Goal: Task Accomplishment & Management: Complete application form

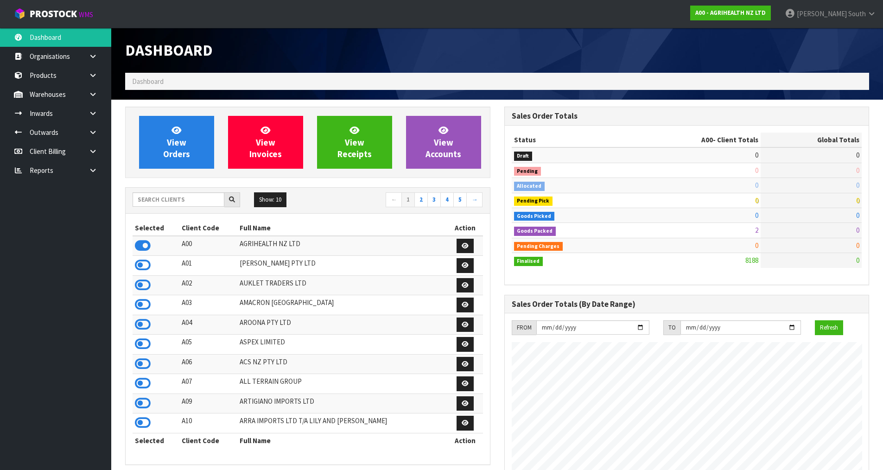
scroll to position [702, 379]
click at [639, 279] on div "Status A00 - Client Totals Global Totals Draft 0 86 Pending 0 13 Allocated 0 45…" at bounding box center [687, 205] width 364 height 159
click at [176, 202] on input "text" at bounding box center [179, 199] width 92 height 14
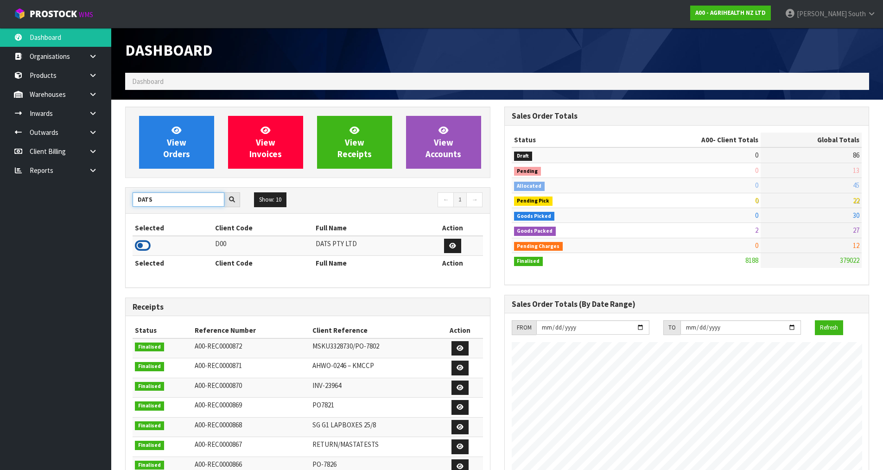
type input "DATS"
click at [141, 248] on icon at bounding box center [143, 246] width 16 height 14
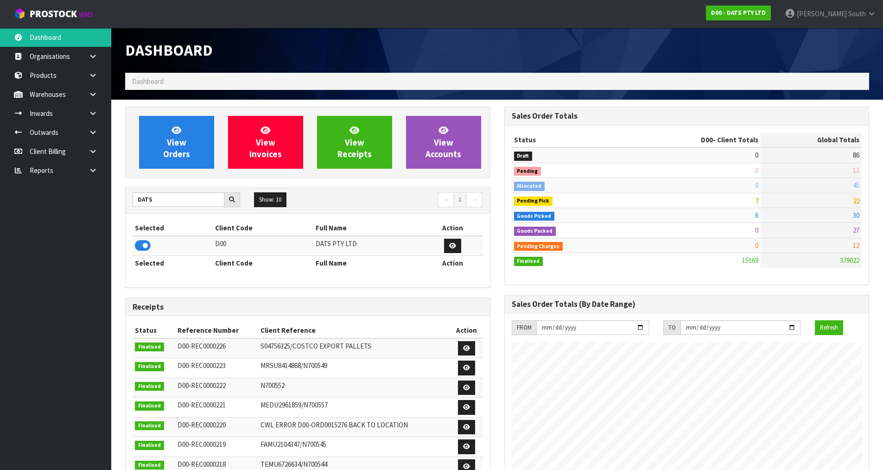
click at [201, 184] on div "View Orders View Invoices View Receipts View Accounts DATS Show: 10 5 10 25 50 ←" at bounding box center [307, 388] width 379 height 563
click at [92, 108] on link at bounding box center [97, 113] width 30 height 19
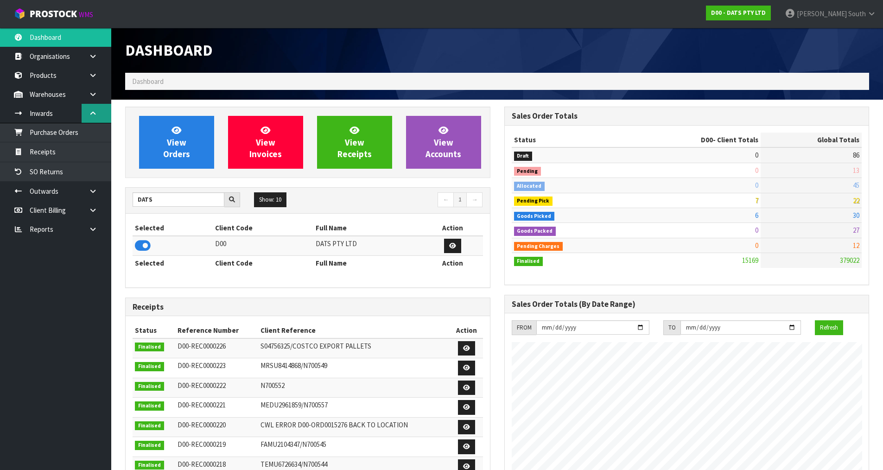
click at [92, 108] on link at bounding box center [97, 113] width 30 height 19
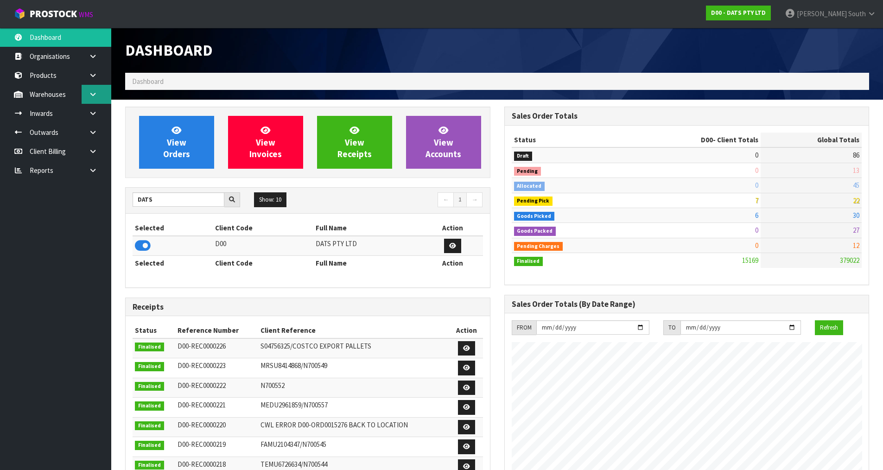
click at [93, 96] on icon at bounding box center [93, 94] width 9 height 7
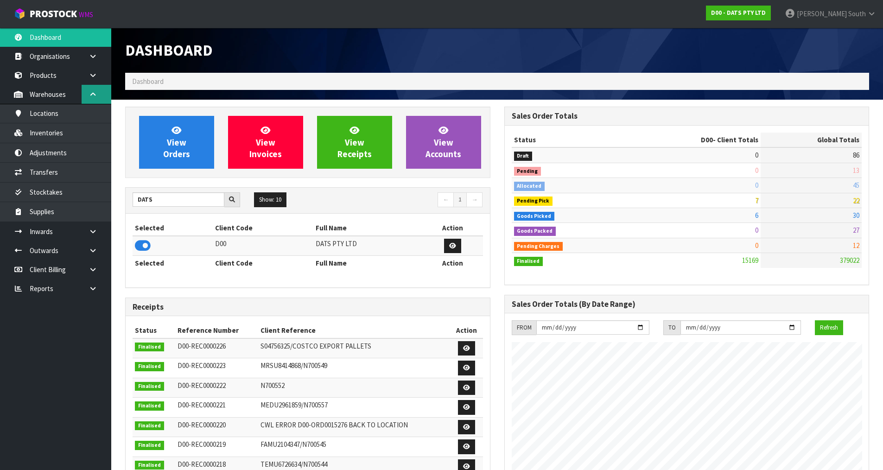
click at [93, 96] on icon at bounding box center [93, 94] width 9 height 7
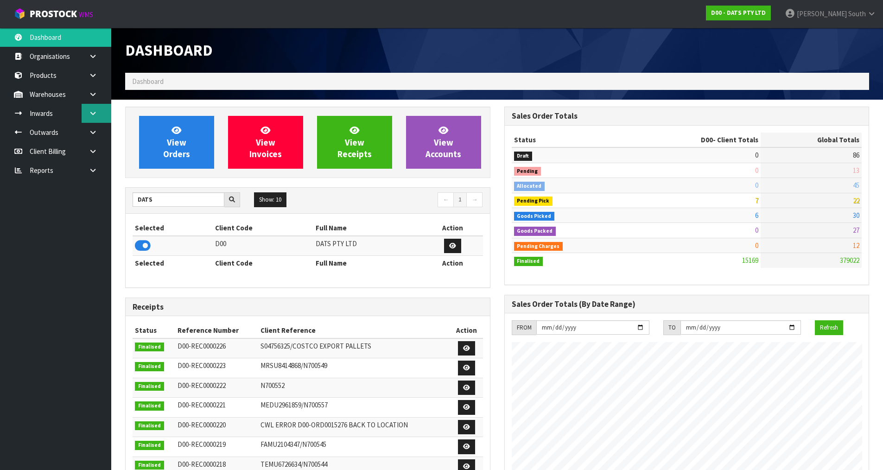
click at [93, 116] on icon at bounding box center [93, 113] width 9 height 7
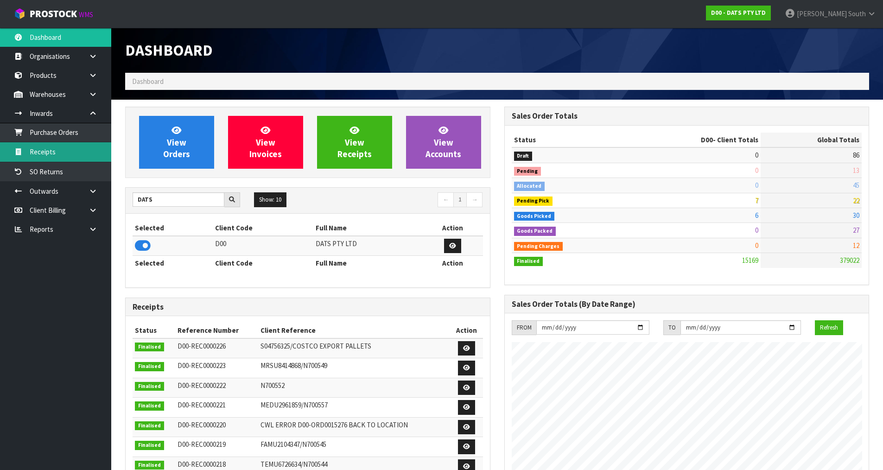
click at [62, 147] on link "Receipts" at bounding box center [55, 151] width 111 height 19
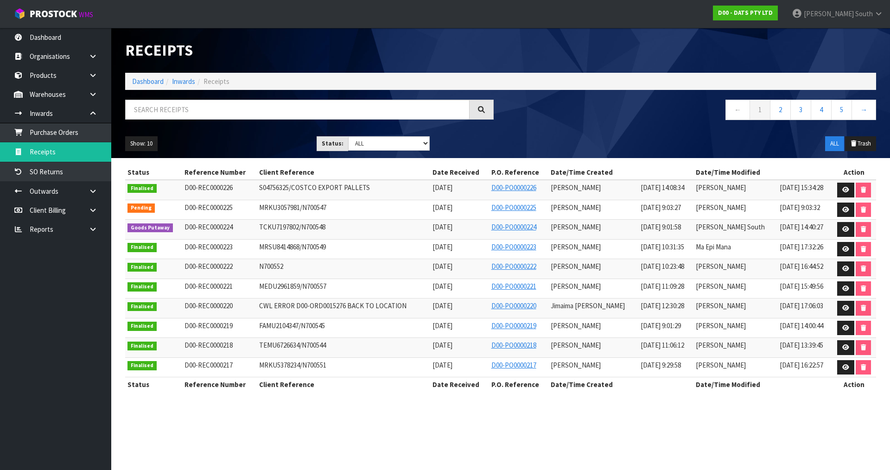
click at [518, 151] on div "Show: 10 5 10 25 50 Status: Draft Pending Goods Checked Goods Putaway Pending C…" at bounding box center [500, 143] width 765 height 29
click at [842, 227] on icon at bounding box center [845, 229] width 7 height 6
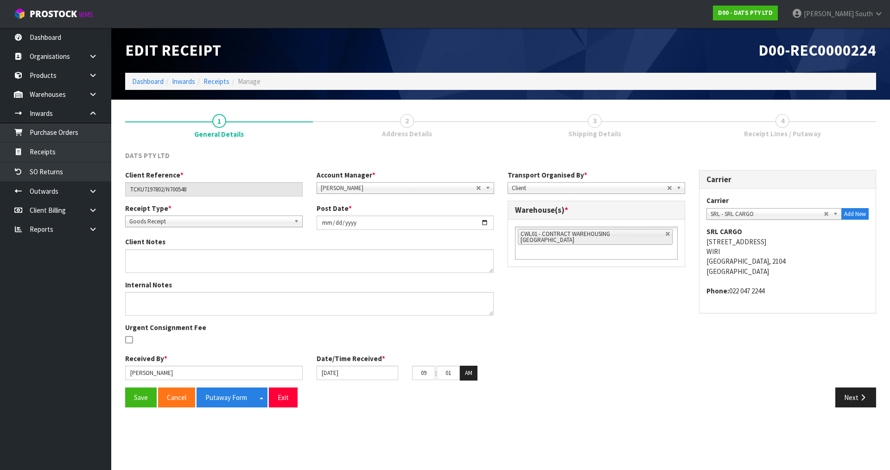
click at [698, 315] on div "Carrier Carrier ACT TRANSPORT LTD - ACT TRANSPORT LTD AGS - AGS WORLD TRANSPORT…" at bounding box center [787, 246] width 191 height 153
click at [854, 403] on button "Next" at bounding box center [855, 397] width 41 height 20
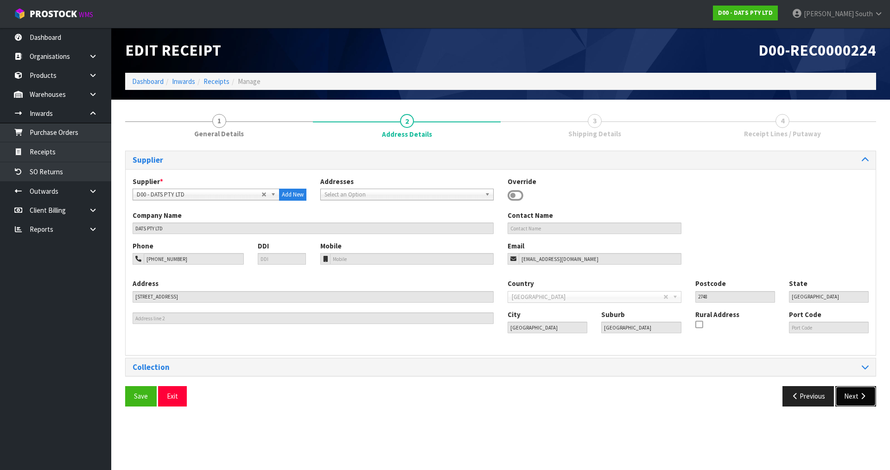
click at [842, 387] on button "Next" at bounding box center [855, 396] width 41 height 20
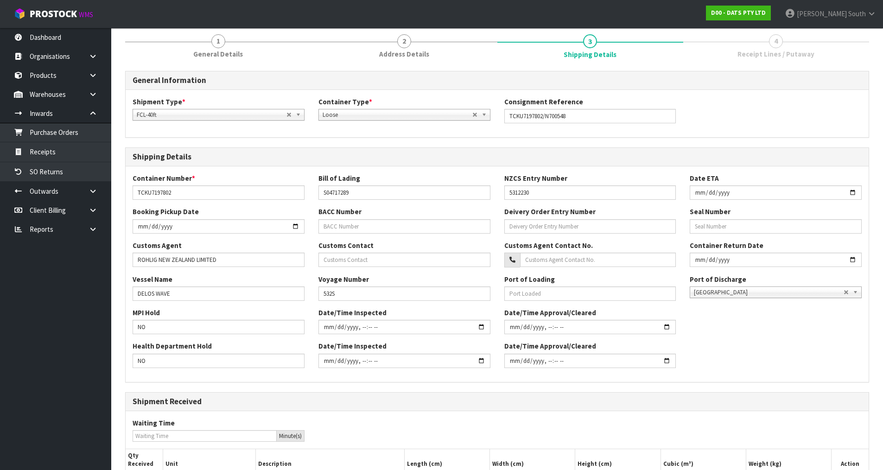
scroll to position [176, 0]
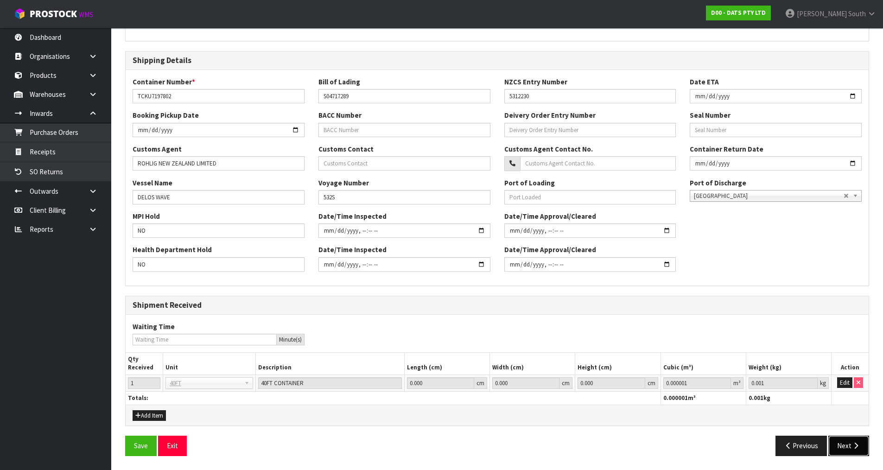
click at [857, 452] on button "Next" at bounding box center [848, 446] width 41 height 20
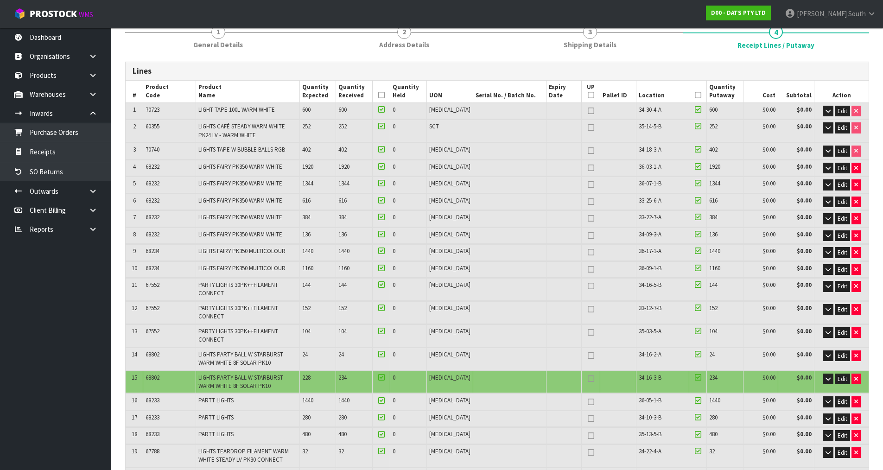
scroll to position [93, 0]
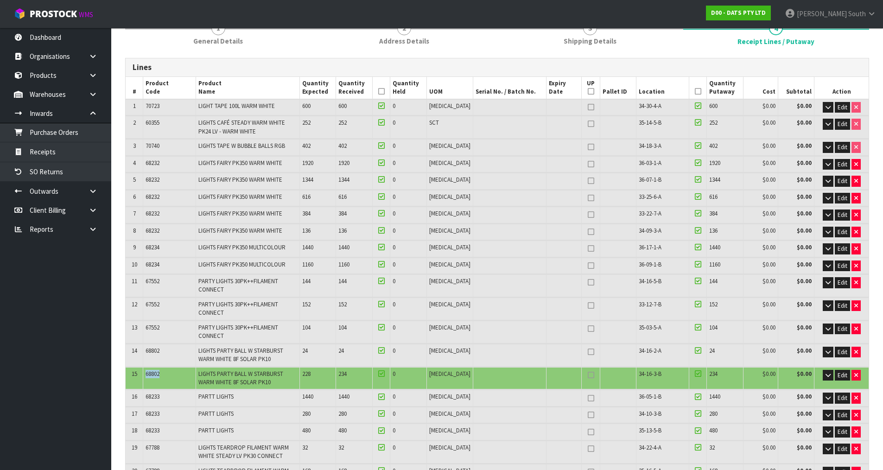
drag, startPoint x: 173, startPoint y: 354, endPoint x: 146, endPoint y: 354, distance: 27.3
click at [146, 367] on td "68802" at bounding box center [169, 378] width 52 height 22
copy span "68802"
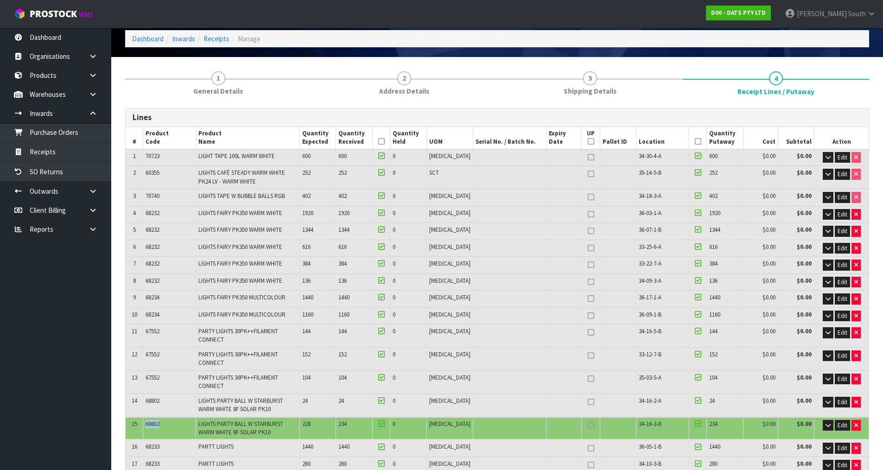
scroll to position [0, 0]
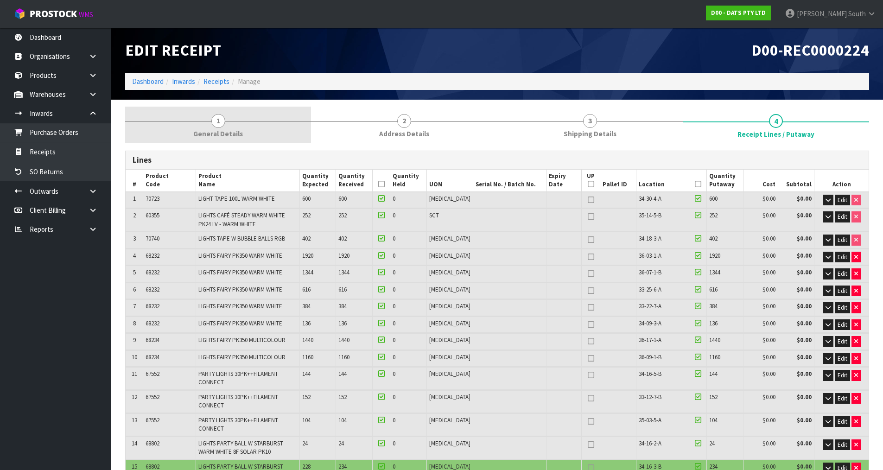
click at [227, 136] on span "General Details" at bounding box center [218, 134] width 50 height 10
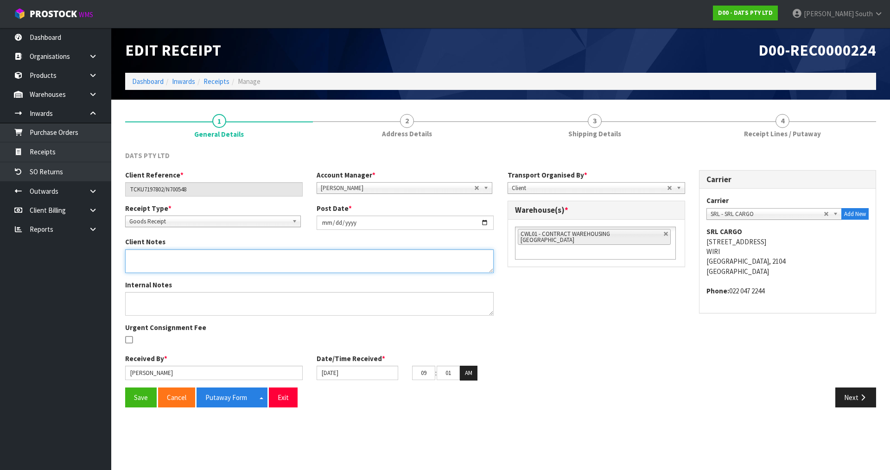
click at [175, 271] on textarea at bounding box center [309, 261] width 368 height 24
paste textarea "68802"
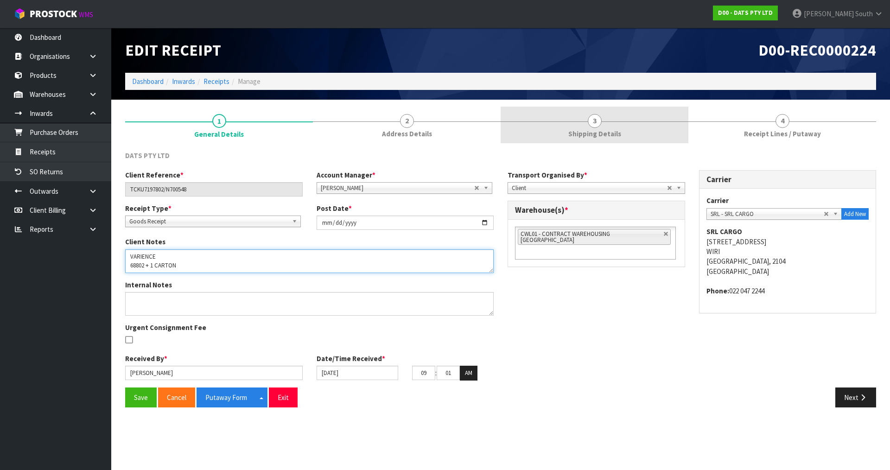
type textarea "VARIENCE 68802 + 1 CARTON"
click at [551, 132] on link "3 Shipping Details" at bounding box center [595, 125] width 188 height 37
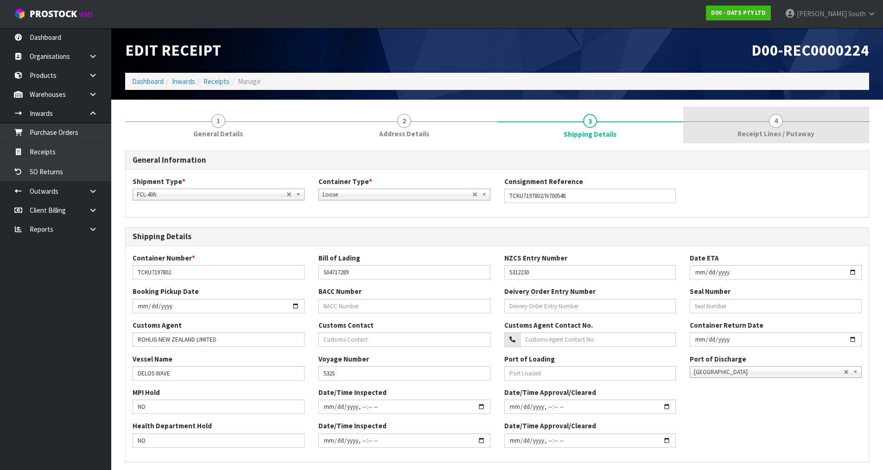
drag, startPoint x: 704, startPoint y: 131, endPoint x: 696, endPoint y: 135, distance: 9.1
click at [705, 131] on link "4 Receipt Lines / Putaway" at bounding box center [776, 125] width 186 height 37
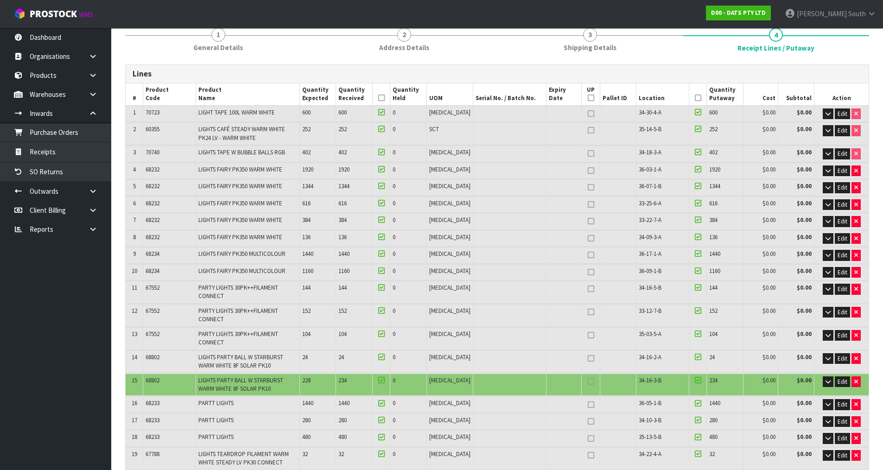
scroll to position [139, 0]
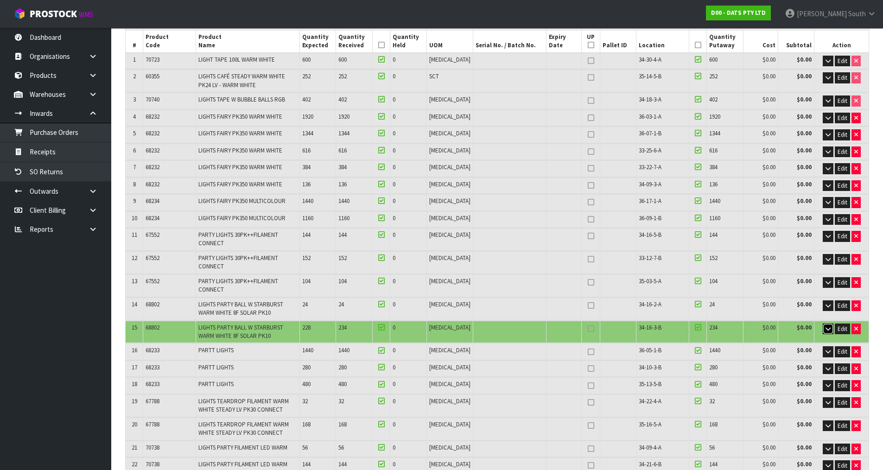
click at [824, 324] on button "button" at bounding box center [828, 329] width 11 height 11
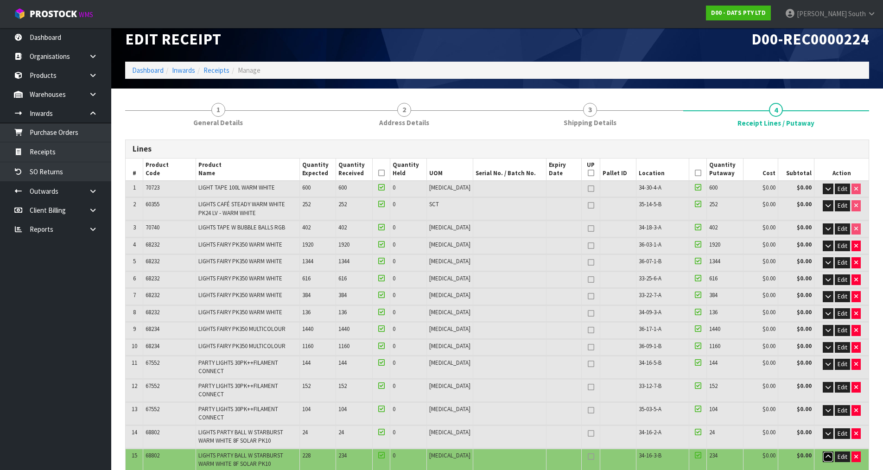
scroll to position [0, 0]
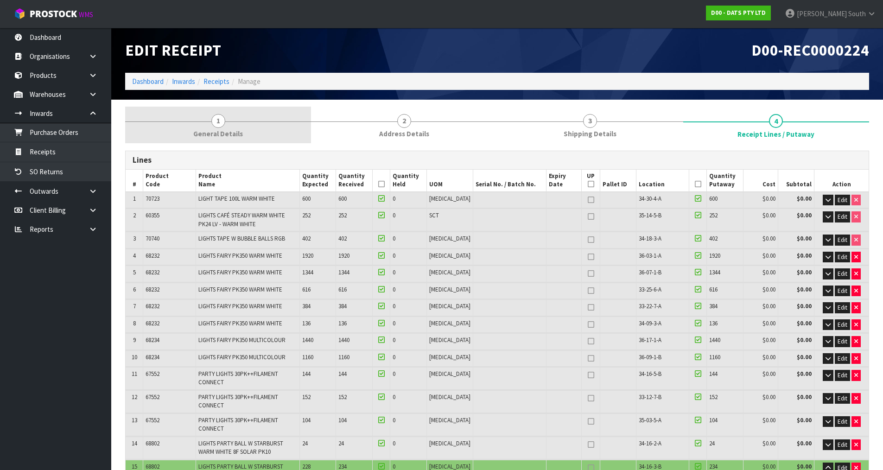
click at [224, 129] on span "General Details" at bounding box center [218, 134] width 50 height 10
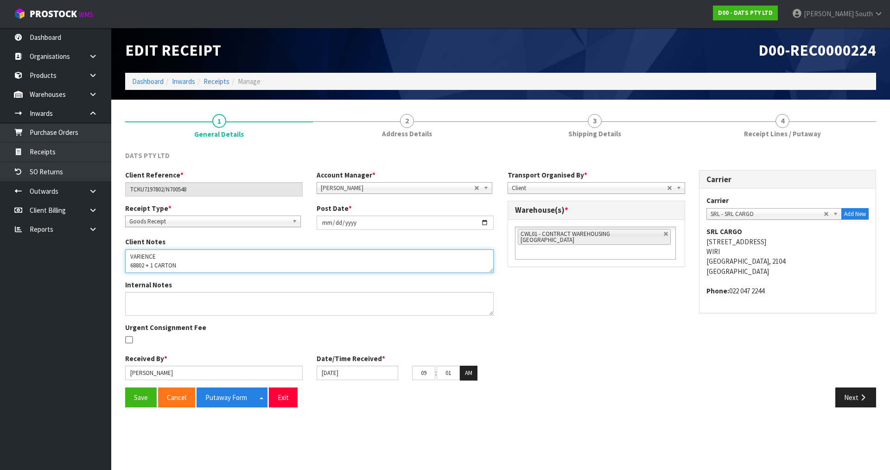
click at [144, 264] on textarea at bounding box center [309, 261] width 368 height 24
drag, startPoint x: 129, startPoint y: 264, endPoint x: 169, endPoint y: 264, distance: 39.4
click at [169, 264] on textarea at bounding box center [309, 261] width 368 height 24
click at [182, 270] on textarea at bounding box center [309, 261] width 368 height 24
drag, startPoint x: 205, startPoint y: 268, endPoint x: 129, endPoint y: 271, distance: 76.1
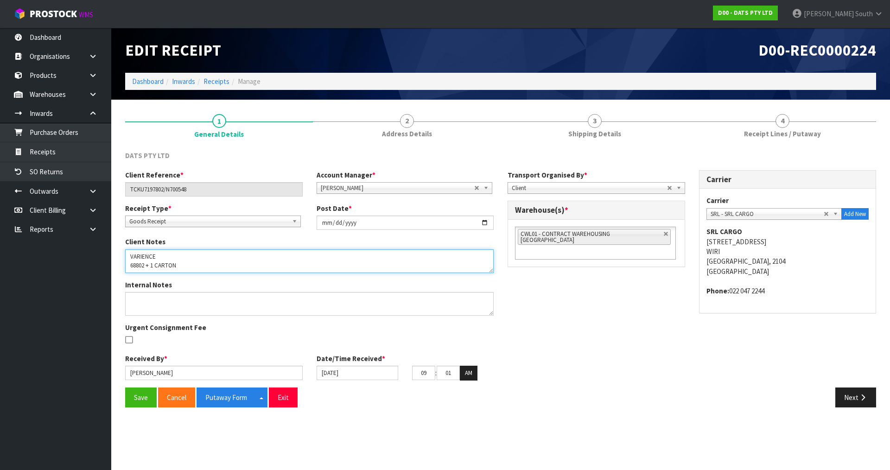
click at [129, 271] on textarea at bounding box center [309, 261] width 368 height 24
paste textarea "68802"
type textarea "VARIENCE 68802 EXPECTED 228 RECIEVED 234"
click at [554, 350] on div "Client Reference * TCKU7197802/N700548 Account Manager * [PERSON_NAME] [PERSON_…" at bounding box center [500, 278] width 765 height 217
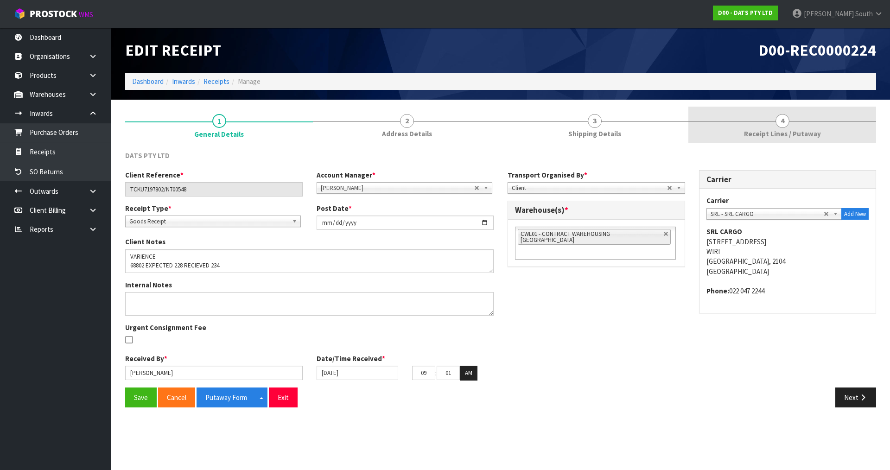
click at [749, 126] on link "4 Receipt Lines / Putaway" at bounding box center [782, 125] width 188 height 37
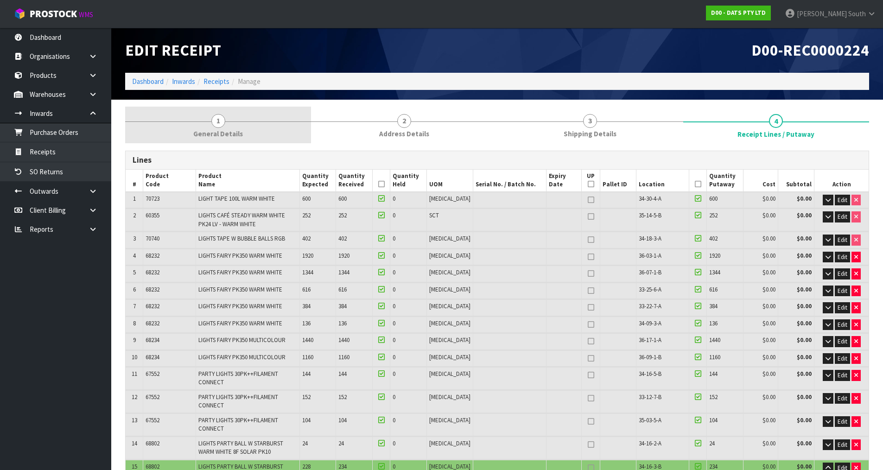
click at [212, 130] on span "General Details" at bounding box center [218, 134] width 50 height 10
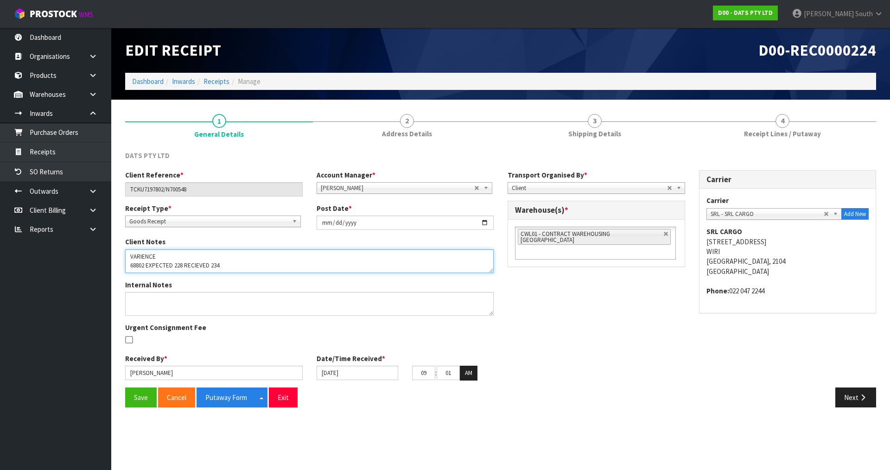
drag, startPoint x: 228, startPoint y: 260, endPoint x: 236, endPoint y: 268, distance: 11.2
click at [202, 265] on textarea at bounding box center [309, 261] width 368 height 24
drag, startPoint x: 236, startPoint y: 268, endPoint x: 121, endPoint y: 249, distance: 117.0
click at [122, 249] on div "Client Notes" at bounding box center [309, 255] width 382 height 36
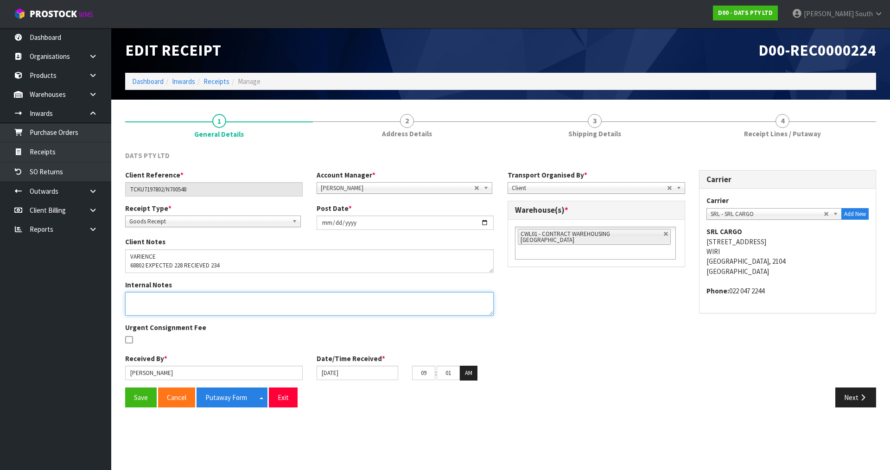
click at [160, 298] on textarea at bounding box center [309, 304] width 368 height 24
paste textarea "VARIENCE 68802 EXPECTED 228 RECIEVED 234"
type textarea "V"
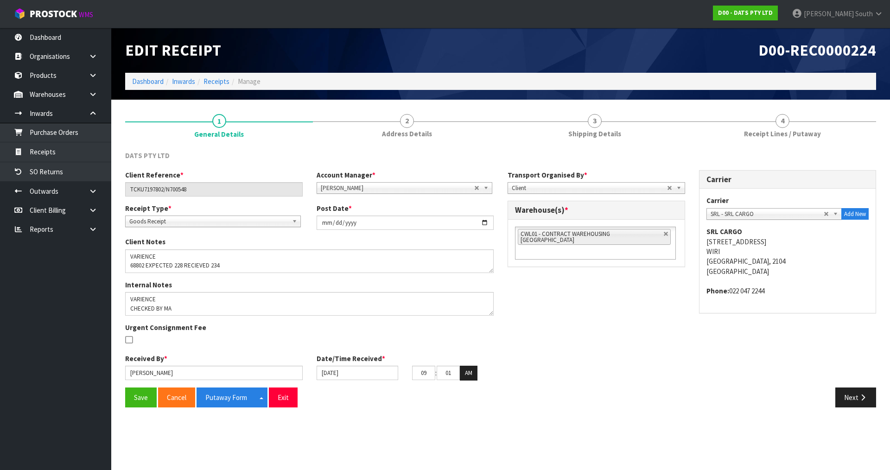
click at [245, 335] on div at bounding box center [214, 341] width 178 height 12
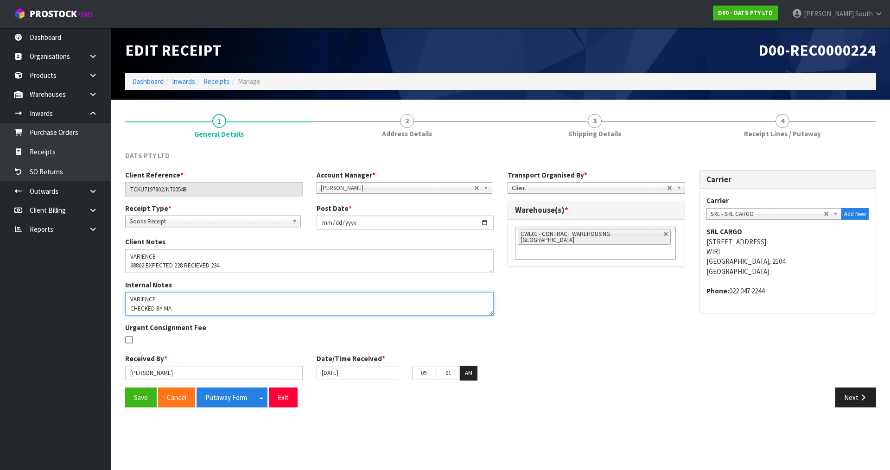
click at [153, 309] on textarea at bounding box center [309, 304] width 368 height 24
type textarea "SECOND CHECK BY MA"
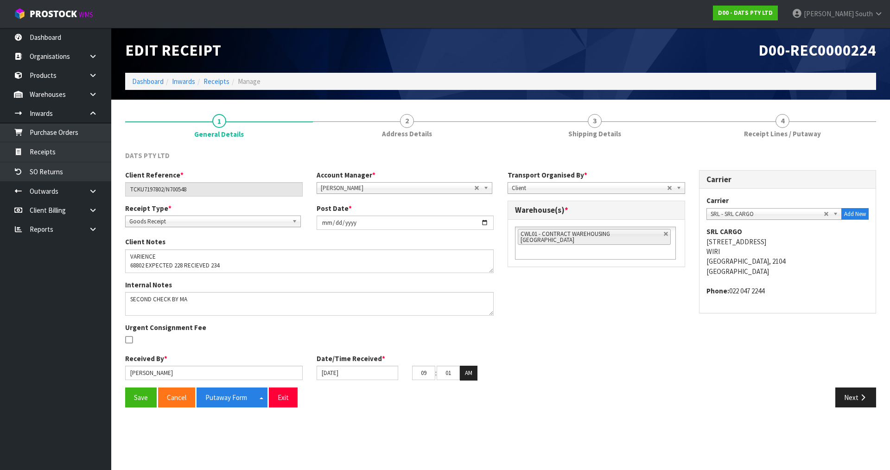
click at [530, 324] on div "Client Reference * TCKU7197802/N700548 Account Manager * [PERSON_NAME] [PERSON_…" at bounding box center [500, 278] width 765 height 217
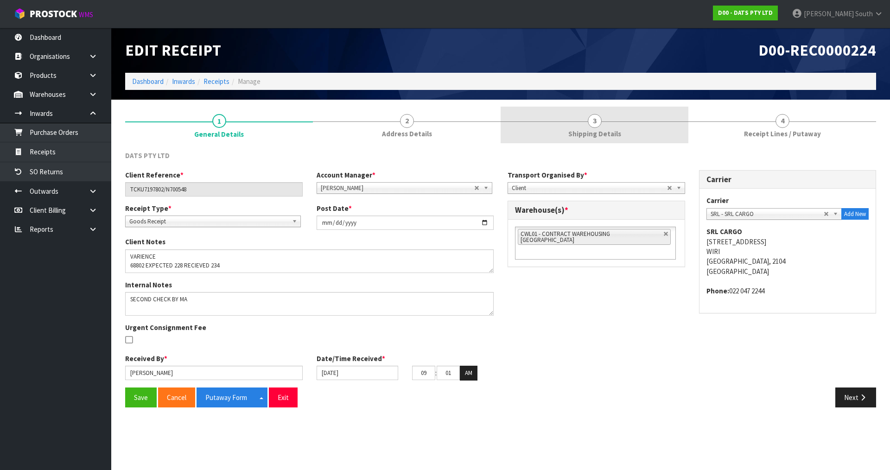
click at [581, 143] on link "3 Shipping Details" at bounding box center [595, 125] width 188 height 37
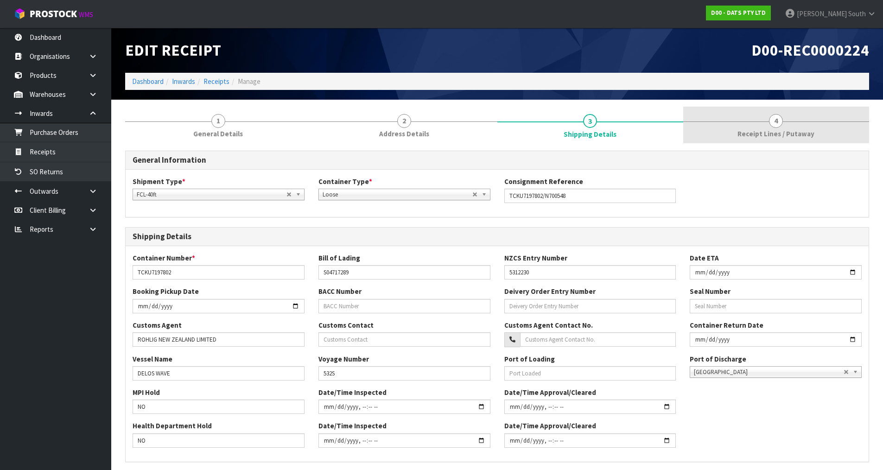
click at [748, 142] on link "4 Receipt Lines / Putaway" at bounding box center [776, 125] width 186 height 37
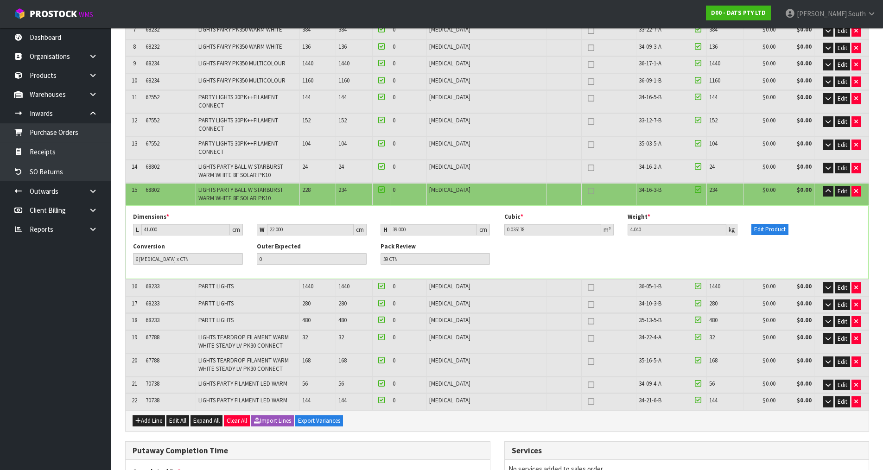
scroll to position [278, 0]
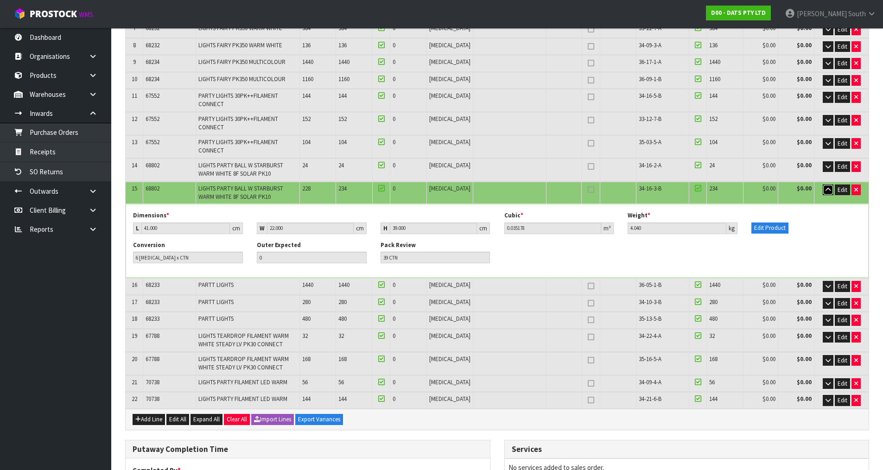
click at [830, 184] on button "button" at bounding box center [828, 189] width 11 height 11
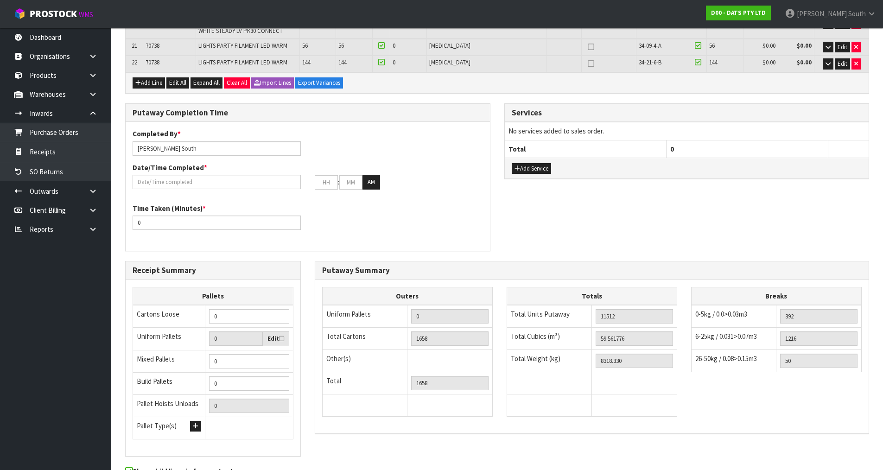
scroll to position [574, 0]
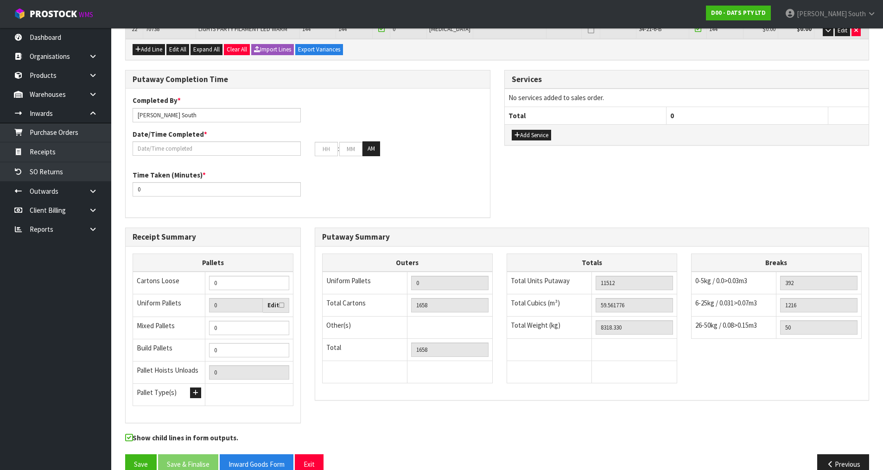
click at [574, 362] on td at bounding box center [549, 372] width 85 height 22
click at [623, 186] on div "Putaway Completion Time Completed By * [PERSON_NAME] Date/Time Completed * : : …" at bounding box center [497, 149] width 758 height 158
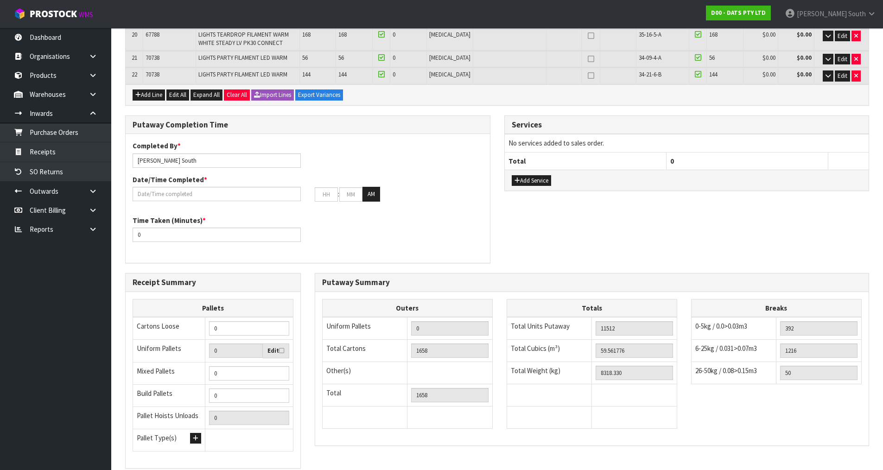
scroll to position [482, 0]
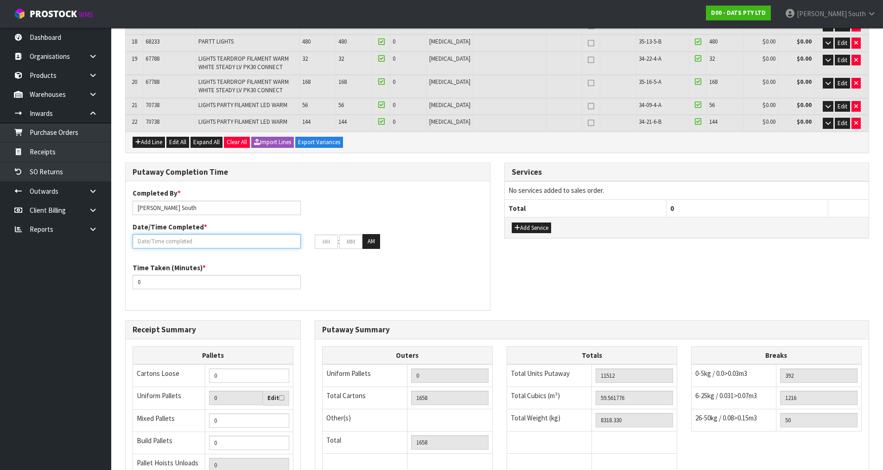
click at [177, 234] on input "text" at bounding box center [217, 241] width 168 height 14
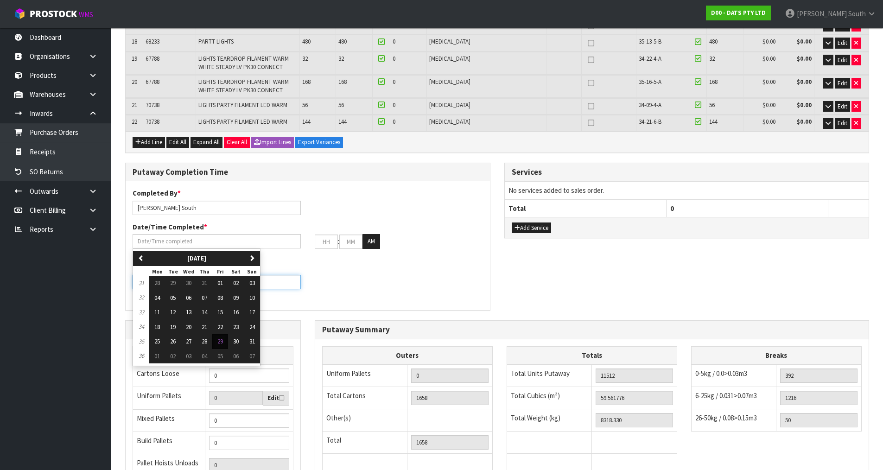
click at [315, 263] on div "Time Taken (Minutes) * 0" at bounding box center [308, 279] width 364 height 33
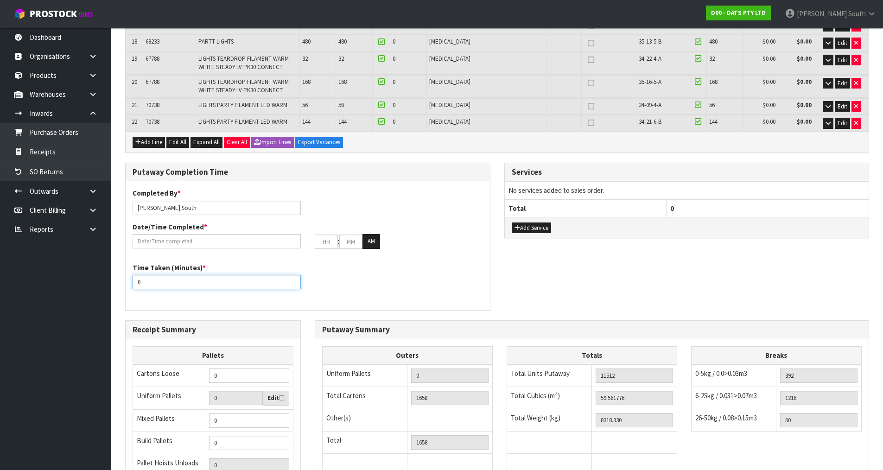
drag, startPoint x: 193, startPoint y: 259, endPoint x: 123, endPoint y: 263, distance: 70.5
click at [124, 263] on div "Putaway Completion Time Completed By * [PERSON_NAME] Date/Time Completed * : : …" at bounding box center [307, 242] width 379 height 158
paste input "48"
type input "480"
click at [381, 272] on div "Time Taken (Minutes) * 480" at bounding box center [308, 279] width 364 height 33
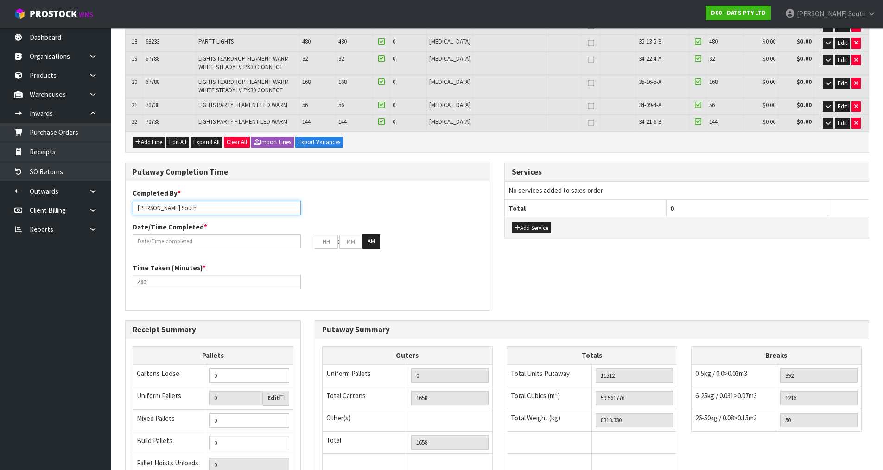
drag, startPoint x: 160, startPoint y: 188, endPoint x: 265, endPoint y: 179, distance: 105.5
click at [265, 188] on div "Completed By * [PERSON_NAME]" at bounding box center [217, 201] width 182 height 26
type input "[PERSON_NAME] + Ma + raj + tristen + [PERSON_NAME] +[PERSON_NAME] + [PERSON_NAM…"
drag, startPoint x: 152, startPoint y: 266, endPoint x: 99, endPoint y: 269, distance: 53.4
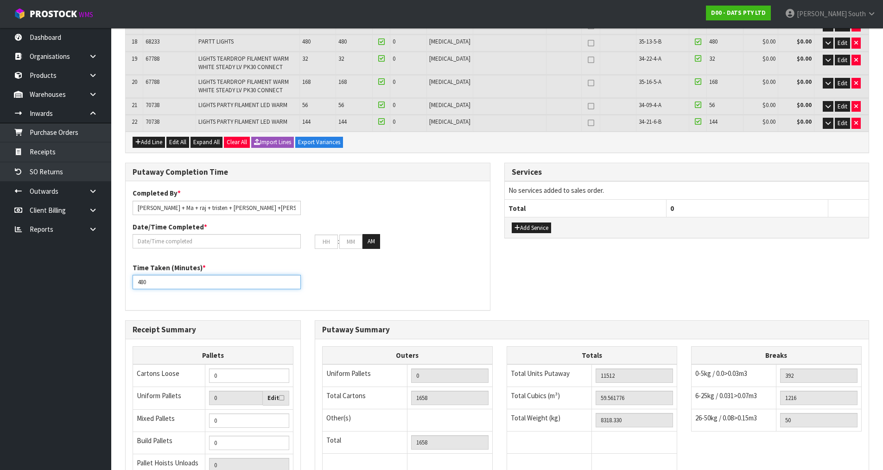
paste input "10"
click at [430, 263] on div "Time Taken (Minutes) * 1080" at bounding box center [308, 279] width 364 height 33
drag, startPoint x: 181, startPoint y: 260, endPoint x: 111, endPoint y: 260, distance: 69.5
click at [111, 260] on section "1 General Details 2 Address Details 3 Shipping Details 4 Receipt Lines / Putawa…" at bounding box center [497, 99] width 772 height 963
paste input "44"
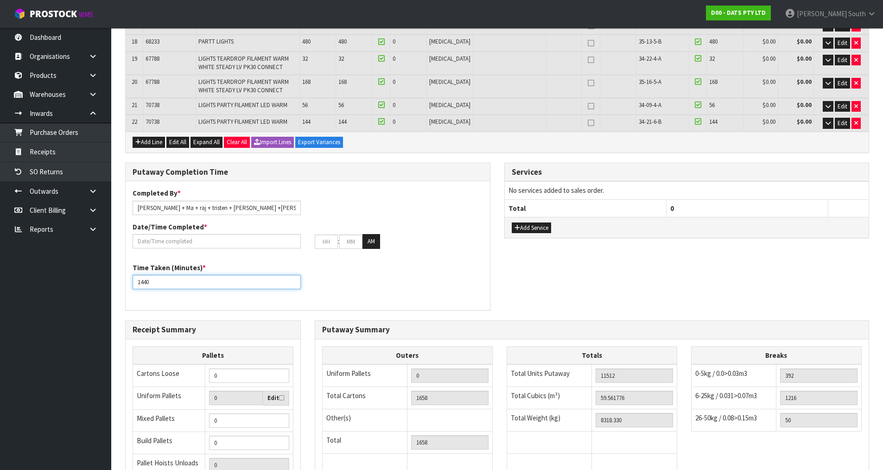
type input "1440"
click at [182, 234] on input "text" at bounding box center [217, 241] width 168 height 14
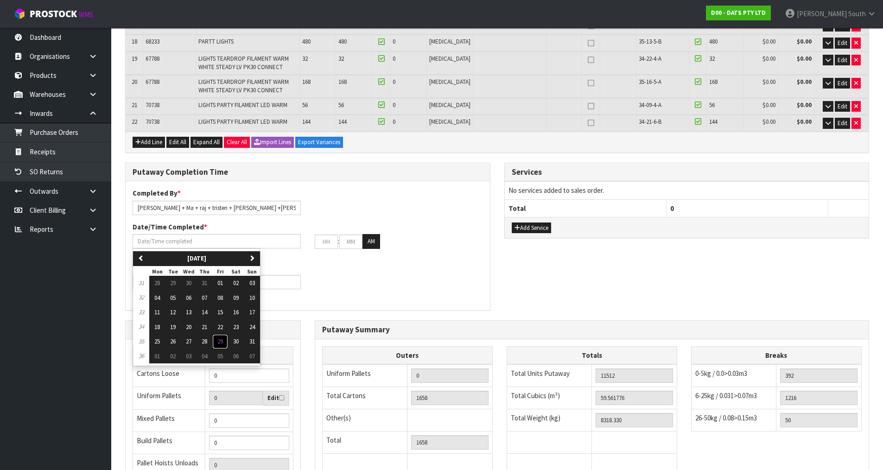
click at [223, 337] on span "29" at bounding box center [220, 341] width 6 height 8
type input "[DATE]"
type input "12"
type input "00"
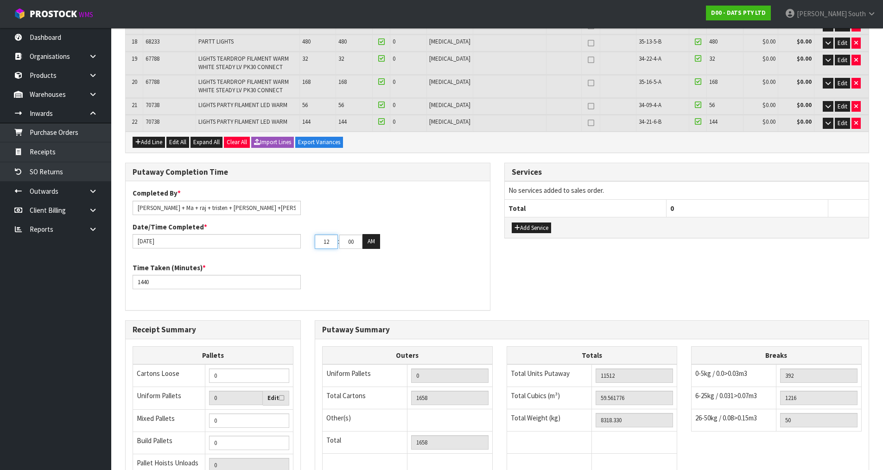
drag, startPoint x: 332, startPoint y: 223, endPoint x: 293, endPoint y: 225, distance: 38.5
click at [293, 234] on div "[DATE] 12 : 00 : 00 AM" at bounding box center [308, 241] width 364 height 15
type input "[DATE]"
type input "02"
drag, startPoint x: 344, startPoint y: 223, endPoint x: 370, endPoint y: 223, distance: 26.0
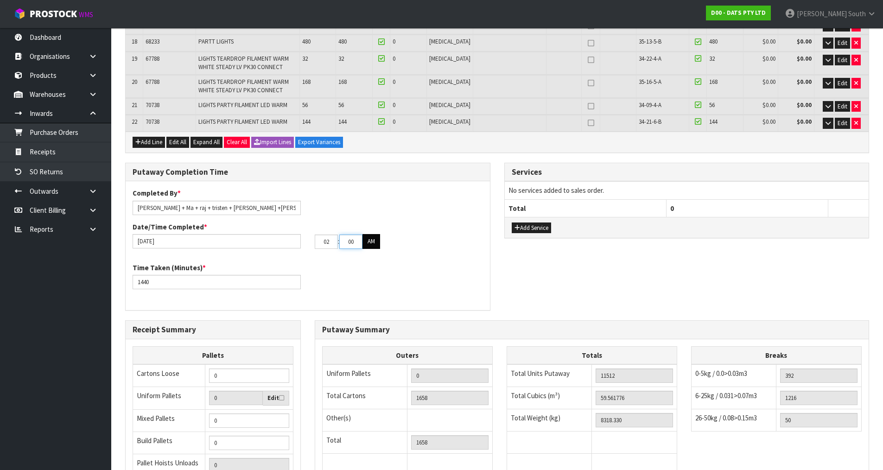
click at [370, 234] on tr "02 : 00 : 00 AM" at bounding box center [347, 241] width 65 height 15
type input "[DATE]"
type input "45"
click at [391, 263] on div "Time Taken (Minutes) * 1440" at bounding box center [308, 279] width 364 height 33
click at [508, 235] on div "Putaway Completion Time Completed By * [PERSON_NAME] + Ma + raj + tristen + [PE…" at bounding box center [497, 242] width 758 height 158
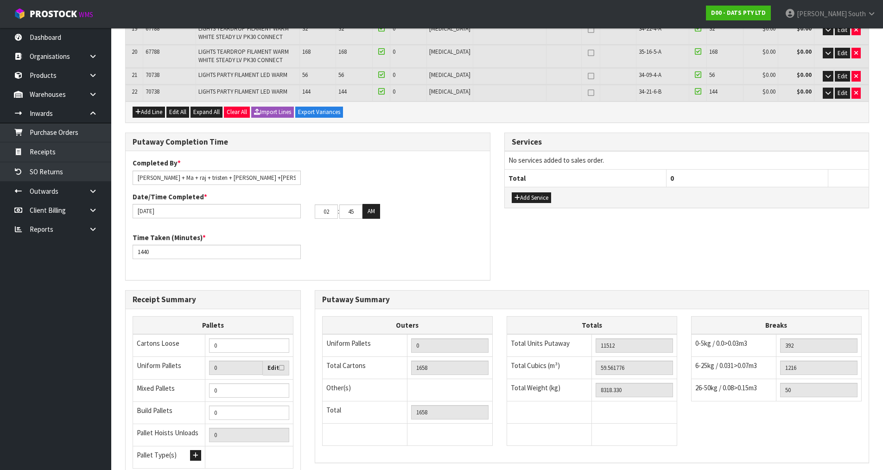
scroll to position [528, 0]
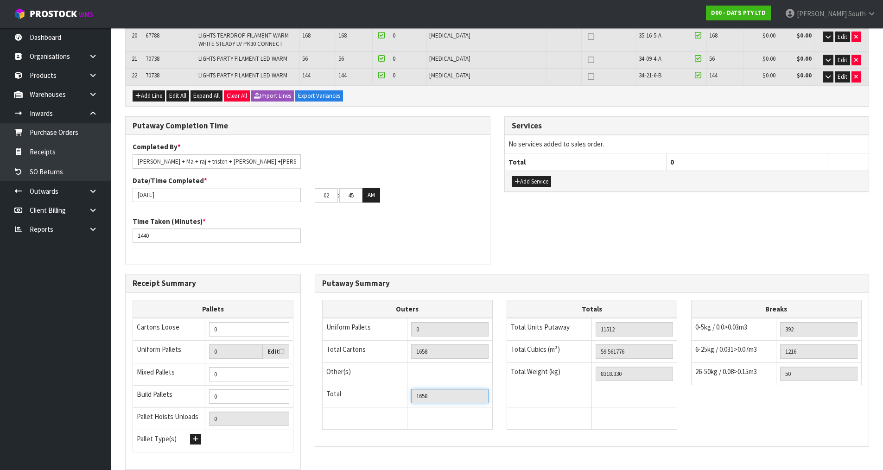
drag, startPoint x: 450, startPoint y: 380, endPoint x: 405, endPoint y: 382, distance: 45.0
click at [406, 385] on tr "Total 1658" at bounding box center [407, 396] width 170 height 22
drag, startPoint x: 253, startPoint y: 314, endPoint x: 175, endPoint y: 317, distance: 77.4
click at [176, 318] on tr "Cartons Loose 0" at bounding box center [213, 329] width 160 height 23
paste input "1658"
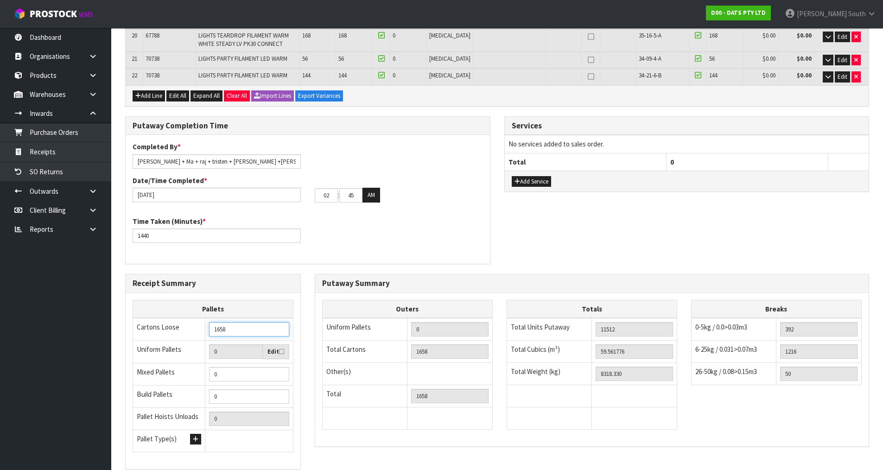
type input "1658"
click at [343, 407] on td at bounding box center [364, 418] width 85 height 22
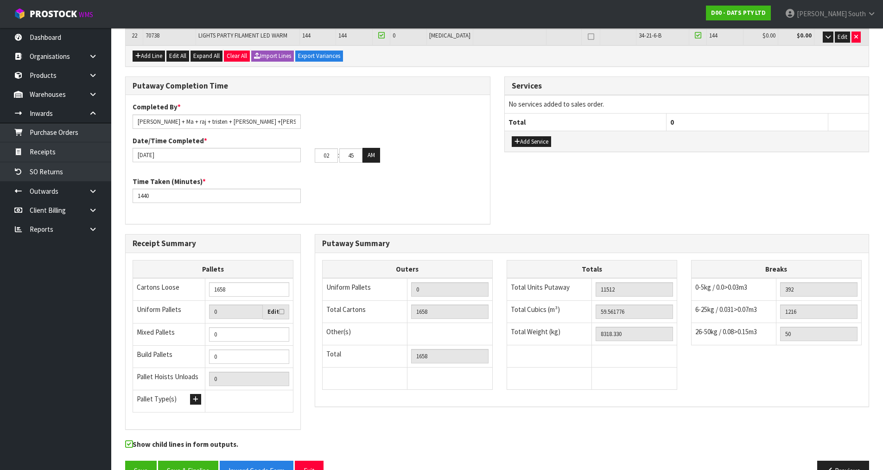
scroll to position [574, 0]
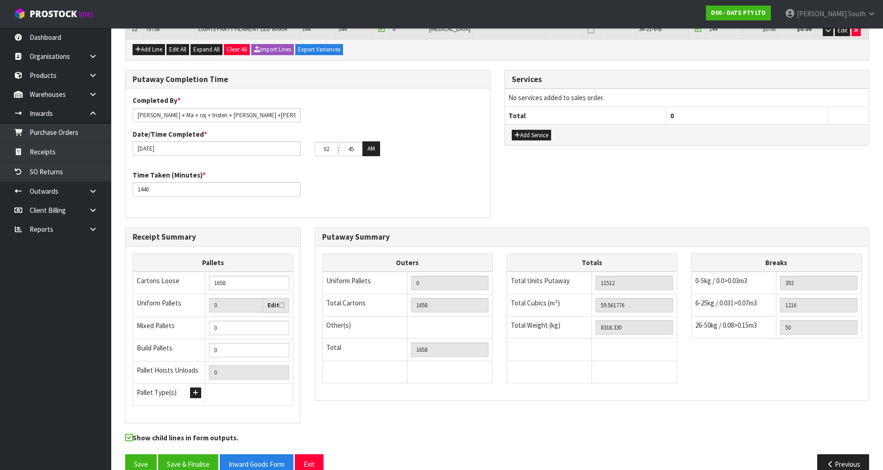
click at [640, 206] on div "Putaway Completion Time Completed By * [PERSON_NAME] + Ma + raj + tristen + [PE…" at bounding box center [497, 149] width 758 height 158
click at [605, 165] on div "Putaway Completion Time Completed By * [PERSON_NAME] + Ma + raj + tristen + [PE…" at bounding box center [497, 149] width 758 height 158
click at [495, 368] on div "Outers Uniform Pallets 0 Total Cartons 1658 Other(s) Bag x 0 Bar x 0 Basket x 0…" at bounding box center [407, 324] width 184 height 140
click at [553, 369] on div "Totals Total Units Putaway 11512 Total Cubics (m³) 59.561776 Total Weight (kg) …" at bounding box center [592, 324] width 171 height 140
click at [370, 433] on div "Show child lines in form outputs." at bounding box center [307, 440] width 379 height 14
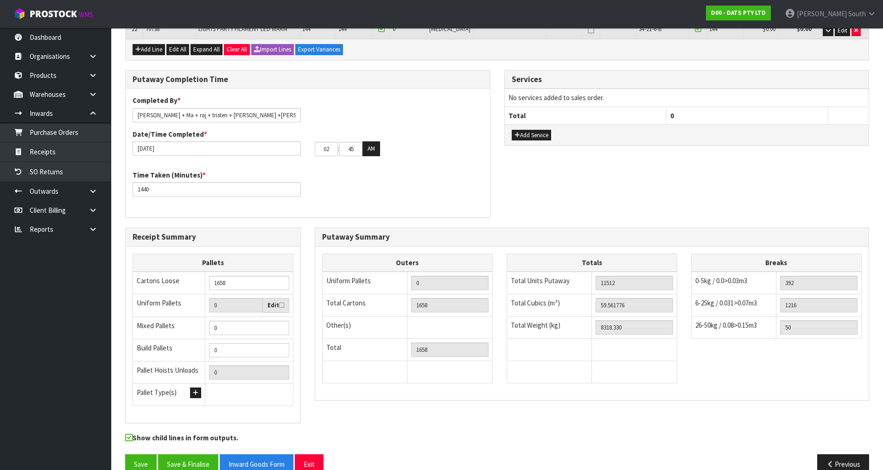
click at [388, 433] on div "Show child lines in form outputs." at bounding box center [307, 440] width 379 height 14
click at [480, 406] on div "Receipt Summary Pallets Cartons Loose 1658 Uniform Pallets 0 Edit Mixed Pallets…" at bounding box center [497, 330] width 758 height 205
click at [488, 376] on div "Outers Uniform Pallets 0 Total Cartons 1658 Other(s) Bag x 0 Bar x 0 Basket x 0…" at bounding box center [591, 323] width 553 height 153
click at [487, 382] on div "Putaway Summary Outers Uniform Pallets 0 Total Cartons 1658 Other(s) Bag x 0 Ba…" at bounding box center [592, 314] width 554 height 173
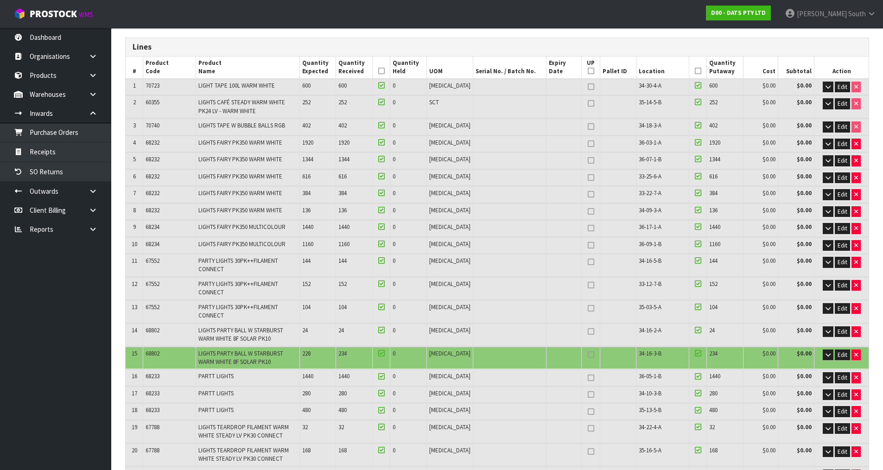
scroll to position [93, 0]
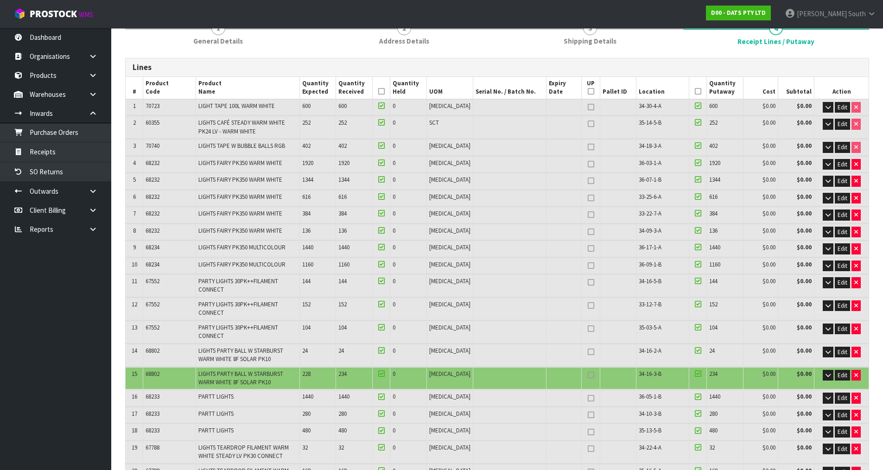
click at [385, 92] on icon at bounding box center [381, 91] width 6 height 0
click at [695, 91] on icon at bounding box center [698, 91] width 6 height 0
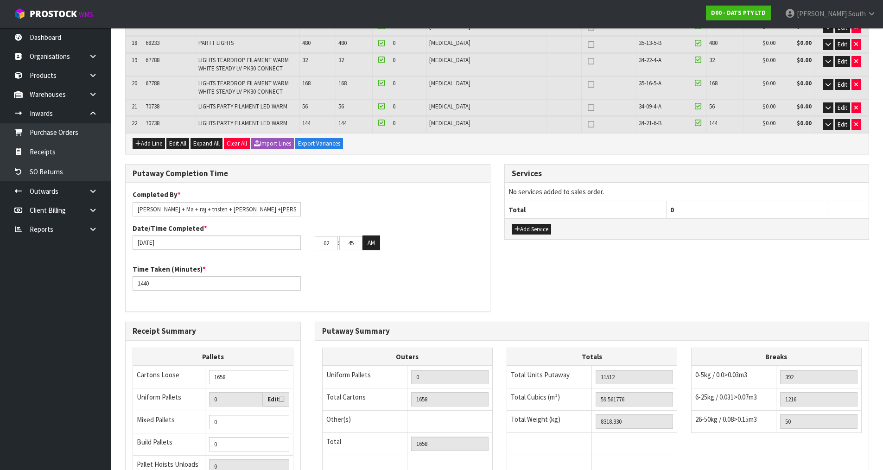
scroll to position [574, 0]
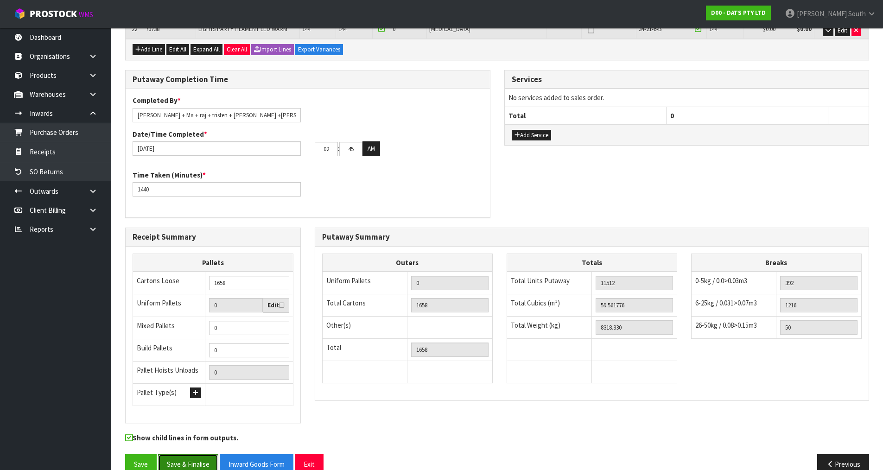
click at [195, 454] on button "Save & Finalise" at bounding box center [188, 464] width 60 height 20
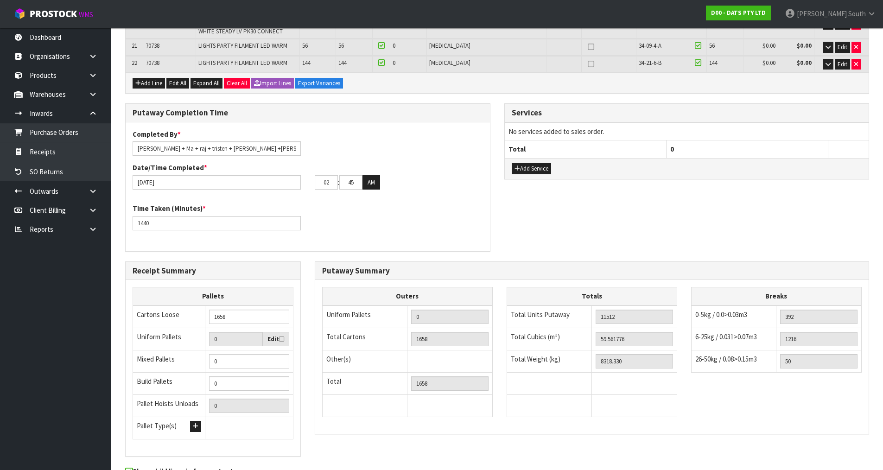
scroll to position [0, 0]
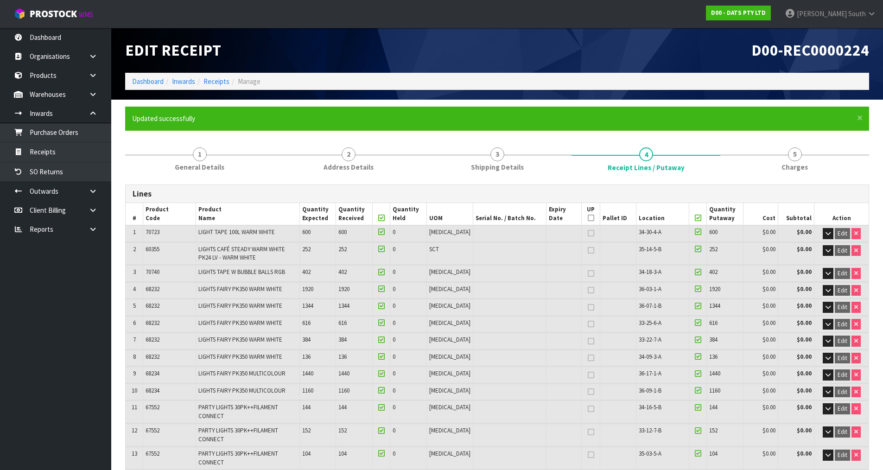
type input "1573"
type input "59.561606"
type input "8318.67"
click at [248, 158] on link "1 General Details" at bounding box center [199, 158] width 149 height 37
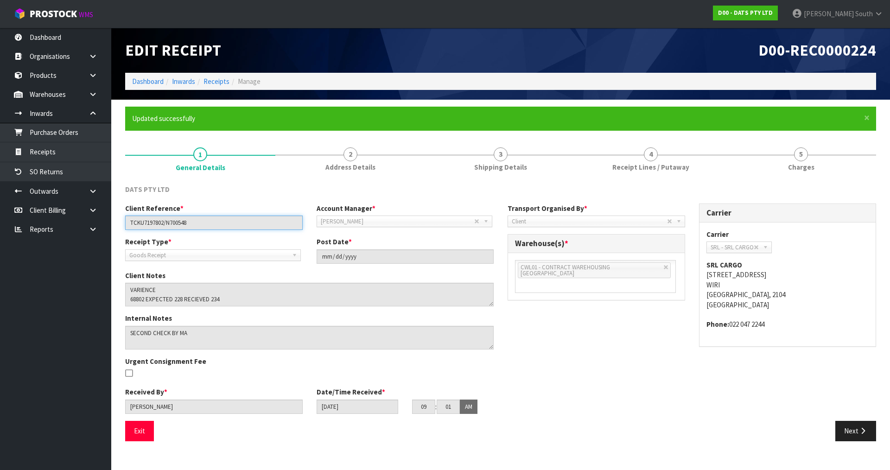
drag, startPoint x: 165, startPoint y: 223, endPoint x: 237, endPoint y: 220, distance: 71.9
click at [233, 221] on input "TCKU7197802/N700548" at bounding box center [214, 223] width 178 height 14
click at [226, 218] on input "TCKU7197802/N700548" at bounding box center [214, 223] width 178 height 14
drag, startPoint x: 164, startPoint y: 222, endPoint x: 127, endPoint y: 223, distance: 36.6
click at [127, 223] on input "TCKU7197802/N700548" at bounding box center [214, 223] width 178 height 14
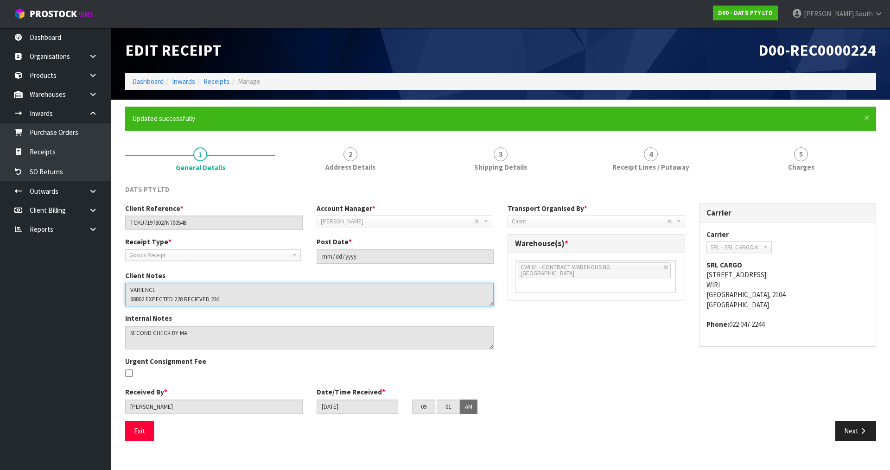
drag, startPoint x: 129, startPoint y: 296, endPoint x: 276, endPoint y: 307, distance: 147.4
click at [276, 307] on div "Client Notes" at bounding box center [309, 292] width 382 height 43
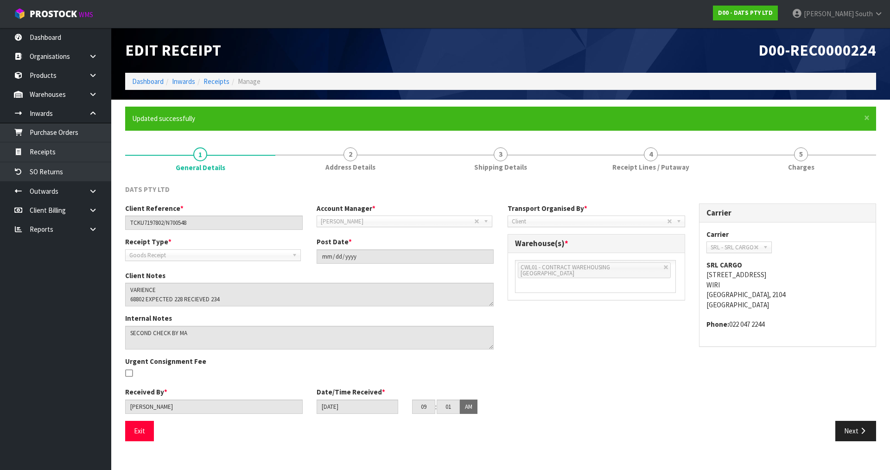
click at [565, 62] on div "D00-REC0000224" at bounding box center [692, 50] width 382 height 45
click at [644, 40] on div "D00-REC0000224" at bounding box center [692, 50] width 382 height 45
click at [685, 151] on link "4 Receipt Lines / Putaway" at bounding box center [651, 158] width 150 height 37
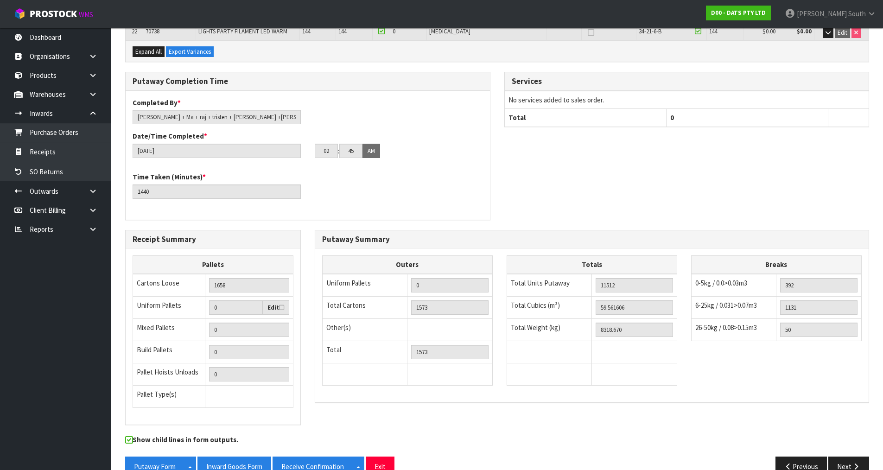
scroll to position [608, 0]
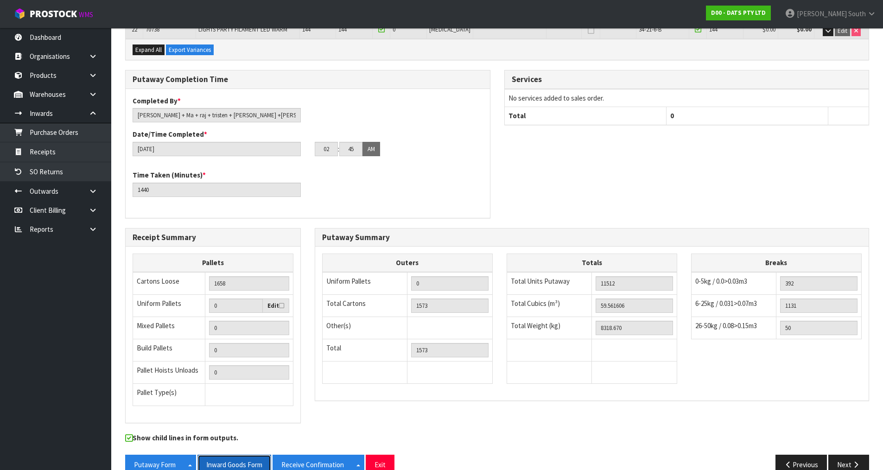
click at [226, 455] on button "Inward Goods Form" at bounding box center [234, 465] width 74 height 20
click at [780, 75] on h3 "Services" at bounding box center [687, 79] width 350 height 9
click at [387, 455] on button "Exit" at bounding box center [380, 465] width 29 height 20
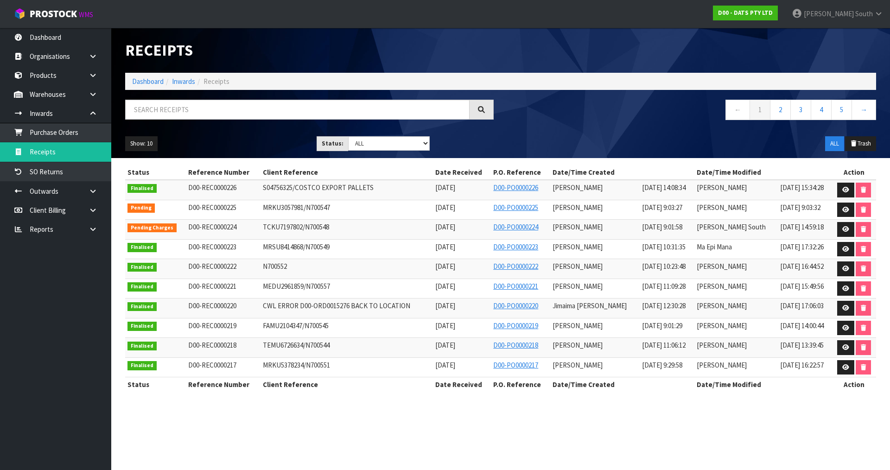
click at [664, 141] on div "Show: 10 5 10 25 50 Status: Draft Pending Goods Checked Goods Putaway Pending C…" at bounding box center [500, 143] width 765 height 29
click at [519, 139] on div "Show: 10 5 10 25 50 Status: Draft Pending Goods Checked Goods Putaway Pending C…" at bounding box center [500, 143] width 765 height 29
click at [607, 129] on div "← 1 2 3 4 5 →" at bounding box center [692, 115] width 382 height 30
click at [829, 49] on div "Receipts" at bounding box center [500, 50] width 765 height 45
click at [773, 13] on strong "D00 - DATS PTY LTD" at bounding box center [745, 13] width 55 height 8
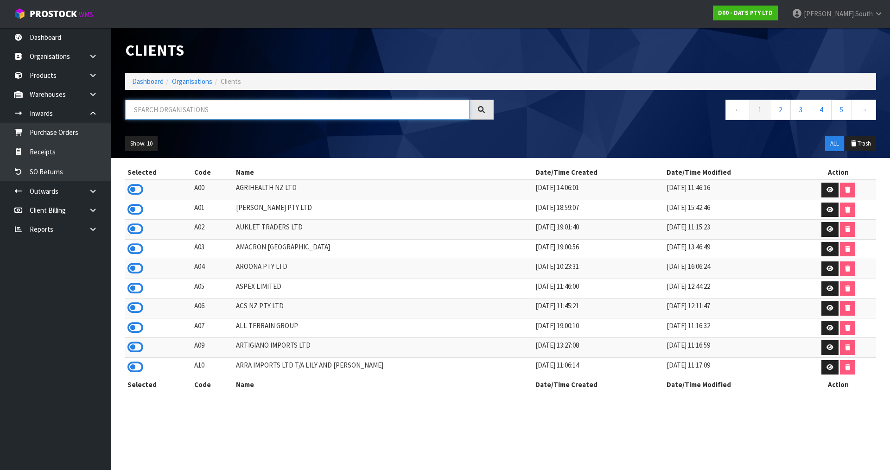
click at [252, 107] on input "text" at bounding box center [297, 110] width 344 height 20
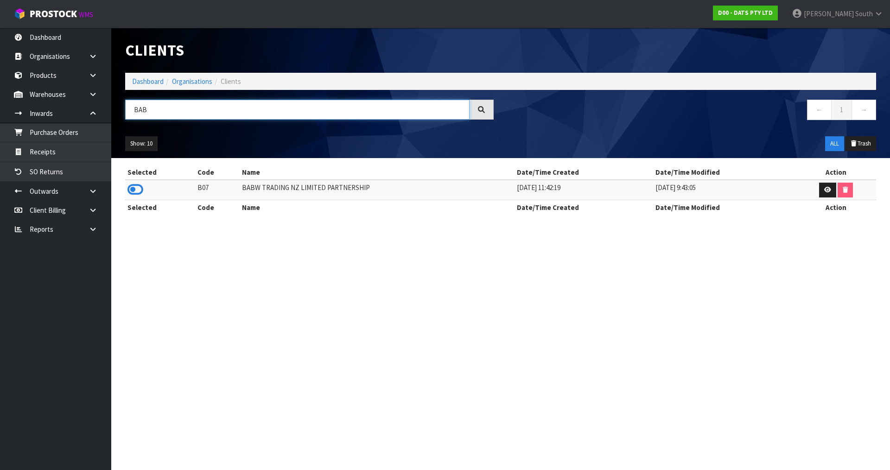
type input "BAB"
click at [144, 190] on td at bounding box center [160, 190] width 70 height 20
click at [142, 190] on icon at bounding box center [135, 190] width 16 height 14
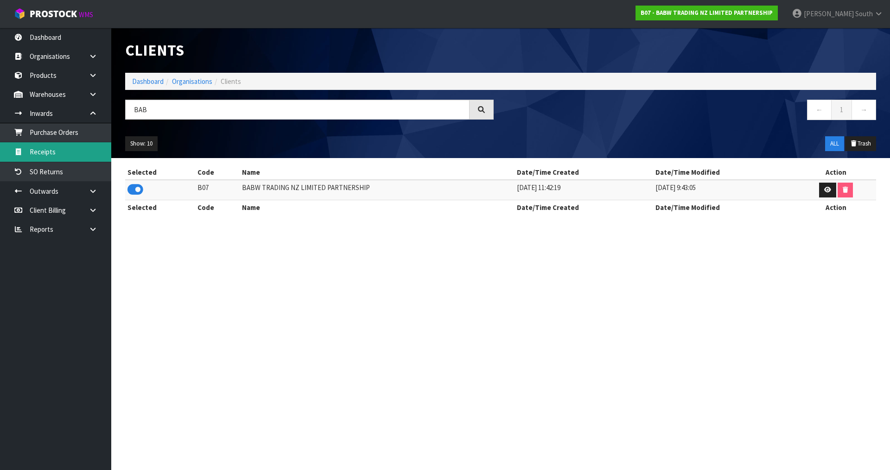
click at [58, 149] on link "Receipts" at bounding box center [55, 151] width 111 height 19
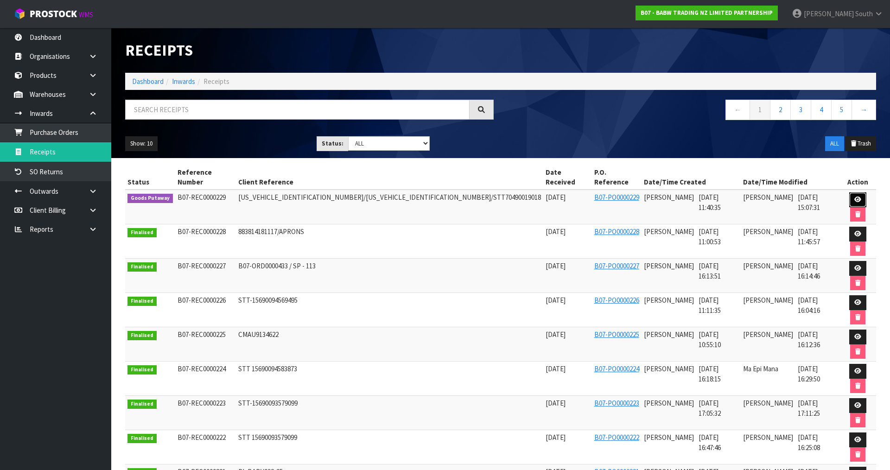
click at [849, 192] on link at bounding box center [857, 199] width 17 height 15
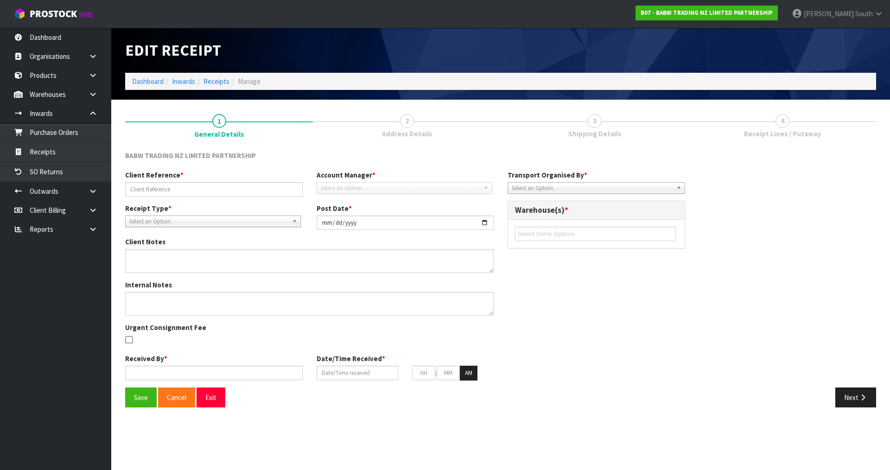
type input "[US_VEHICLE_IDENTIFICATION_NUMBER]/[US_VEHICLE_IDENTIFICATION_NUMBER]/STT704900…"
type input "[DATE]"
type input "[PERSON_NAME]"
type input "[DATE]"
type input "11"
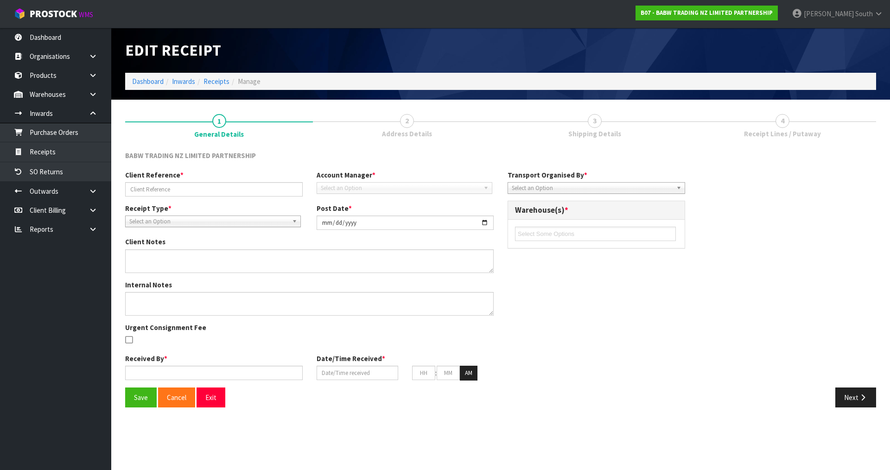
type input "40"
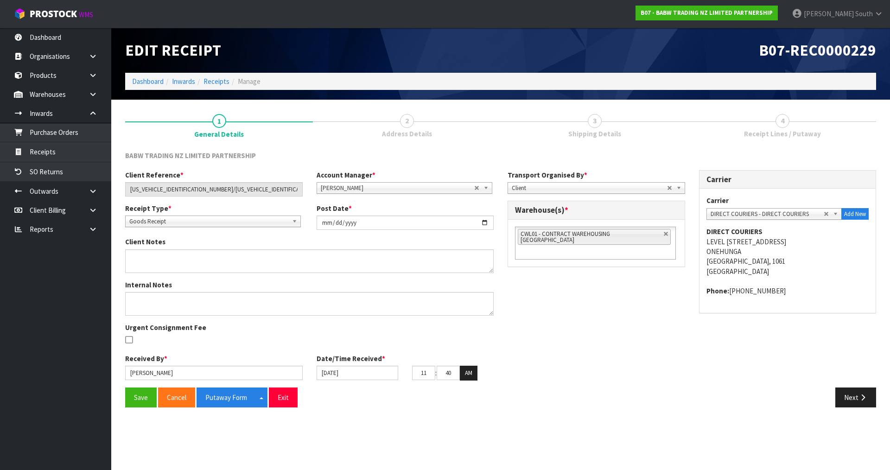
click at [437, 132] on link "2 Address Details" at bounding box center [407, 125] width 188 height 37
click at [858, 395] on icon "button" at bounding box center [862, 397] width 9 height 7
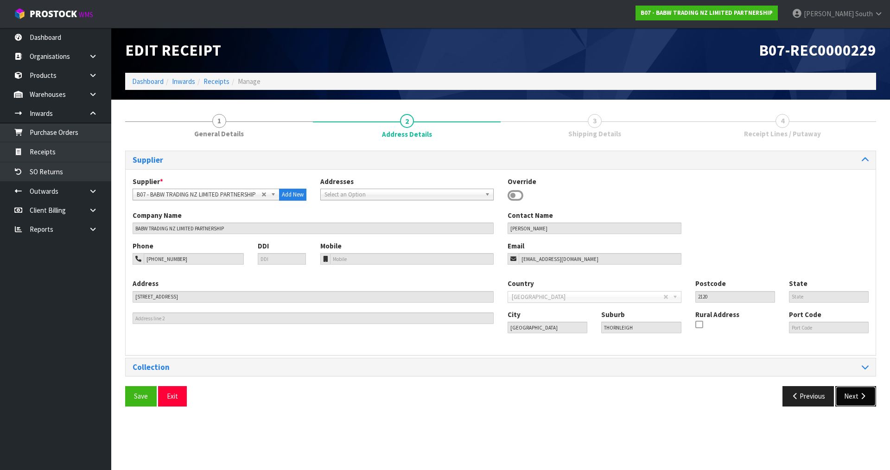
click at [858, 394] on button "Next" at bounding box center [855, 396] width 41 height 20
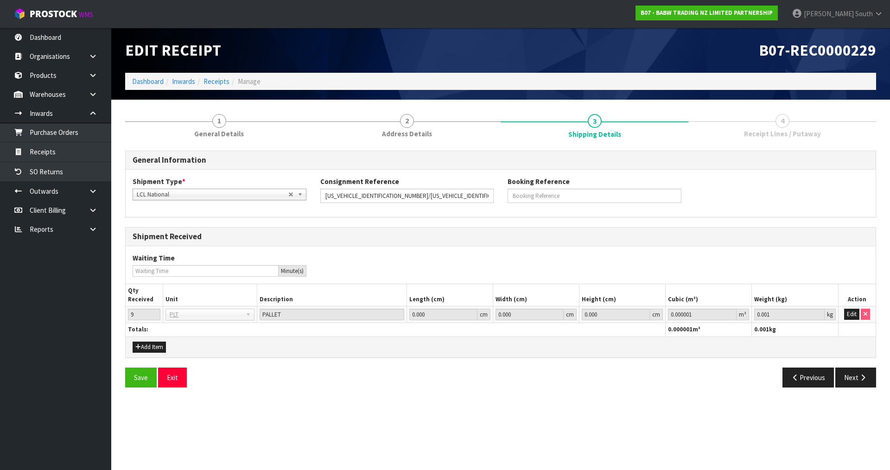
click at [860, 388] on div "Save Exit Previous Next" at bounding box center [500, 381] width 765 height 27
click at [861, 383] on button "Next" at bounding box center [855, 378] width 41 height 20
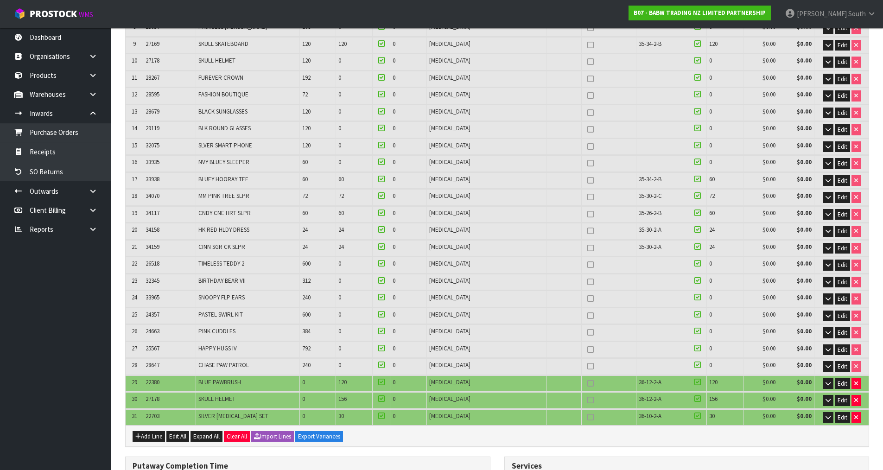
scroll to position [278, 0]
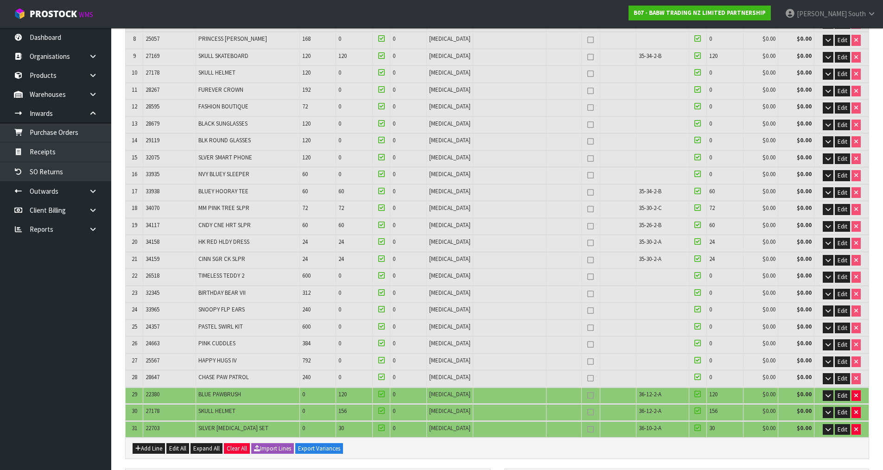
click at [410, 0] on nav "Toggle navigation ProStock WMS B07 - BABW TRADING NZ LIMITED PARTNERSHIP [PERSO…" at bounding box center [441, 14] width 883 height 28
drag, startPoint x: 462, startPoint y: 19, endPoint x: 450, endPoint y: 18, distance: 12.6
click at [450, 18] on nav "Toggle navigation ProStock WMS B07 - BABW TRADING NZ LIMITED PARTNERSHIP [PERSO…" at bounding box center [441, 14] width 883 height 28
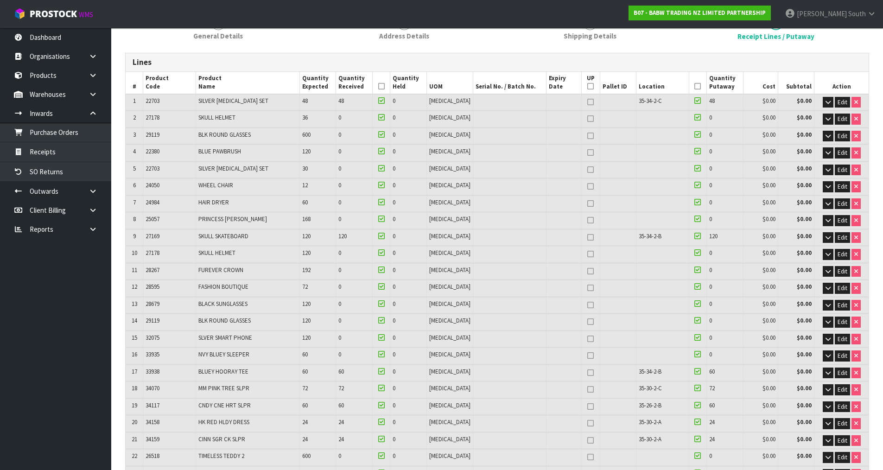
scroll to position [93, 0]
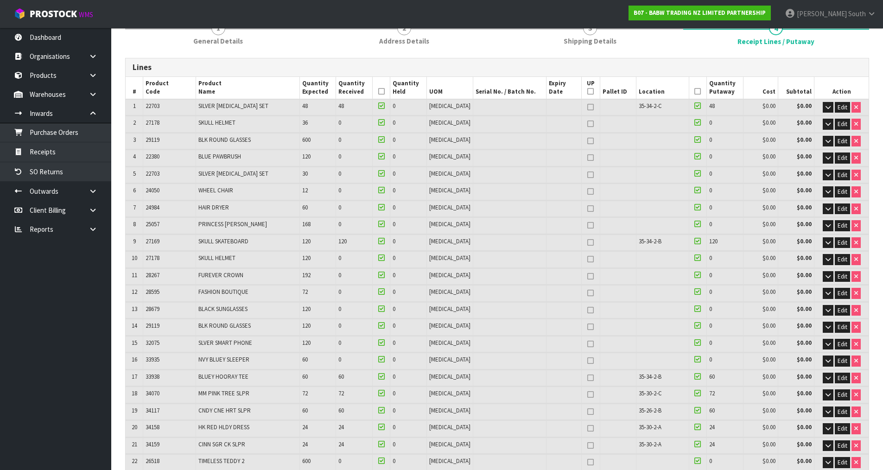
click at [694, 123] on icon at bounding box center [697, 122] width 6 height 0
click at [0, 0] on input "checkbox" at bounding box center [0, 0] width 0 height 0
click at [694, 123] on icon at bounding box center [697, 122] width 6 height 0
click at [0, 0] on input "checkbox" at bounding box center [0, 0] width 0 height 0
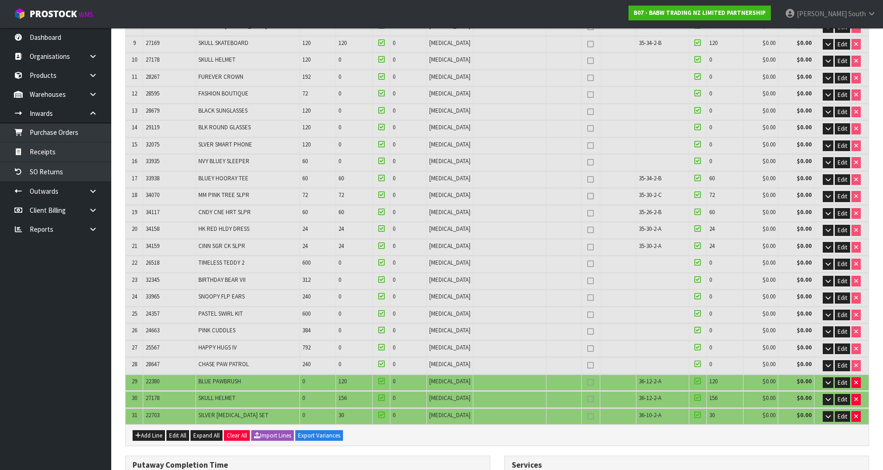
scroll to position [371, 0]
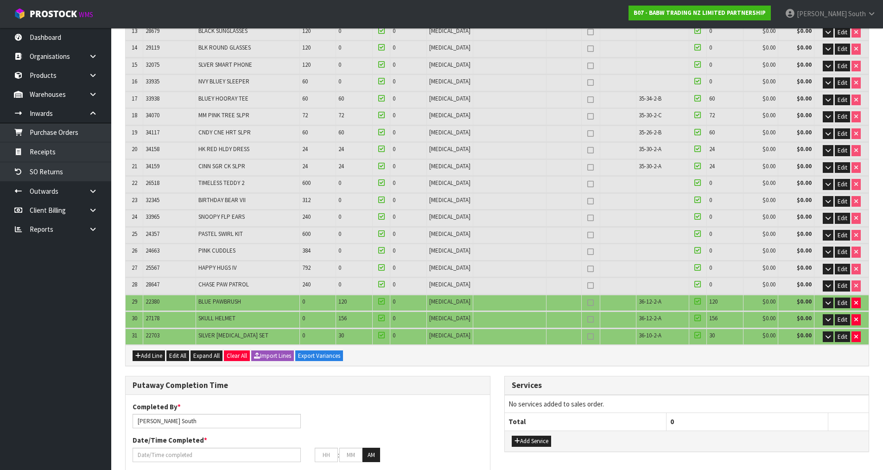
click at [658, 361] on div "Add Line Edit All Expand All Clear All Import Lines Export Variances" at bounding box center [497, 355] width 743 height 21
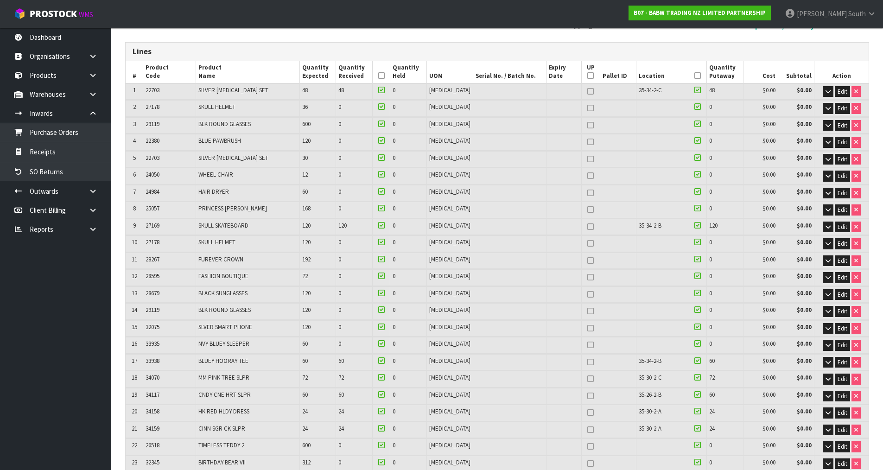
scroll to position [0, 0]
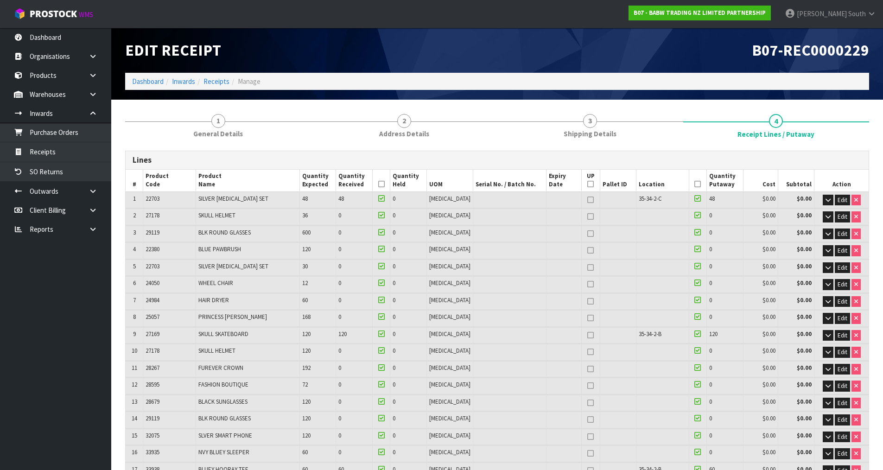
click at [694, 184] on icon at bounding box center [697, 184] width 6 height 0
click at [390, 181] on th at bounding box center [381, 181] width 18 height 22
click at [385, 184] on icon at bounding box center [381, 184] width 6 height 0
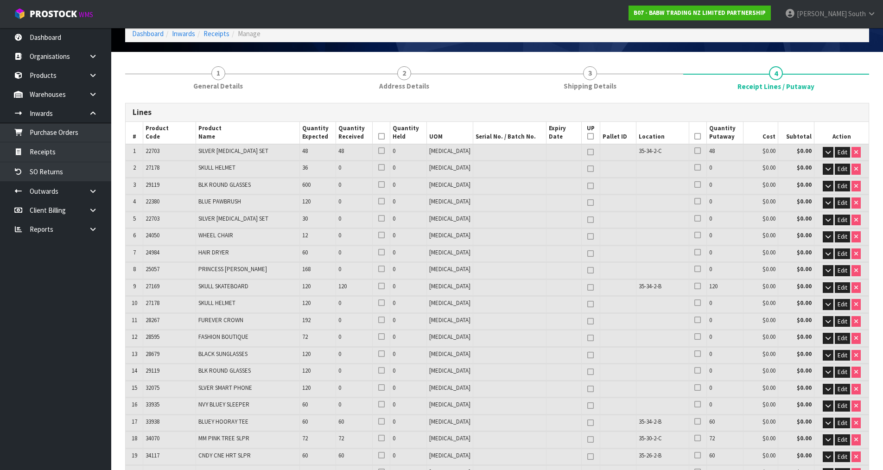
scroll to position [93, 0]
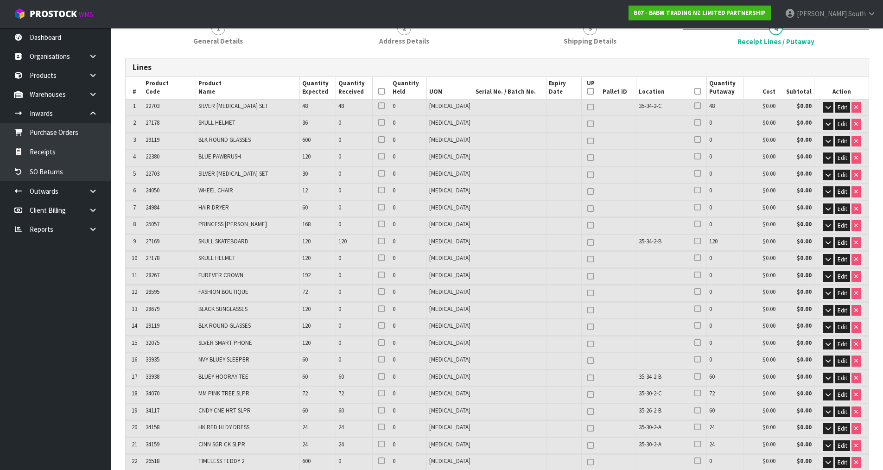
click at [385, 241] on icon at bounding box center [381, 241] width 6 height 0
click at [0, 0] on input "checkbox" at bounding box center [0, 0] width 0 height 0
click at [695, 241] on icon at bounding box center [697, 241] width 6 height 0
click at [0, 0] on input "checkbox" at bounding box center [0, 0] width 0 height 0
click at [695, 106] on icon at bounding box center [697, 106] width 6 height 0
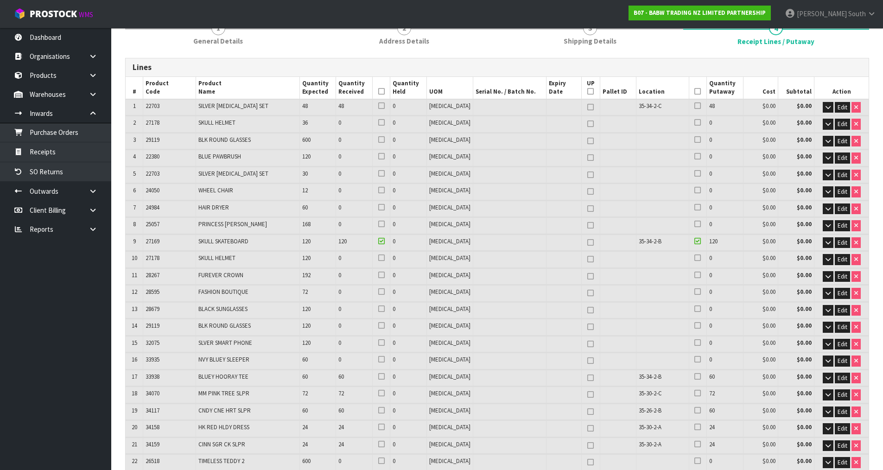
click at [0, 0] on input "checkbox" at bounding box center [0, 0] width 0 height 0
click at [385, 106] on icon at bounding box center [381, 106] width 6 height 0
click at [0, 0] on input "checkbox" at bounding box center [0, 0] width 0 height 0
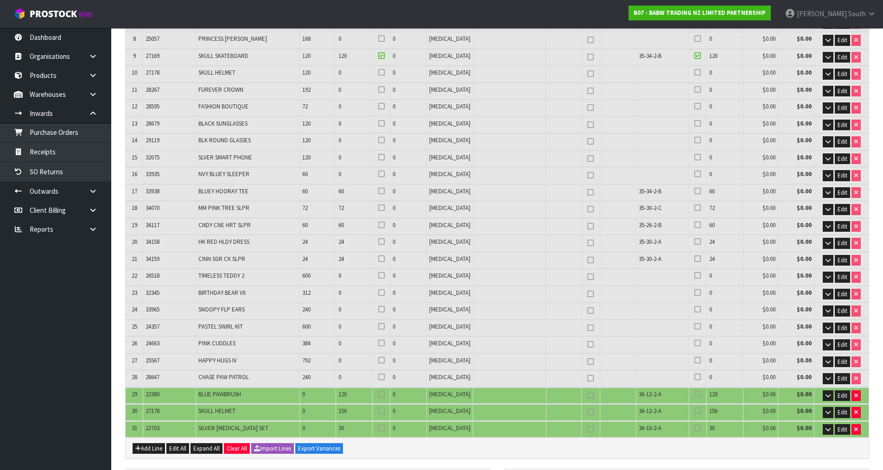
click at [694, 191] on icon at bounding box center [697, 191] width 6 height 0
click at [0, 0] on input "checkbox" at bounding box center [0, 0] width 0 height 0
click at [694, 208] on icon at bounding box center [697, 208] width 6 height 0
click at [0, 0] on input "checkbox" at bounding box center [0, 0] width 0 height 0
click at [694, 225] on icon at bounding box center [697, 225] width 6 height 0
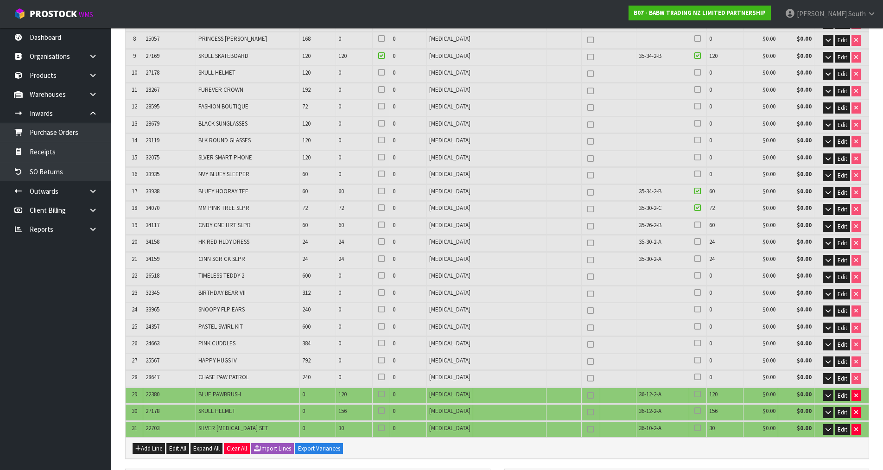
click at [0, 0] on input "checkbox" at bounding box center [0, 0] width 0 height 0
click at [694, 241] on icon at bounding box center [697, 241] width 6 height 0
click at [0, 0] on input "checkbox" at bounding box center [0, 0] width 0 height 0
click at [694, 259] on icon at bounding box center [697, 259] width 6 height 0
click at [0, 0] on input "checkbox" at bounding box center [0, 0] width 0 height 0
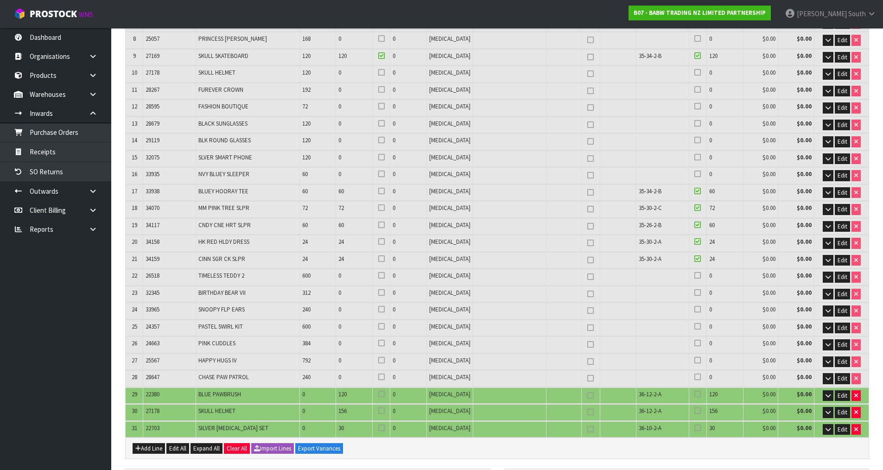
click at [385, 242] on icon at bounding box center [381, 241] width 6 height 0
click at [0, 0] on input "checkbox" at bounding box center [0, 0] width 0 height 0
click at [387, 230] on div at bounding box center [381, 226] width 13 height 11
click at [385, 225] on icon at bounding box center [381, 225] width 6 height 0
click at [0, 0] on input "checkbox" at bounding box center [0, 0] width 0 height 0
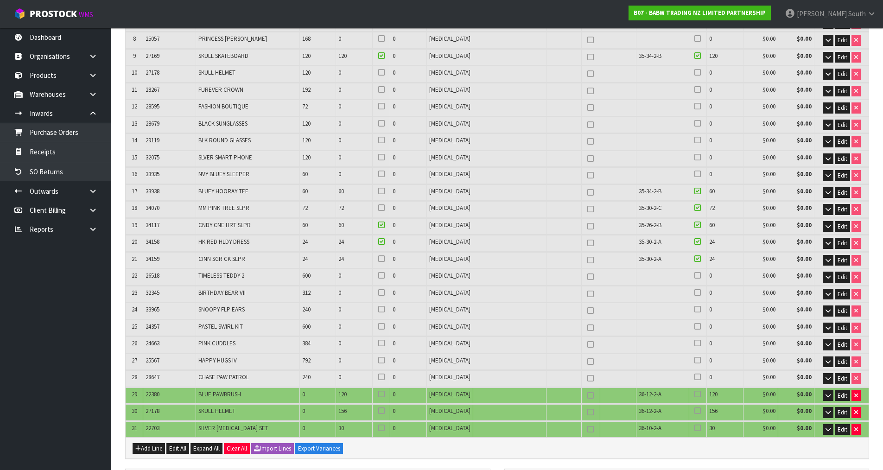
click at [385, 208] on icon at bounding box center [381, 208] width 6 height 0
click at [0, 0] on input "checkbox" at bounding box center [0, 0] width 0 height 0
click at [385, 193] on label at bounding box center [381, 191] width 6 height 8
click at [0, 0] on input "checkbox" at bounding box center [0, 0] width 0 height 0
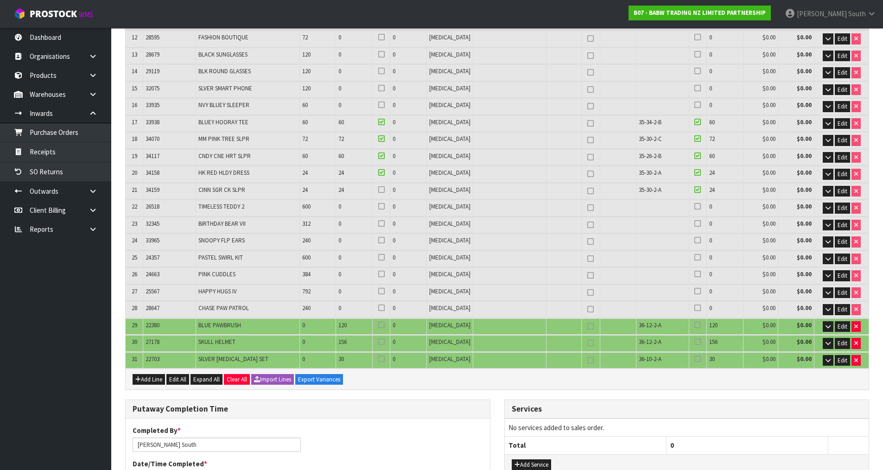
scroll to position [371, 0]
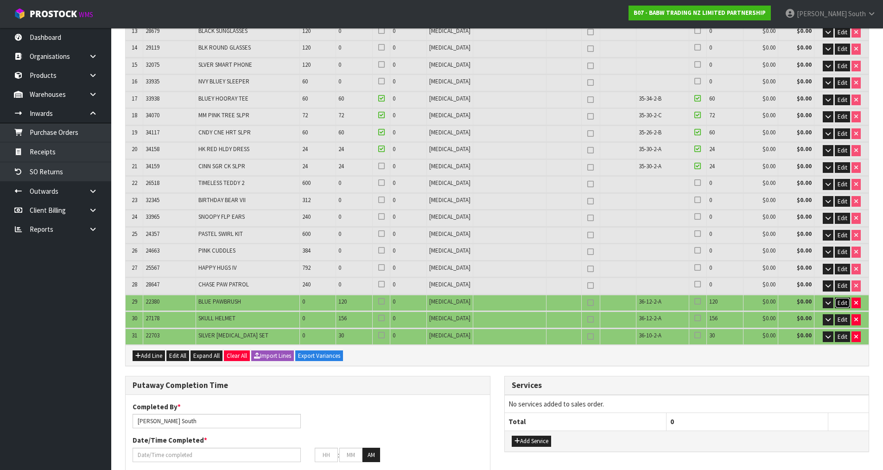
click at [835, 299] on button "Edit" at bounding box center [842, 303] width 15 height 11
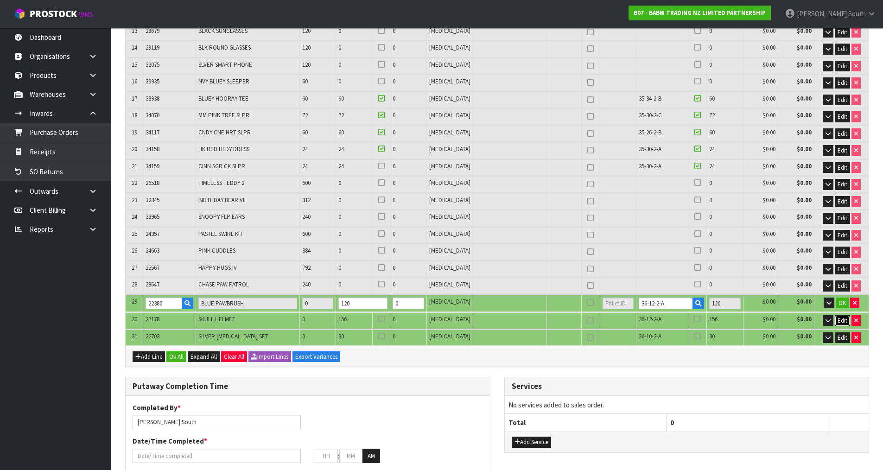
click at [839, 321] on span "Edit" at bounding box center [843, 321] width 10 height 8
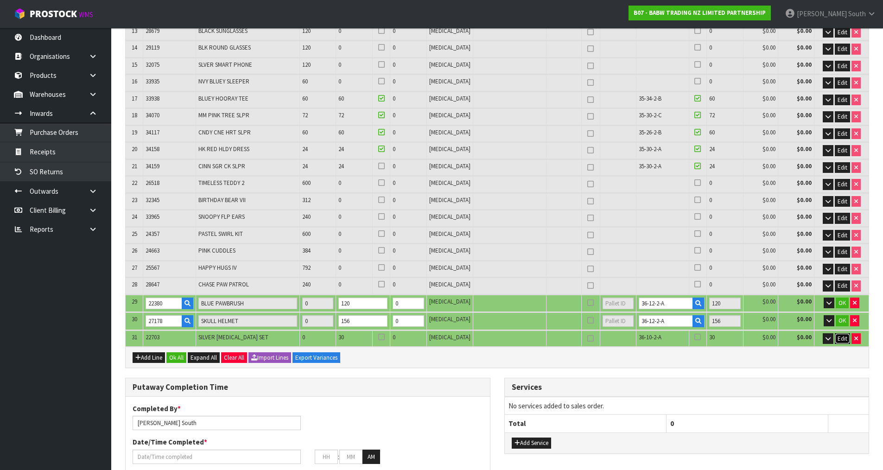
click at [841, 337] on span "Edit" at bounding box center [843, 339] width 10 height 8
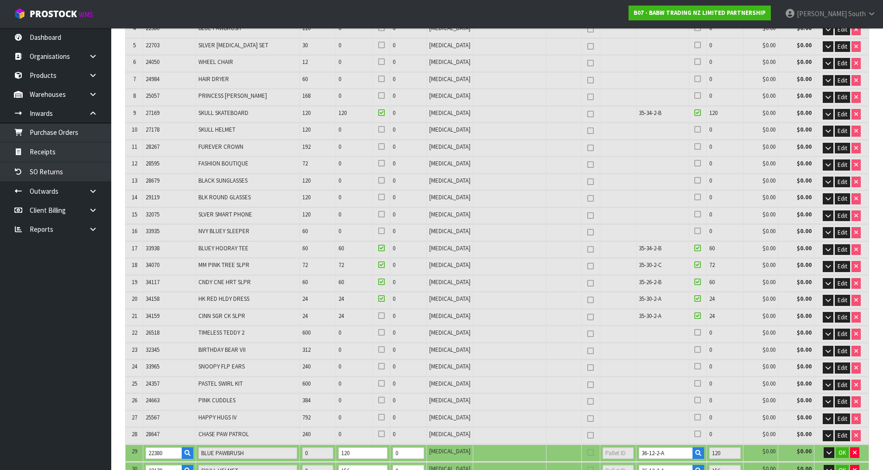
scroll to position [139, 0]
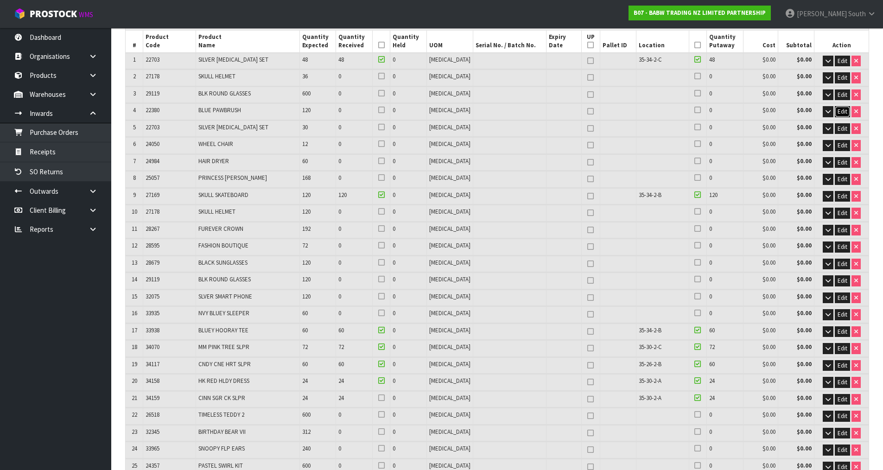
click at [838, 113] on span "Edit" at bounding box center [843, 112] width 10 height 8
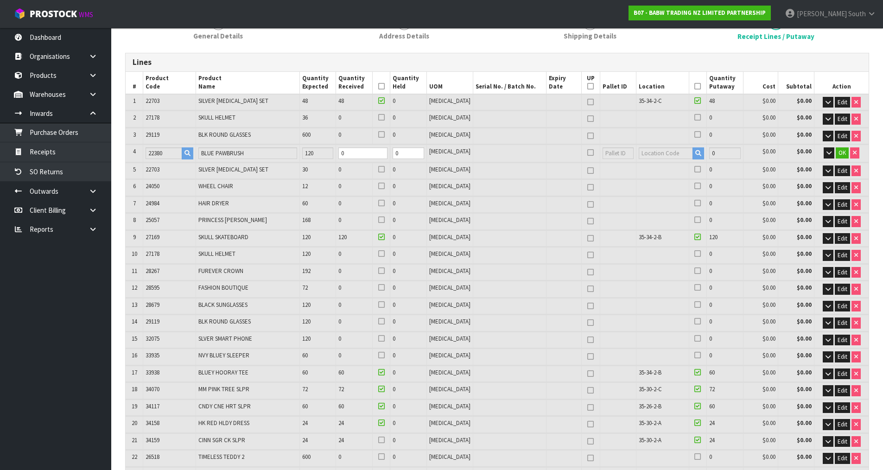
scroll to position [93, 0]
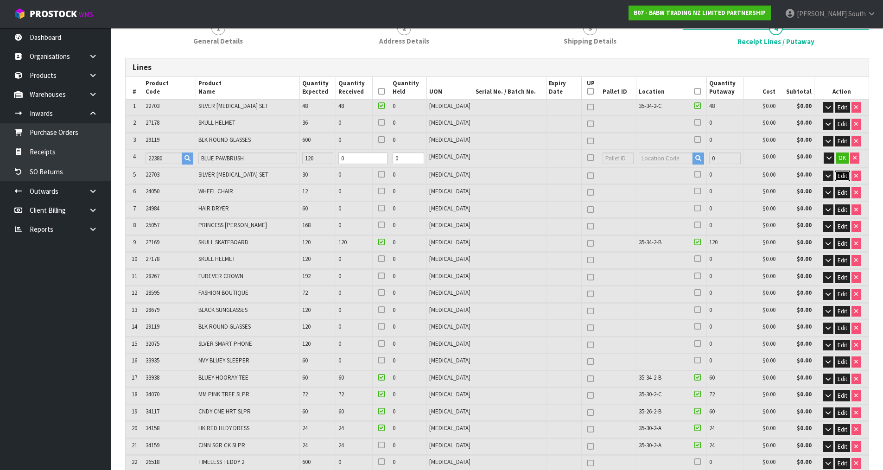
click at [844, 177] on span "Edit" at bounding box center [843, 176] width 10 height 8
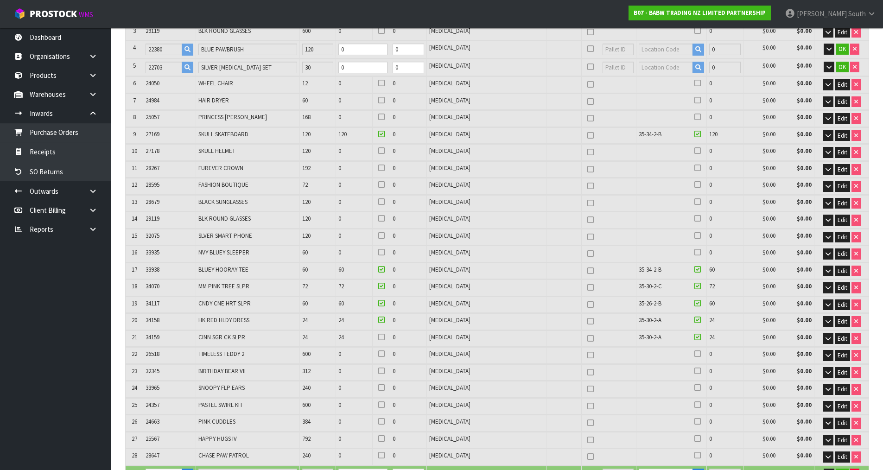
scroll to position [185, 0]
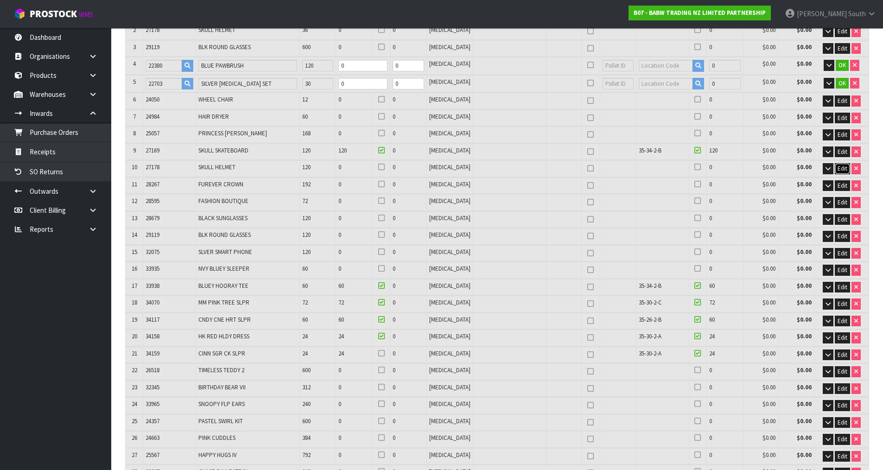
click at [843, 174] on button "Edit" at bounding box center [842, 168] width 15 height 11
click at [333, 70] on tr "4 22380 BLUE PAWBRUSH 120 0 0 [MEDICAL_DATA] 0 $0.00 $0.00 OK" at bounding box center [497, 65] width 743 height 17
type input "0.68771"
type input "80.193"
type input "1"
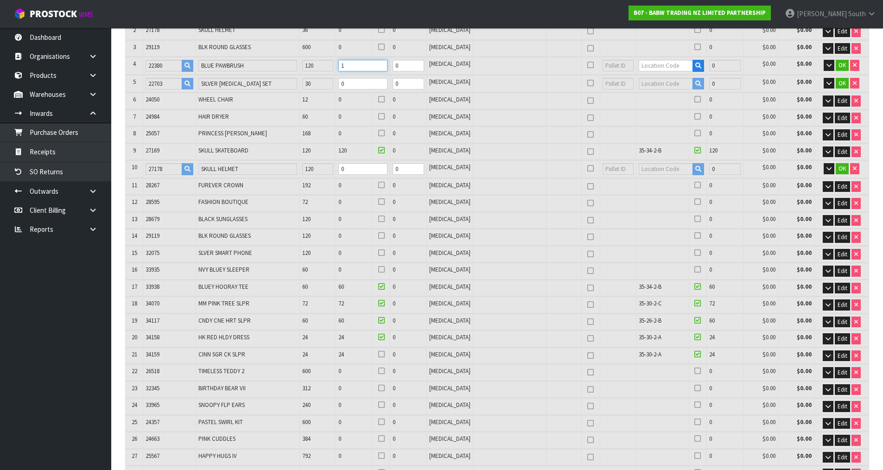
type input "0.6909"
type input "80.776"
type input "12"
type input "66"
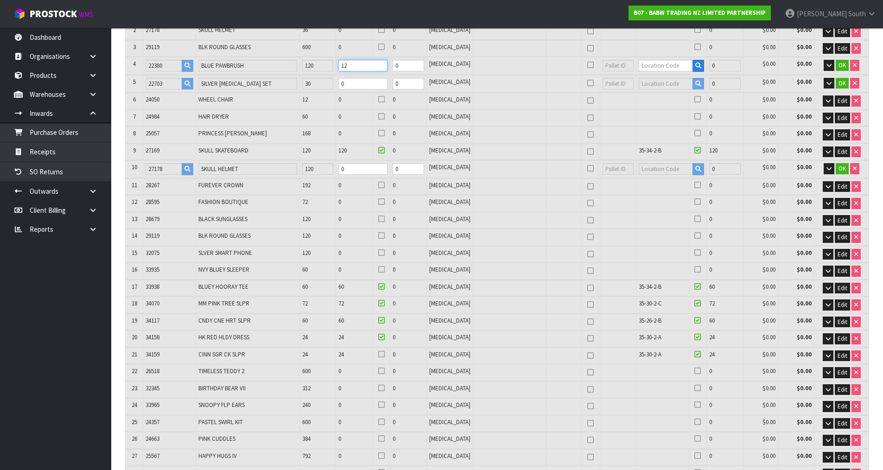
type input "0.722275"
type input "86.54"
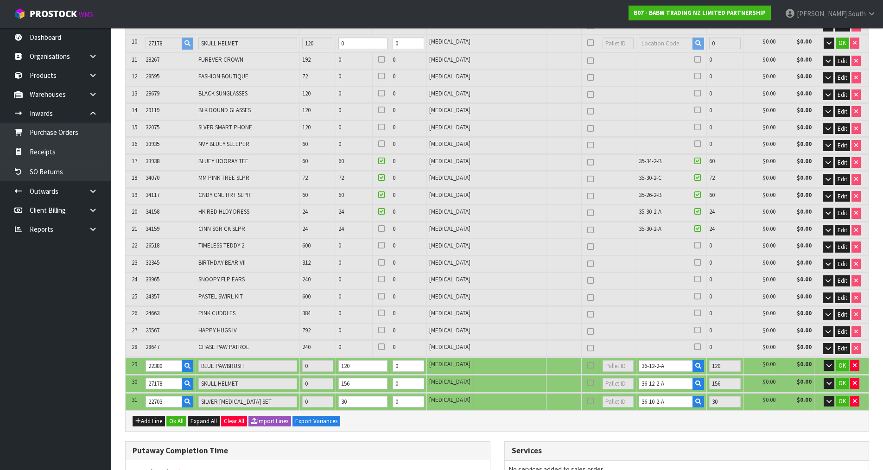
scroll to position [324, 0]
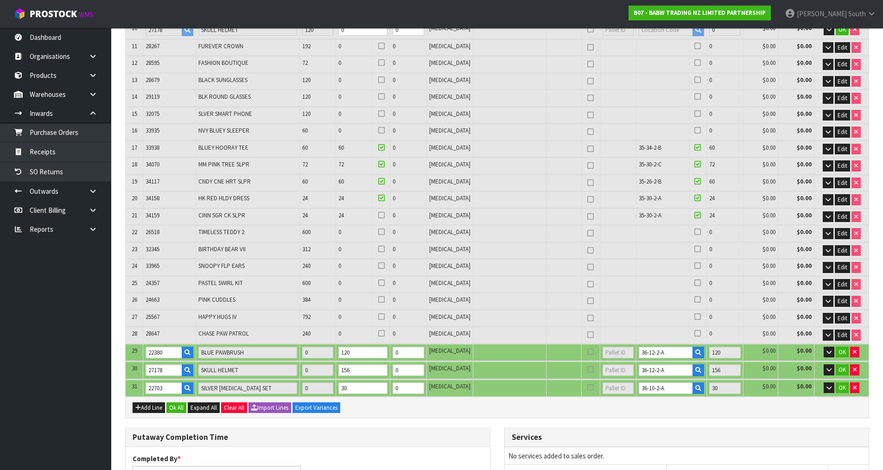
type input "120"
click at [618, 350] on tr "29 22380 BLUE PAWBRUSH 0 120 0 [MEDICAL_DATA] 36-12-2-A 120 $0.00 $0.00 OK" at bounding box center [497, 352] width 743 height 17
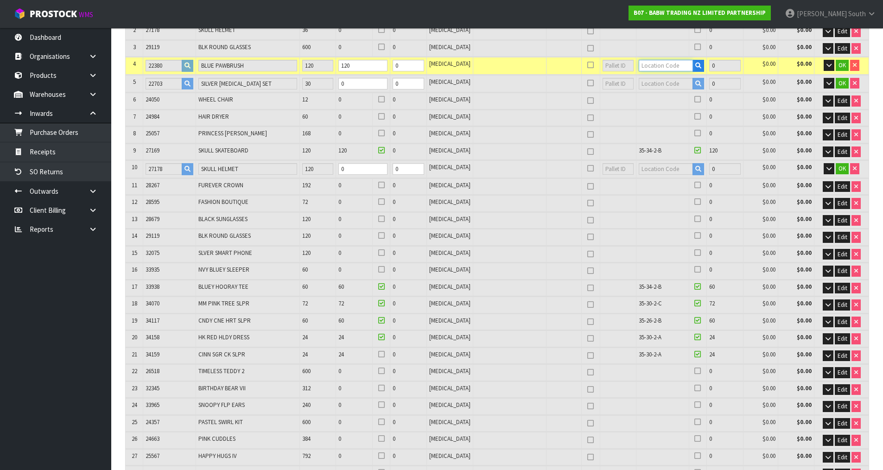
click at [657, 63] on input "text" at bounding box center [666, 66] width 54 height 12
paste input "36-12-2-A"
type input "36-12-2-A"
type input "834"
type input "120"
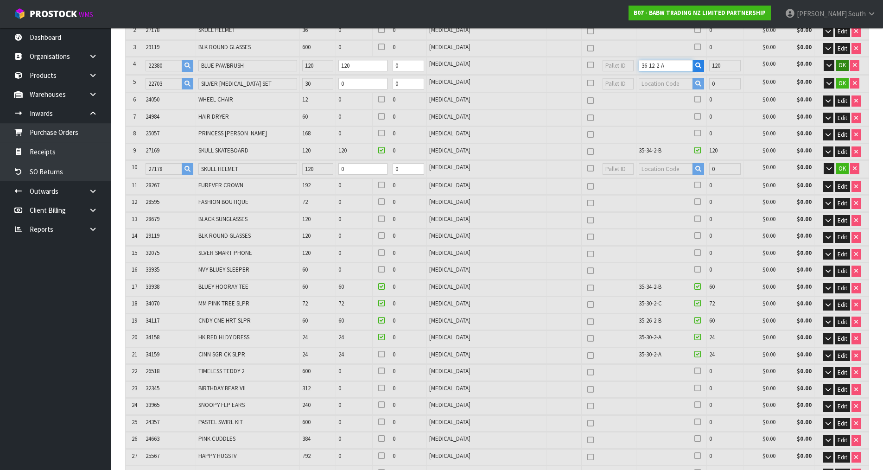
type input "36-12-2-A"
click at [838, 67] on span "OK" at bounding box center [841, 65] width 7 height 8
click at [694, 64] on icon at bounding box center [697, 63] width 6 height 0
click at [0, 0] on input "checkbox" at bounding box center [0, 0] width 0 height 0
click at [385, 64] on icon at bounding box center [381, 63] width 6 height 0
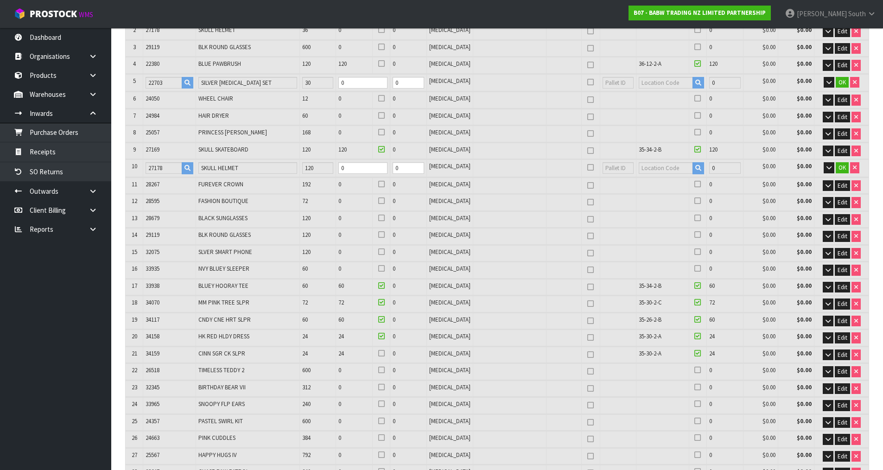
click at [0, 0] on input "checkbox" at bounding box center [0, 0] width 0 height 0
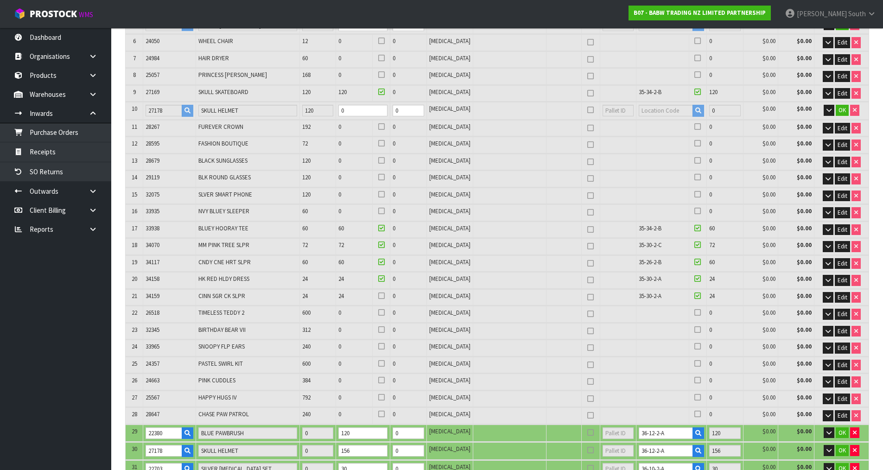
scroll to position [371, 0]
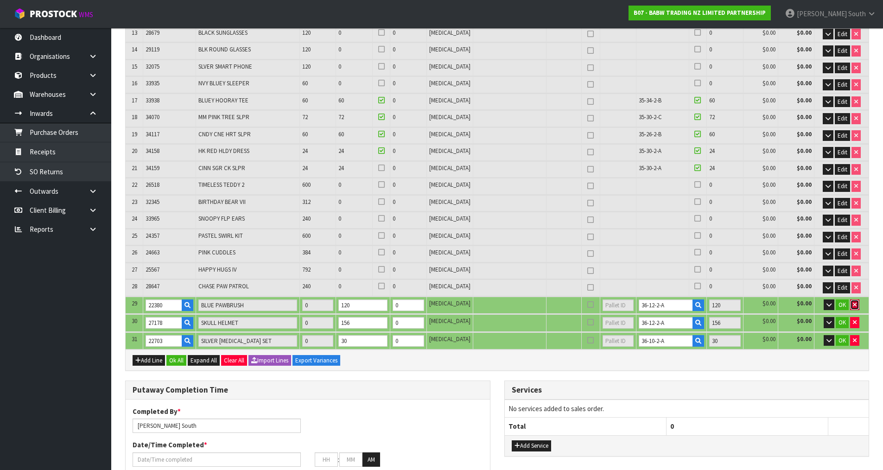
click at [853, 303] on icon "button" at bounding box center [855, 305] width 4 height 6
type input "61"
type input "714"
type input "0.68742"
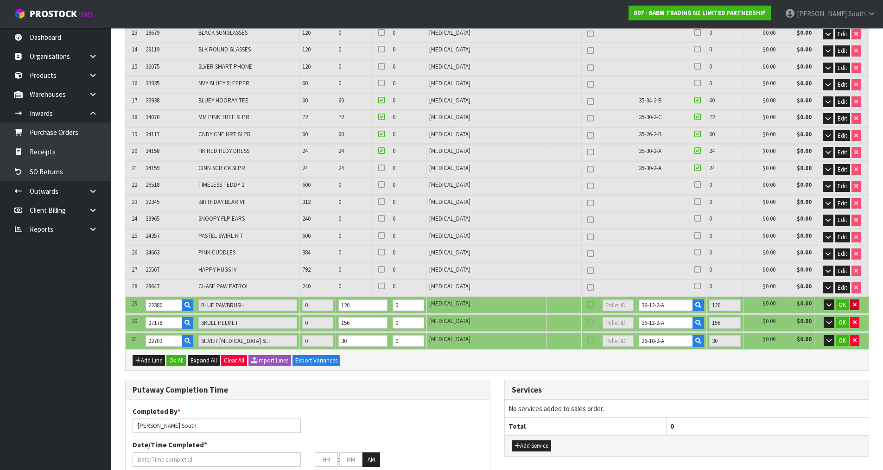
type input "80.14"
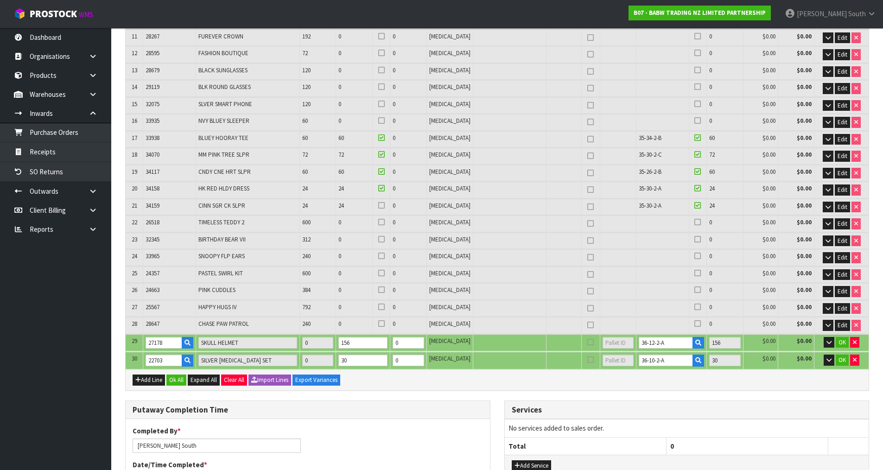
scroll to position [139, 0]
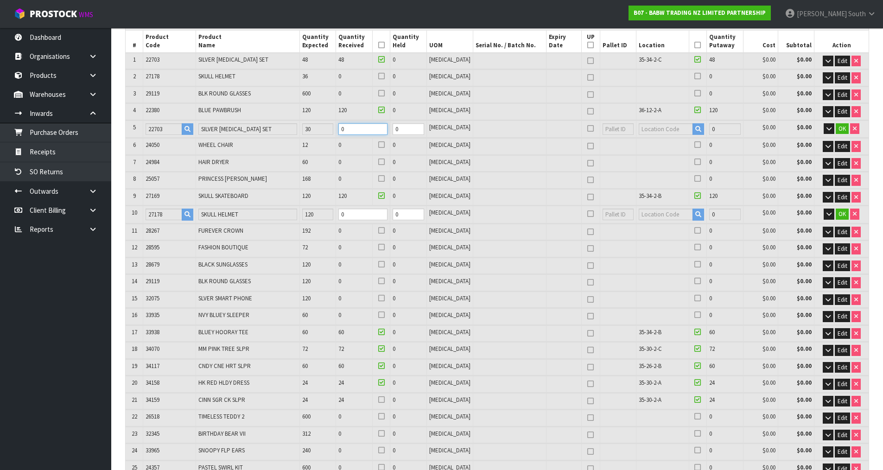
click at [329, 133] on tr "5 22703 SILVER [MEDICAL_DATA] SET 30 0 0 [MEDICAL_DATA] 0 $0.00 $0.00 OK" at bounding box center [497, 129] width 743 height 17
type input "0.695736"
type input "80.839"
type input "30"
type input "66"
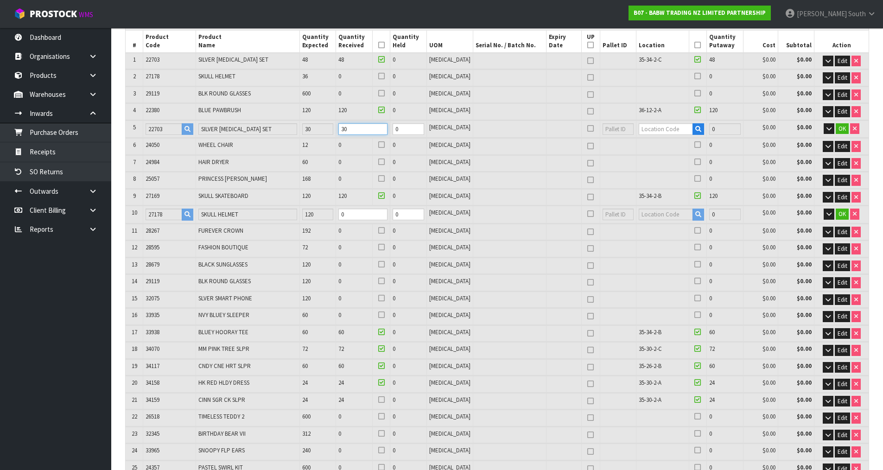
type input "66"
type input "0.77058"
type input "87.14"
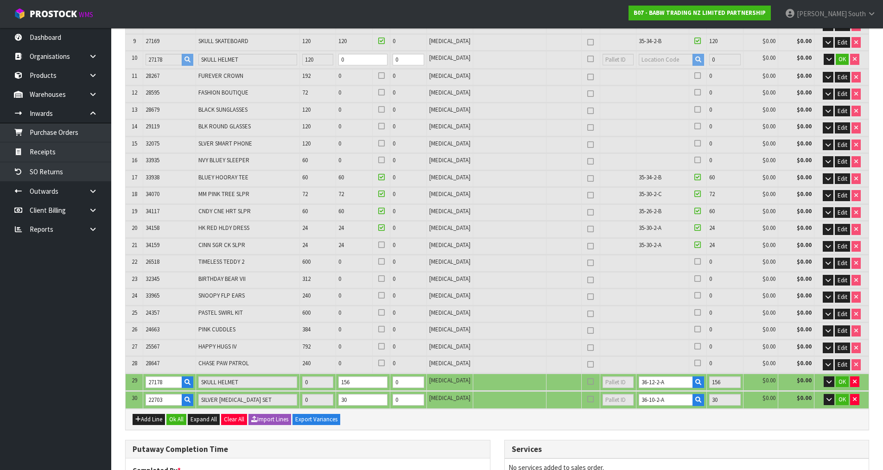
scroll to position [324, 0]
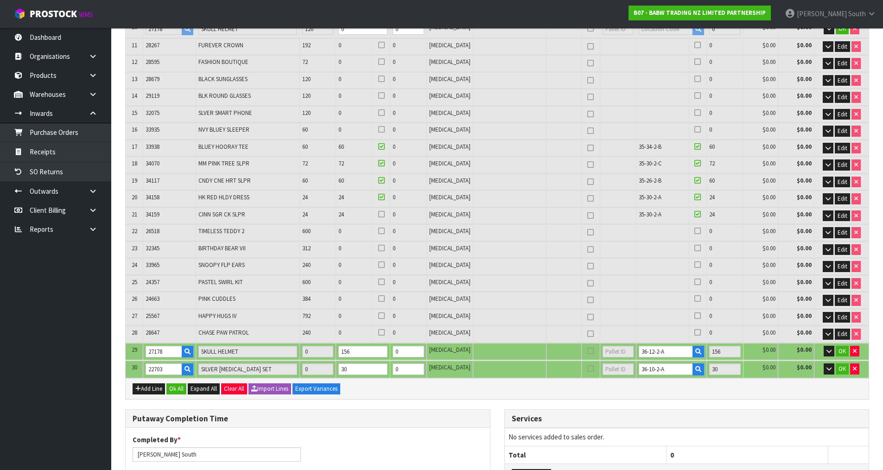
type input "30"
drag, startPoint x: 664, startPoint y: 365, endPoint x: 629, endPoint y: 365, distance: 34.8
click at [639, 365] on input "36-10-2-A" at bounding box center [666, 369] width 54 height 12
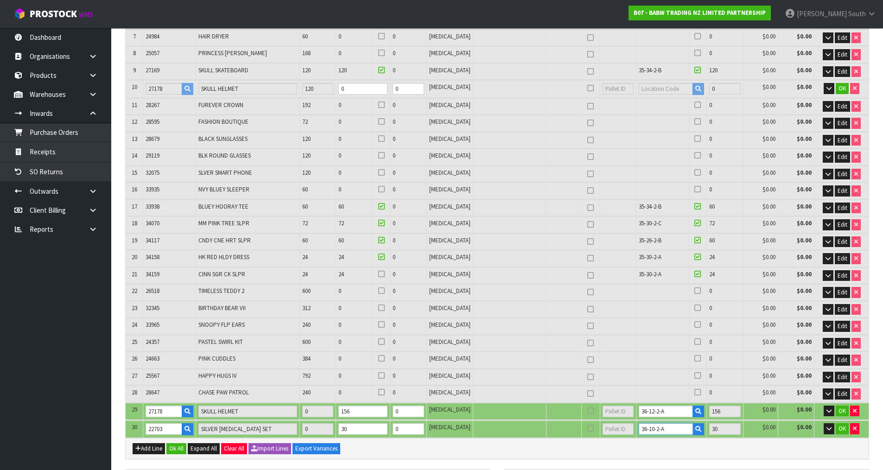
scroll to position [93, 0]
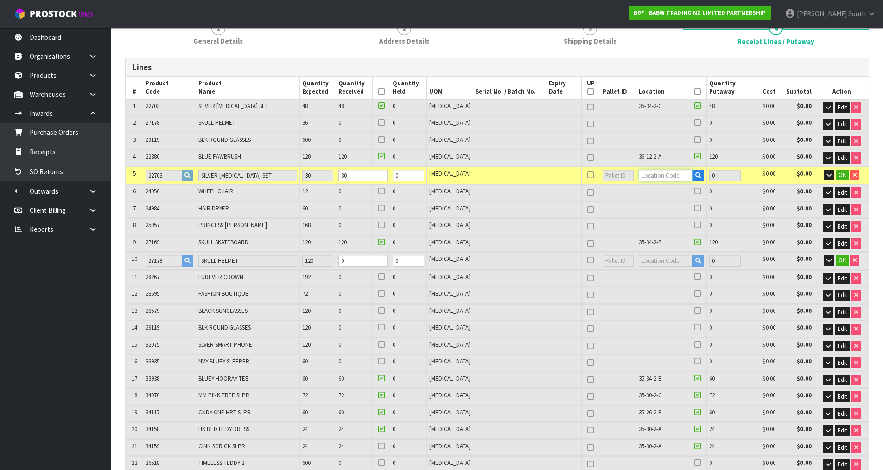
click at [656, 178] on input "text" at bounding box center [666, 176] width 54 height 12
paste input "36-10-2-A"
type input "36-10-2-A"
type input "744"
type input "30"
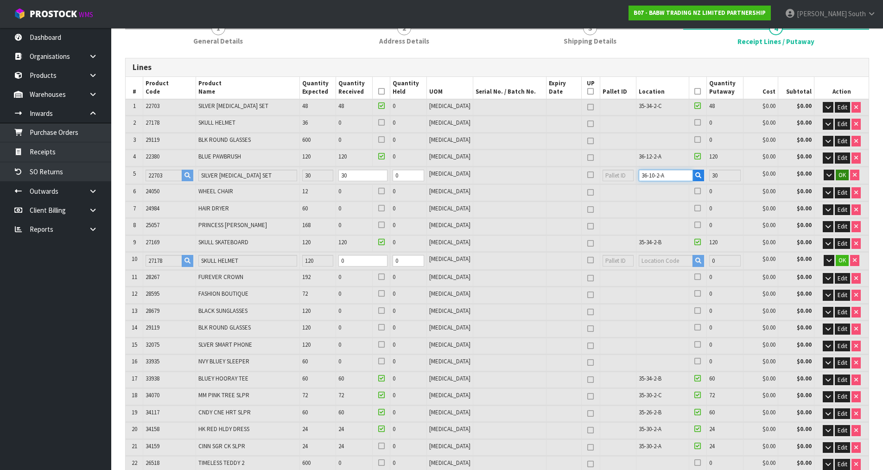
type input "36-10-2-A"
click at [844, 175] on span "OK" at bounding box center [841, 175] width 7 height 8
click at [694, 173] on icon at bounding box center [697, 173] width 6 height 0
click at [0, 0] on input "checkbox" at bounding box center [0, 0] width 0 height 0
click at [385, 173] on icon at bounding box center [381, 173] width 6 height 0
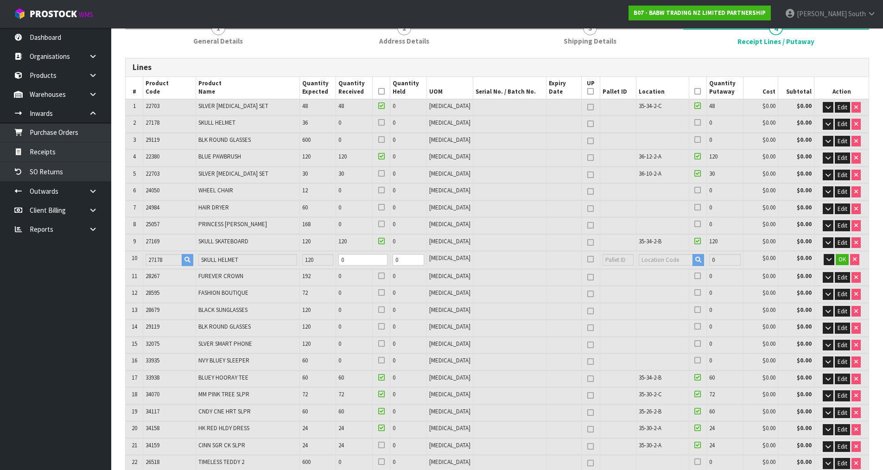
click at [0, 0] on input "checkbox" at bounding box center [0, 0] width 0 height 0
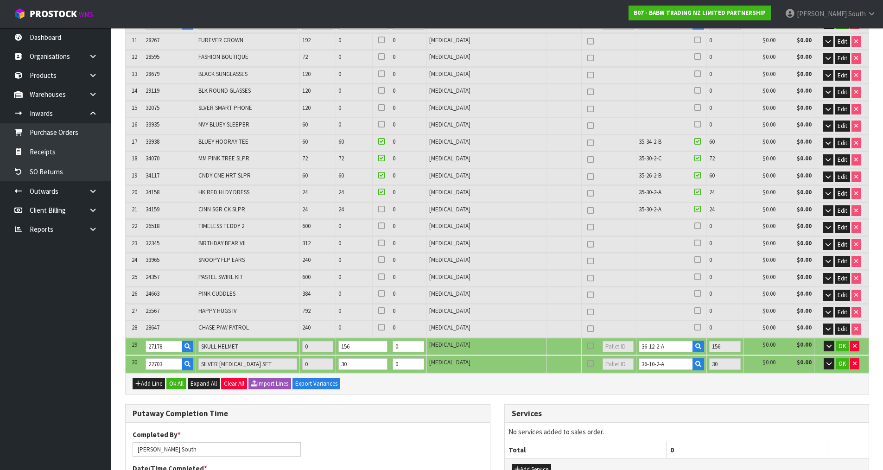
scroll to position [463, 0]
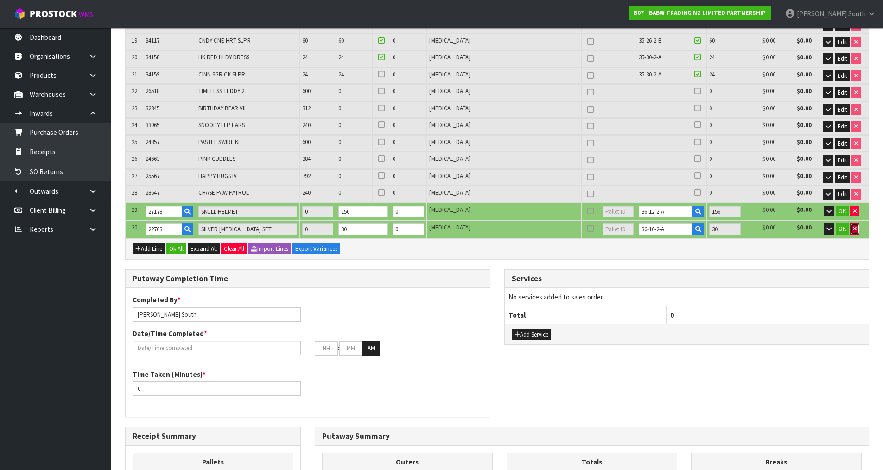
click at [856, 231] on icon "button" at bounding box center [855, 229] width 4 height 6
type input "61"
type input "714"
type input "0.68742"
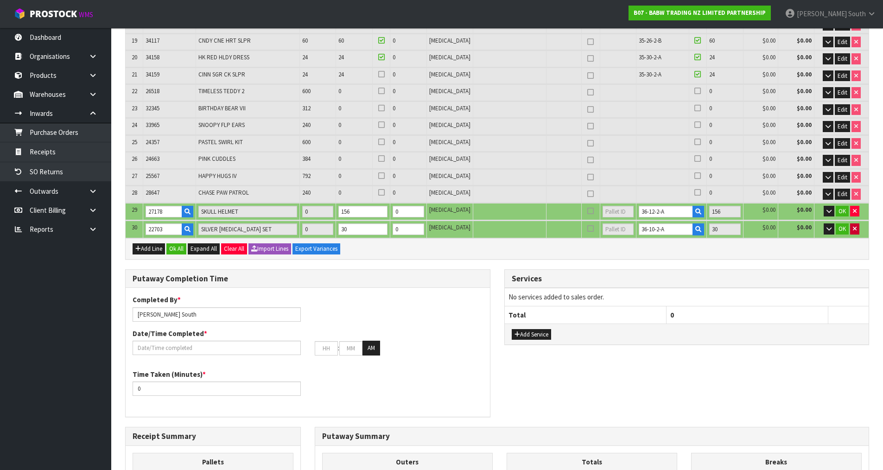
type input "80.14"
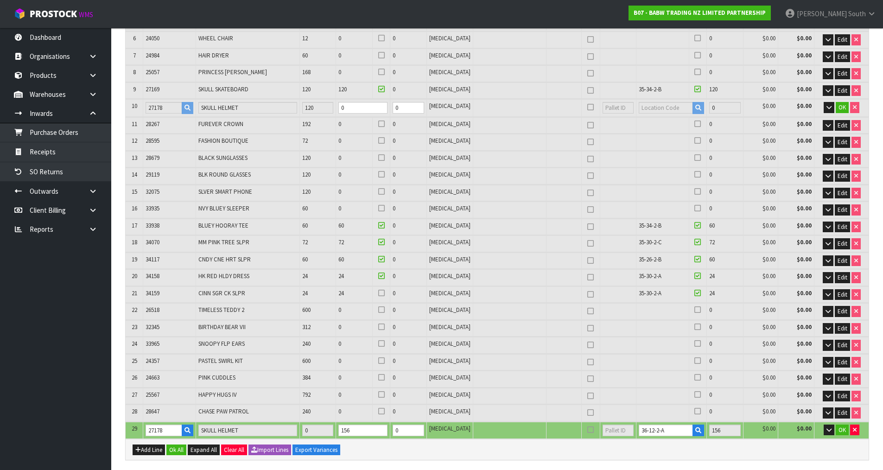
scroll to position [232, 0]
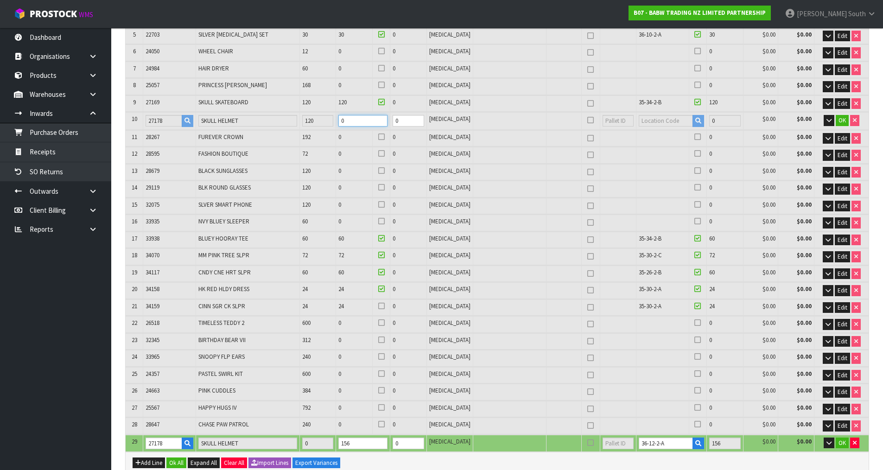
click at [295, 123] on tr "10 27178 SKULL HELMET 120 0 0 [MEDICAL_DATA] 0 $0.00 $0.00 OK" at bounding box center [497, 120] width 743 height 17
type input "0.688355"
type input "80.247"
type input "1"
type input "62"
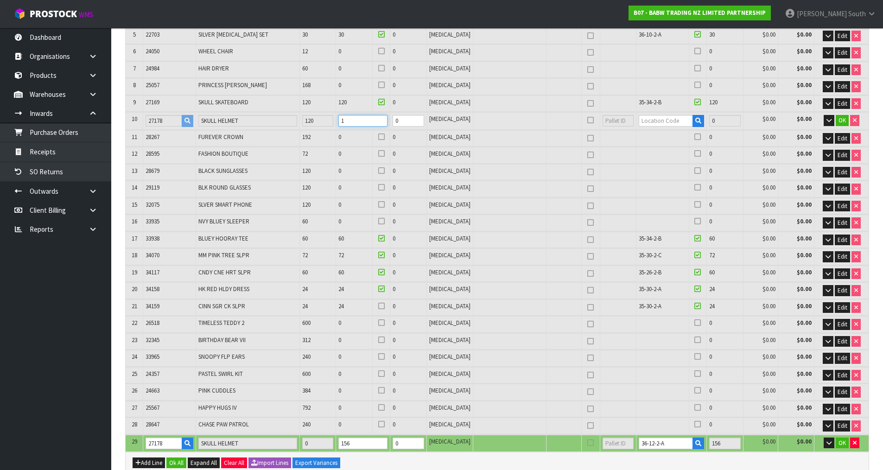
type input "62"
type input "0.701446"
type input "81.741"
type input "15"
type input "74"
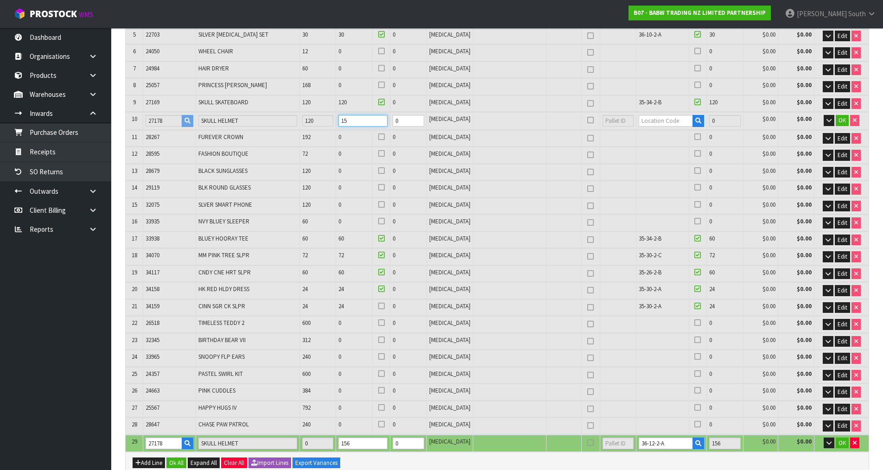
type input "74"
type input "0.833293"
type input "96.78"
type input "156"
click at [621, 440] on tr "29 27178 SKULL HELMET 0 156 0 [MEDICAL_DATA] 36-12-2-A 156 $0.00 $0.00 OK" at bounding box center [497, 443] width 743 height 17
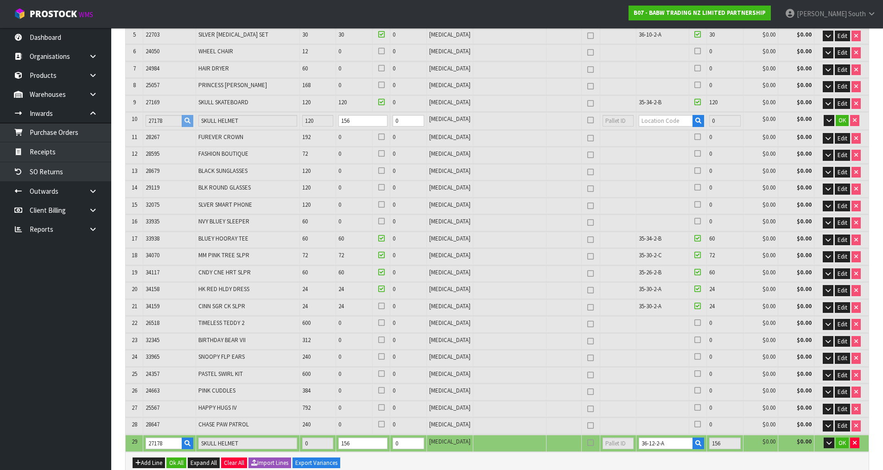
click at [658, 113] on td at bounding box center [671, 120] width 70 height 17
click at [659, 121] on input "text" at bounding box center [666, 121] width 54 height 12
paste input "36-12-2-A"
type input "36-12-2-A"
type input "870"
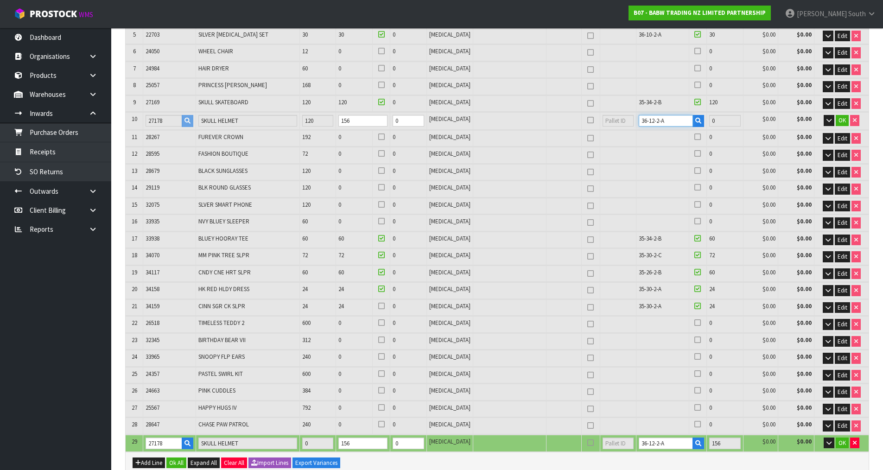
type input "156"
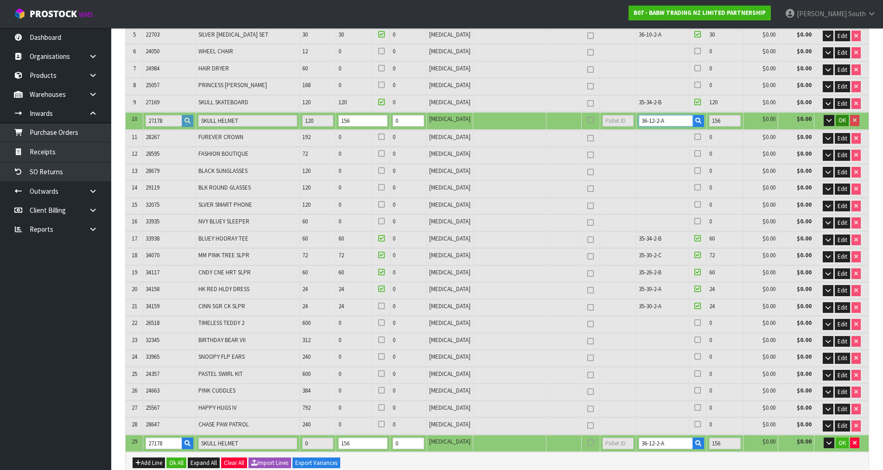
type input "36-12-2-A"
click at [842, 118] on span "OK" at bounding box center [841, 120] width 7 height 8
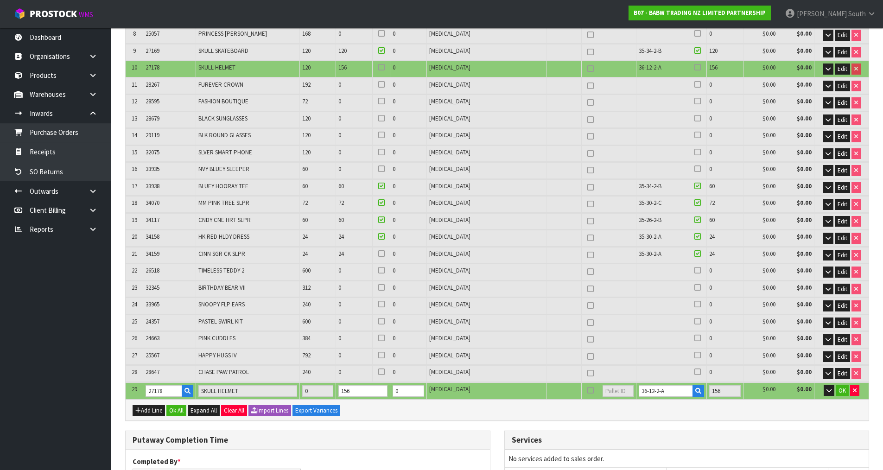
scroll to position [324, 0]
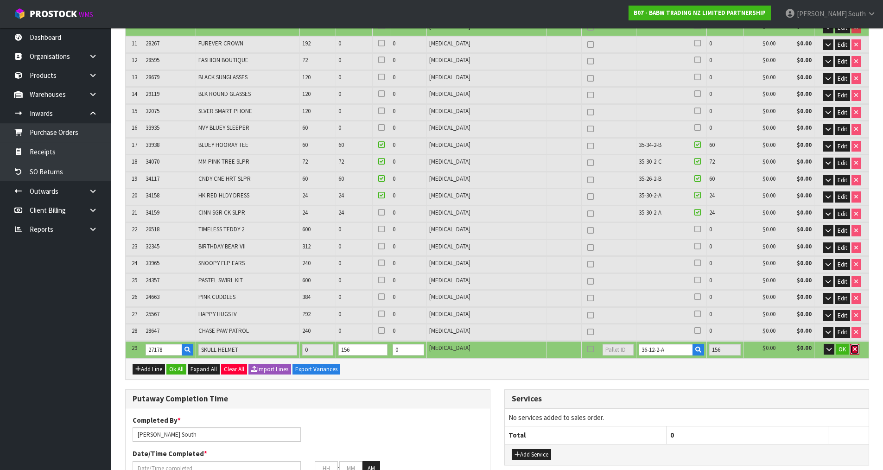
click at [857, 349] on button "button" at bounding box center [854, 349] width 9 height 11
type input "61"
type input "714"
type input "0.68742"
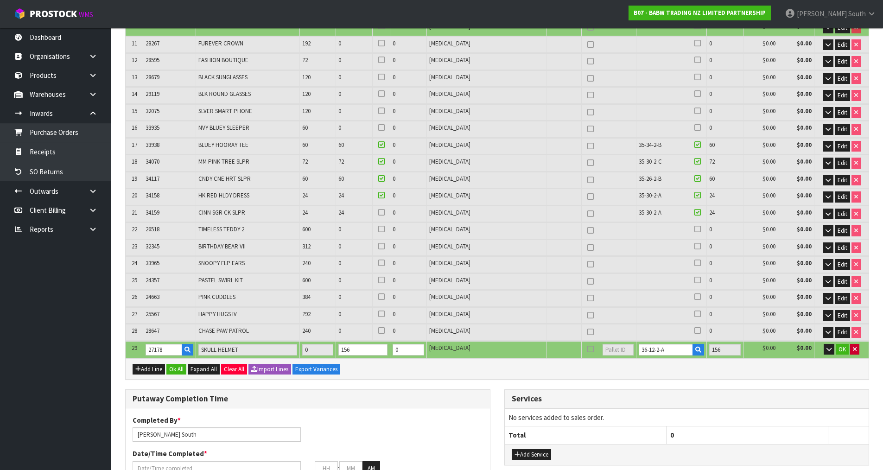
type input "80.14"
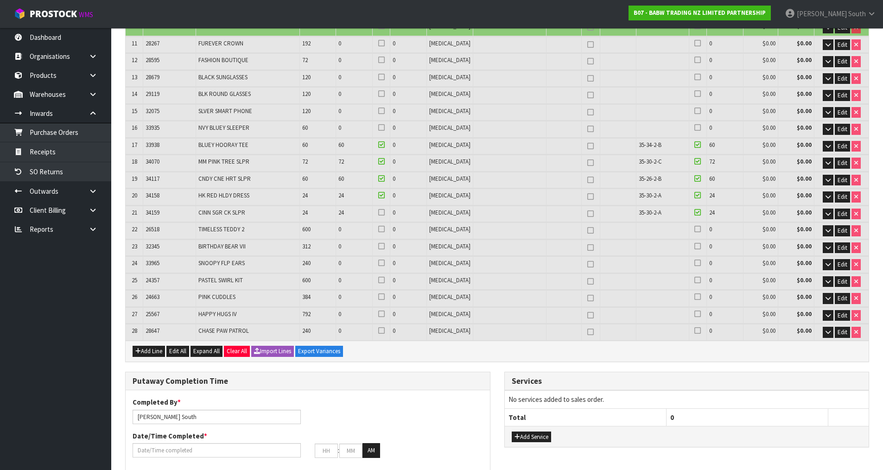
scroll to position [139, 0]
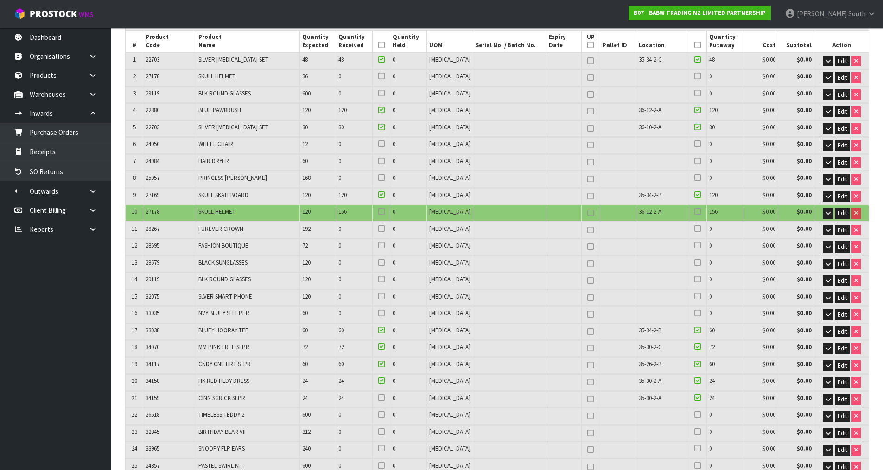
click at [694, 211] on icon at bounding box center [697, 211] width 6 height 0
click at [0, 0] on input "checkbox" at bounding box center [0, 0] width 0 height 0
click at [385, 212] on icon at bounding box center [381, 211] width 6 height 0
click at [0, 0] on input "checkbox" at bounding box center [0, 0] width 0 height 0
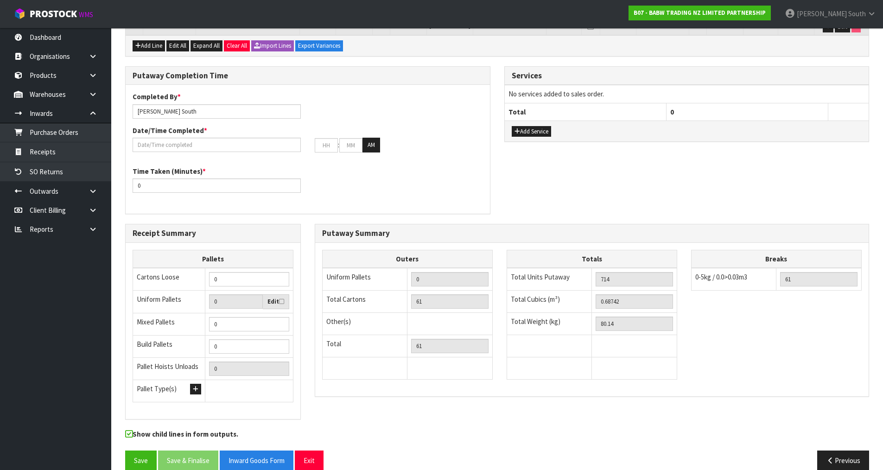
scroll to position [645, 0]
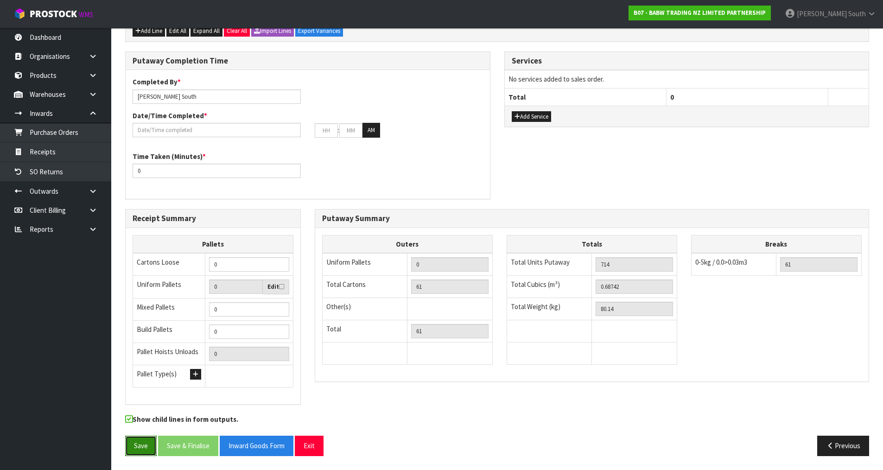
click at [148, 437] on button "Save" at bounding box center [141, 446] width 32 height 20
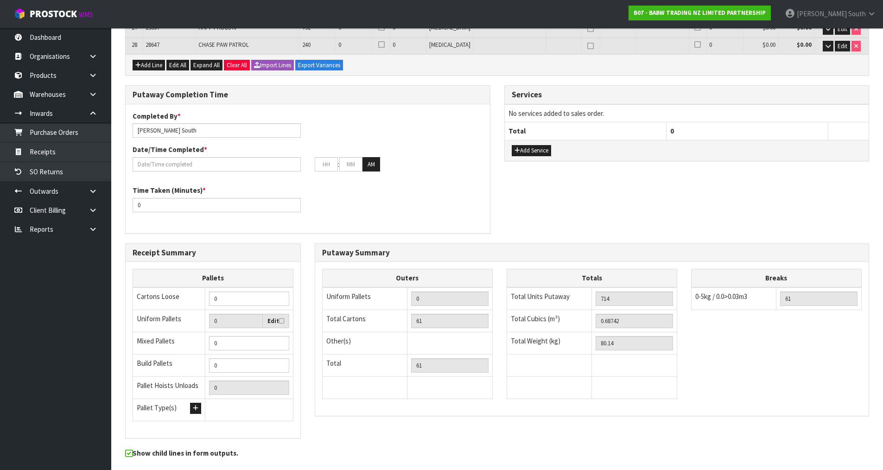
scroll to position [678, 0]
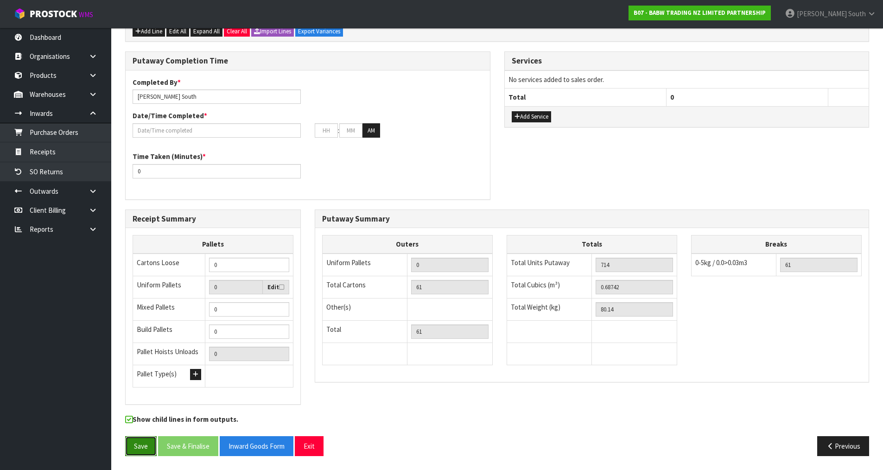
click at [154, 449] on button "Save" at bounding box center [141, 446] width 32 height 20
click at [302, 438] on button "Exit" at bounding box center [309, 446] width 29 height 20
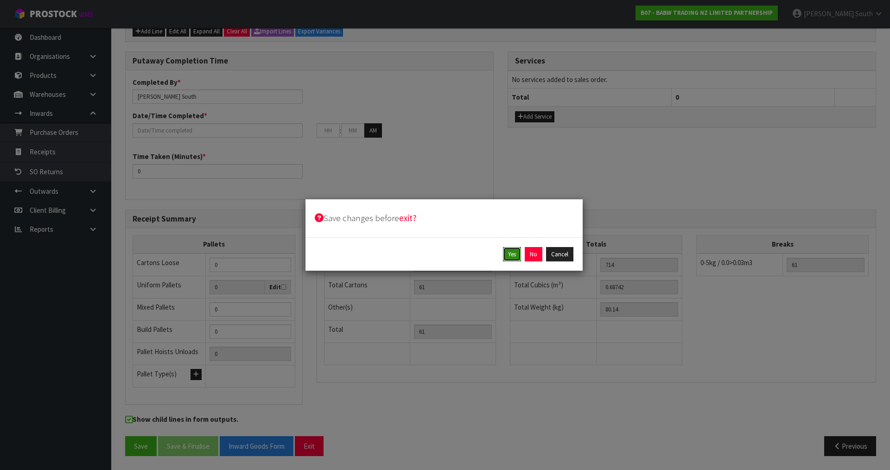
click at [508, 257] on button "Yes" at bounding box center [512, 254] width 18 height 15
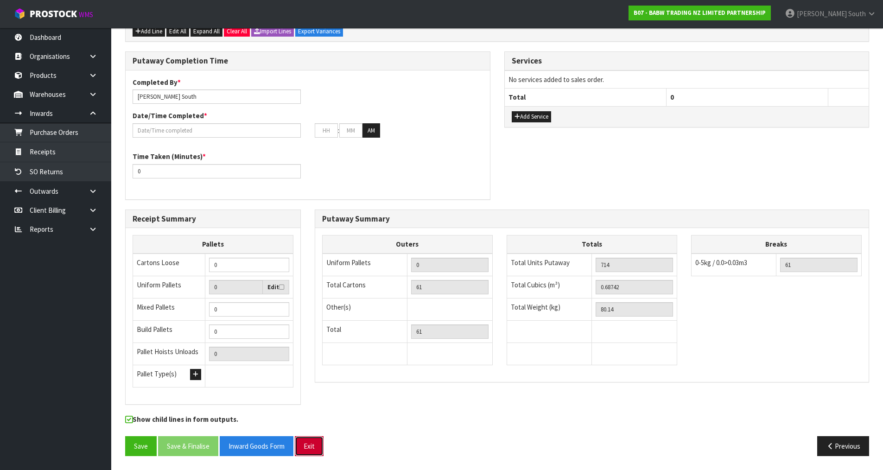
click at [302, 441] on button "Exit" at bounding box center [309, 446] width 29 height 20
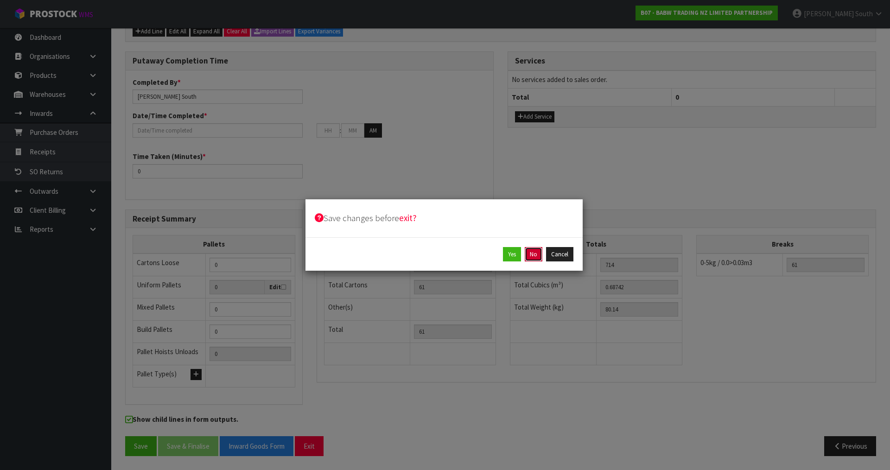
click at [534, 253] on button "No" at bounding box center [534, 254] width 18 height 15
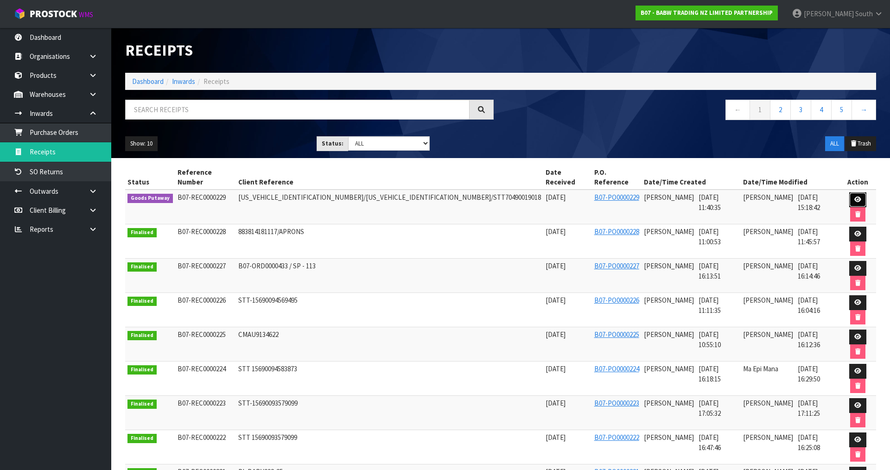
click at [849, 192] on link at bounding box center [857, 199] width 17 height 15
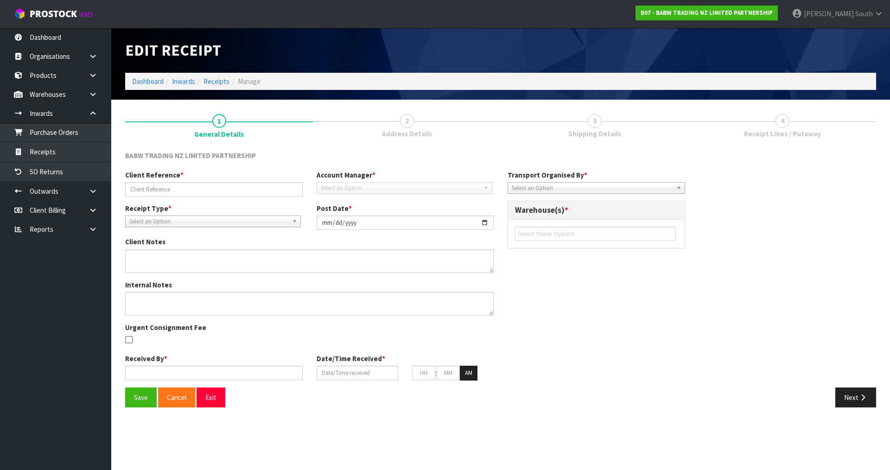
type input "[US_VEHICLE_IDENTIFICATION_NUMBER]/[US_VEHICLE_IDENTIFICATION_NUMBER]/STT704900…"
type input "[DATE]"
type input "[PERSON_NAME]"
type input "[DATE]"
type input "11"
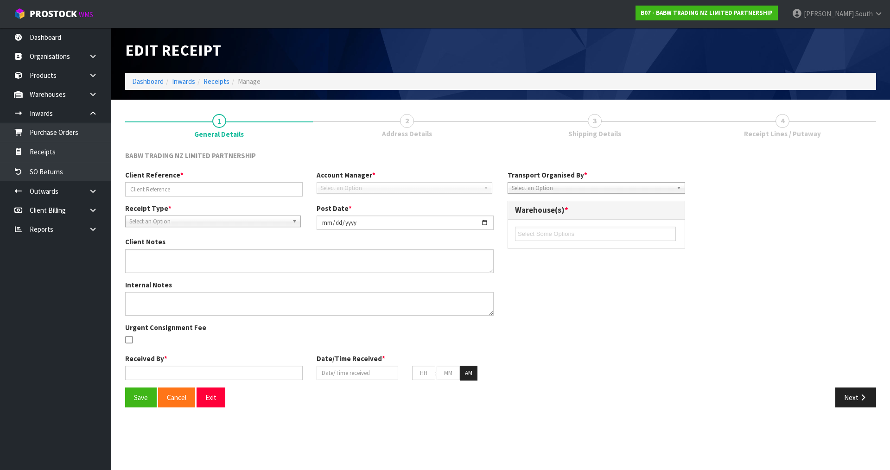
type input "40"
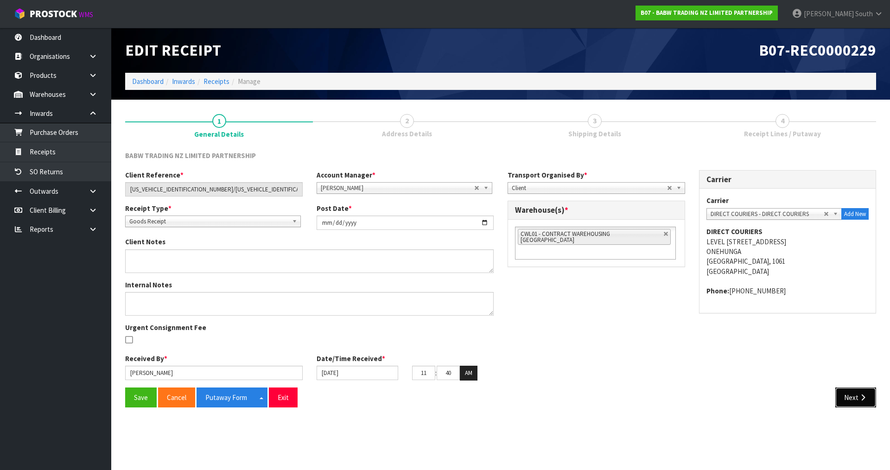
click at [851, 392] on button "Next" at bounding box center [855, 397] width 41 height 20
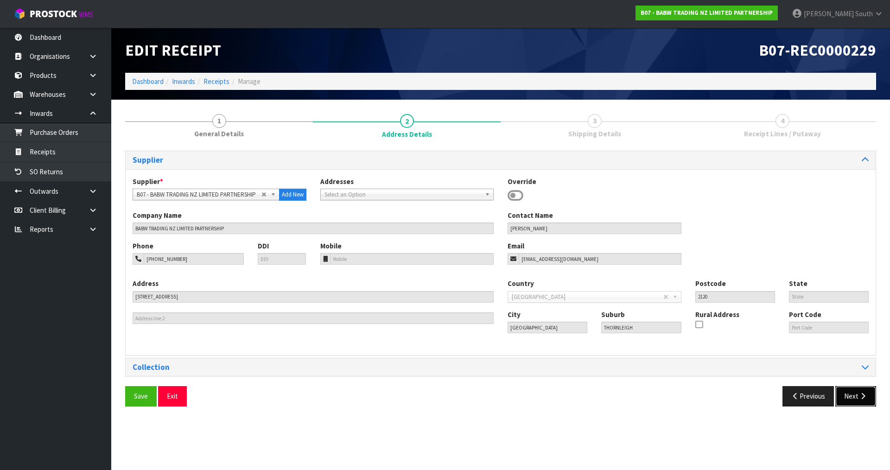
click at [850, 398] on button "Next" at bounding box center [855, 396] width 41 height 20
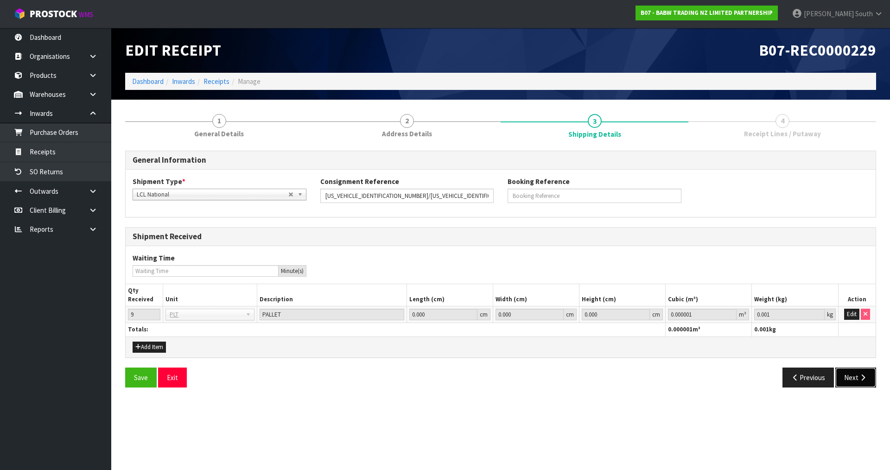
click at [853, 372] on button "Next" at bounding box center [855, 378] width 41 height 20
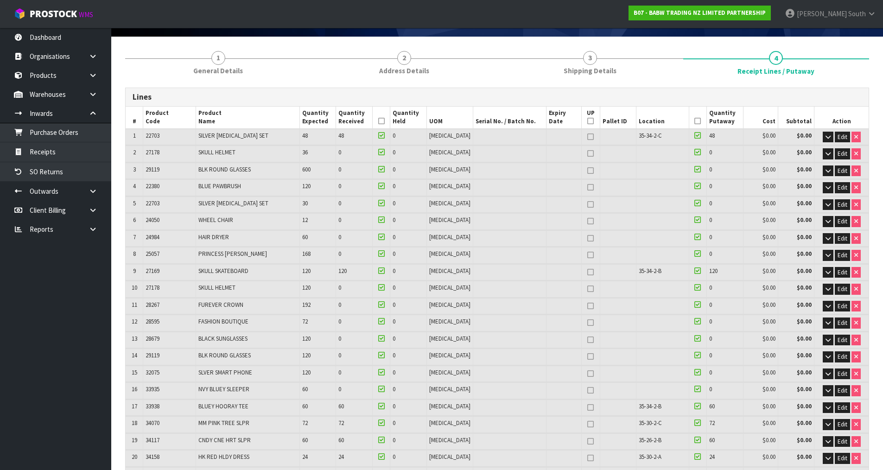
scroll to position [46, 0]
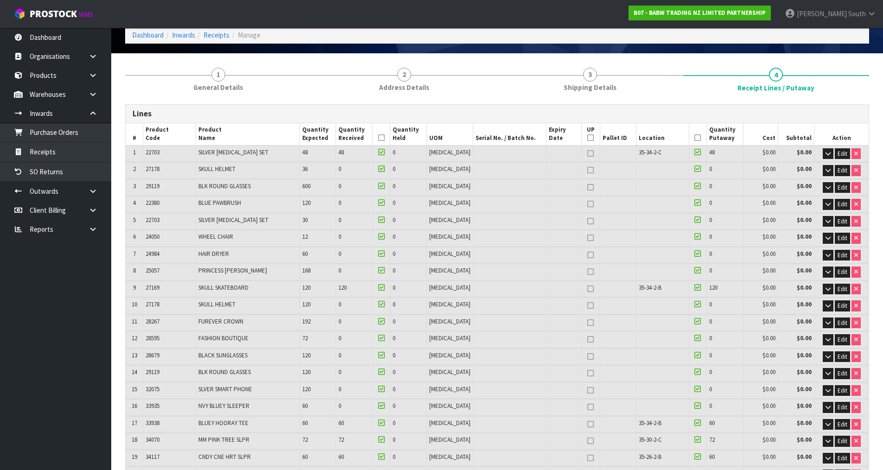
click at [694, 138] on icon at bounding box center [697, 138] width 6 height 0
click at [385, 138] on icon at bounding box center [381, 138] width 6 height 0
click at [385, 152] on icon at bounding box center [381, 152] width 6 height 0
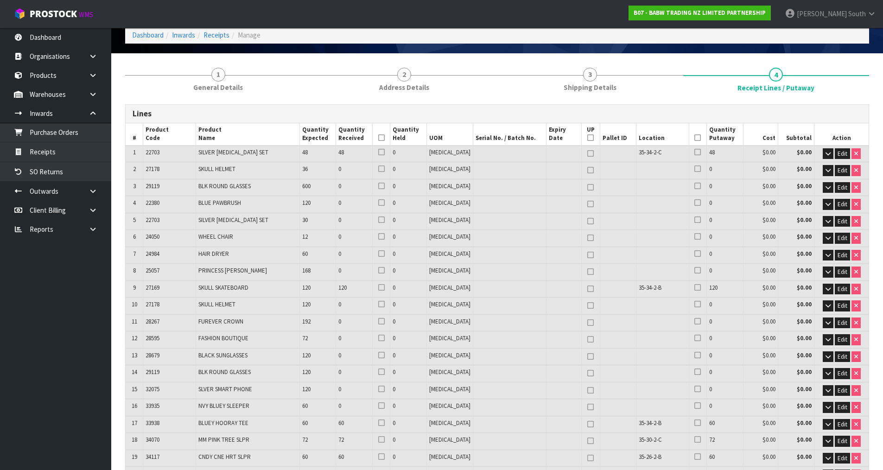
click at [0, 0] on input "checkbox" at bounding box center [0, 0] width 0 height 0
click at [694, 152] on icon at bounding box center [697, 152] width 6 height 0
click at [0, 0] on input "checkbox" at bounding box center [0, 0] width 0 height 0
click at [694, 287] on icon at bounding box center [697, 287] width 6 height 0
click at [0, 0] on input "checkbox" at bounding box center [0, 0] width 0 height 0
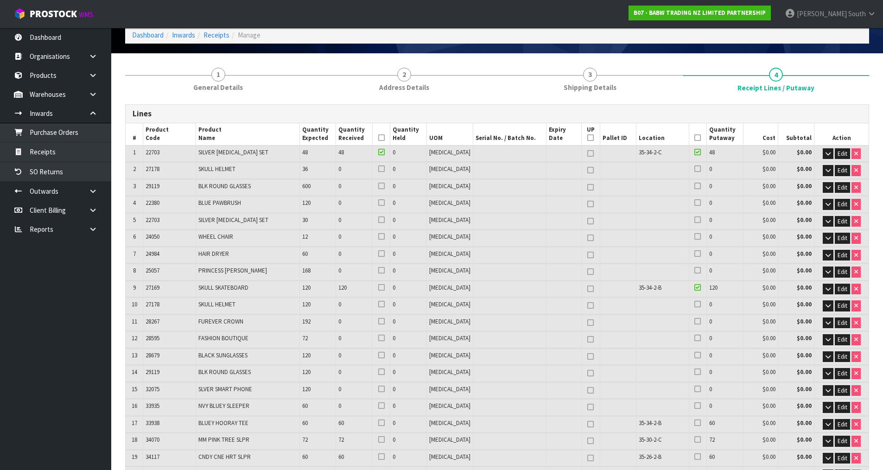
click at [385, 287] on icon at bounding box center [381, 287] width 6 height 0
click at [0, 0] on input "checkbox" at bounding box center [0, 0] width 0 height 0
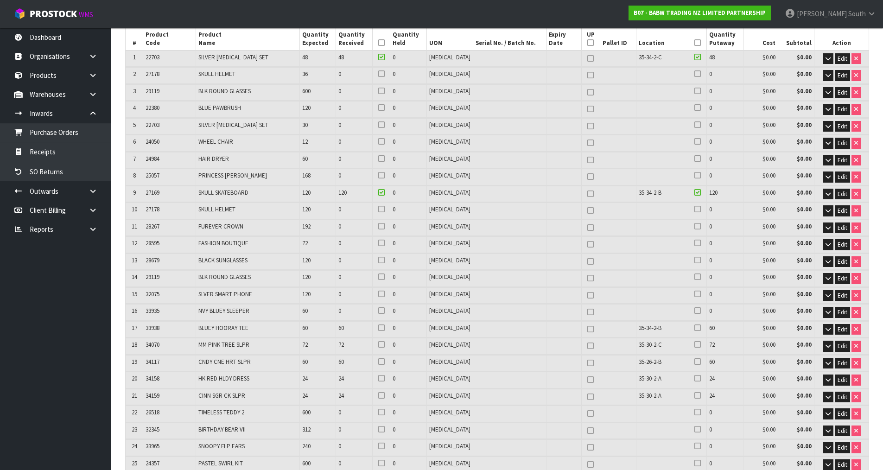
scroll to position [185, 0]
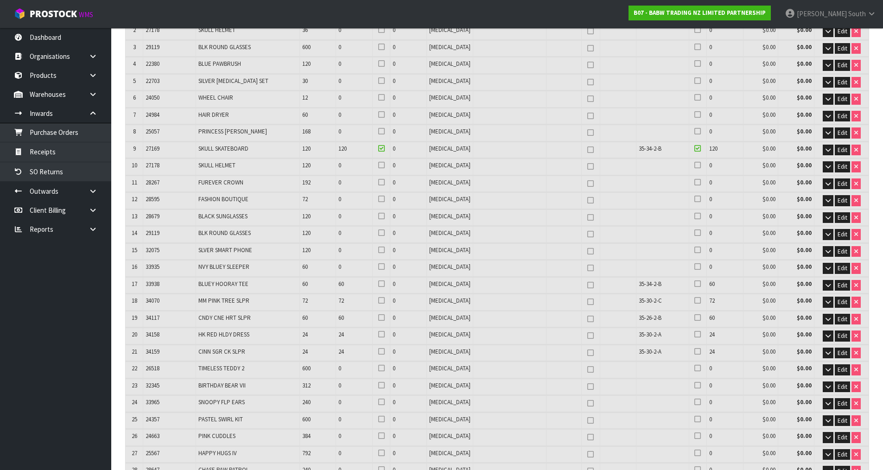
click at [694, 284] on icon at bounding box center [697, 284] width 6 height 0
click at [0, 0] on input "checkbox" at bounding box center [0, 0] width 0 height 0
click at [695, 301] on icon at bounding box center [697, 300] width 6 height 0
click at [0, 0] on input "checkbox" at bounding box center [0, 0] width 0 height 0
click at [694, 317] on icon at bounding box center [697, 317] width 6 height 0
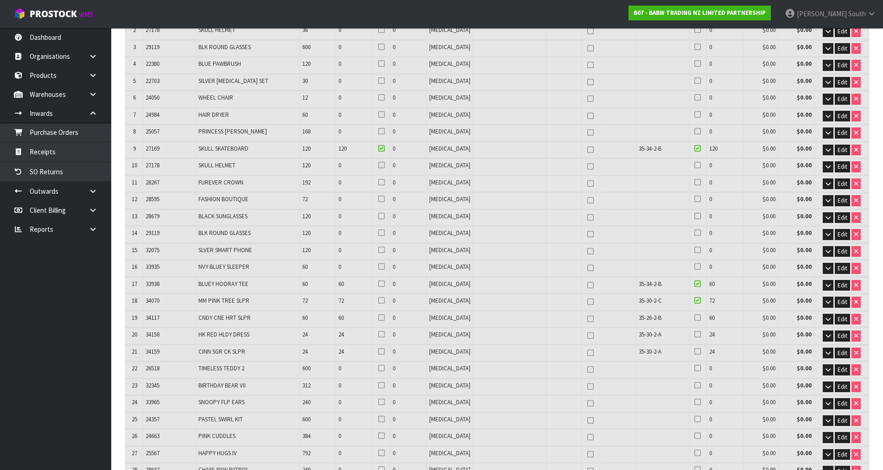
click at [0, 0] on input "checkbox" at bounding box center [0, 0] width 0 height 0
click at [694, 334] on icon at bounding box center [697, 334] width 6 height 0
click at [0, 0] on input "checkbox" at bounding box center [0, 0] width 0 height 0
click at [694, 352] on icon at bounding box center [697, 351] width 6 height 0
click at [0, 0] on input "checkbox" at bounding box center [0, 0] width 0 height 0
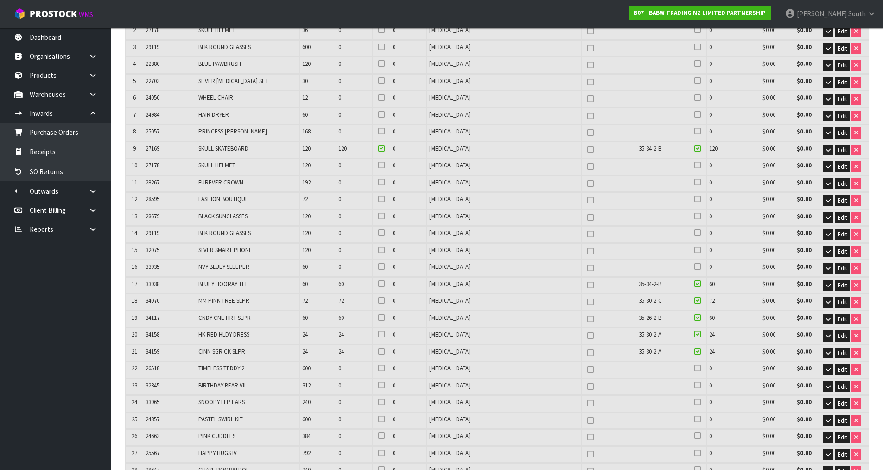
click at [385, 335] on icon at bounding box center [381, 334] width 6 height 0
click at [0, 0] on input "checkbox" at bounding box center [0, 0] width 0 height 0
click at [387, 353] on div at bounding box center [381, 353] width 13 height 11
click at [385, 351] on icon at bounding box center [381, 351] width 6 height 0
click at [0, 0] on input "checkbox" at bounding box center [0, 0] width 0 height 0
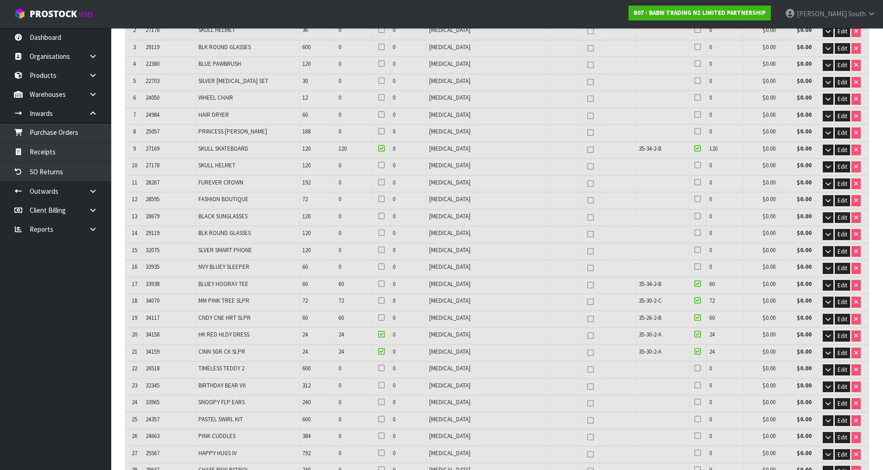
click at [385, 317] on icon at bounding box center [381, 317] width 6 height 0
click at [0, 0] on input "checkbox" at bounding box center [0, 0] width 0 height 0
click at [385, 301] on icon at bounding box center [381, 300] width 6 height 0
click at [0, 0] on input "checkbox" at bounding box center [0, 0] width 0 height 0
click at [385, 284] on icon at bounding box center [381, 284] width 6 height 0
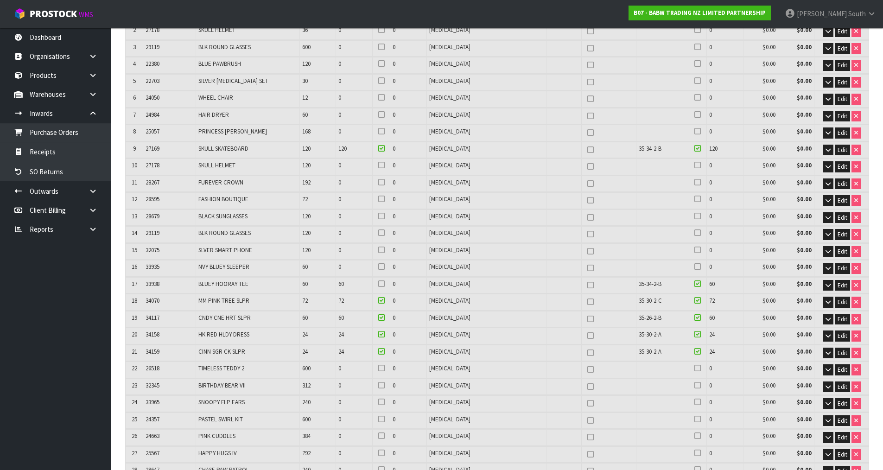
click at [0, 0] on input "checkbox" at bounding box center [0, 0] width 0 height 0
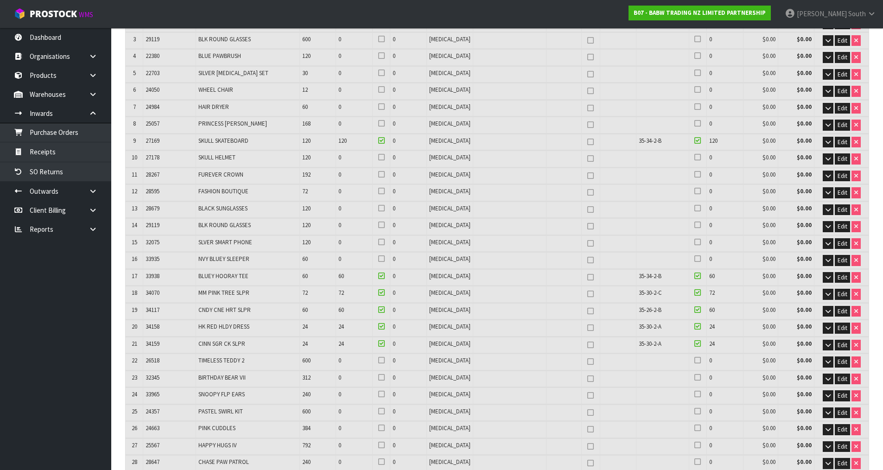
scroll to position [371, 0]
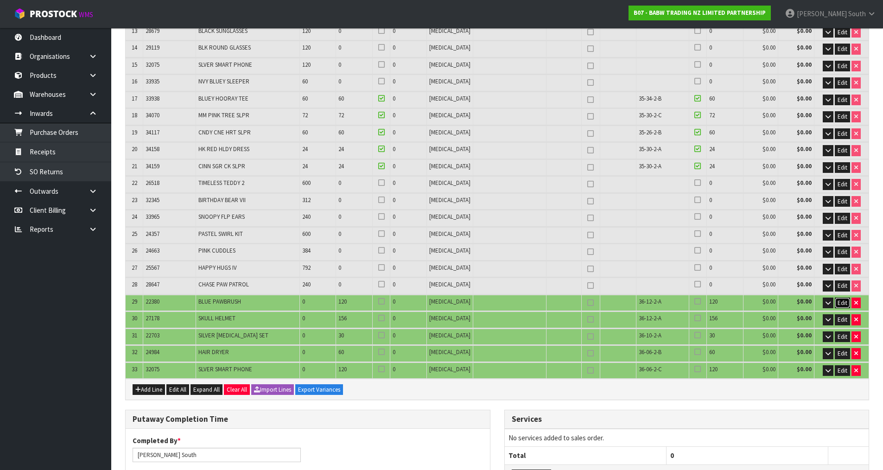
click at [841, 306] on span "Edit" at bounding box center [843, 303] width 10 height 8
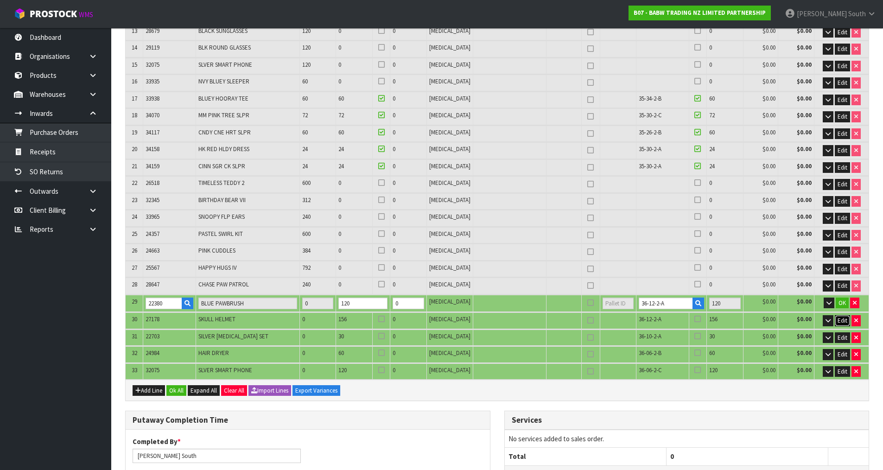
click at [841, 320] on span "Edit" at bounding box center [843, 321] width 10 height 8
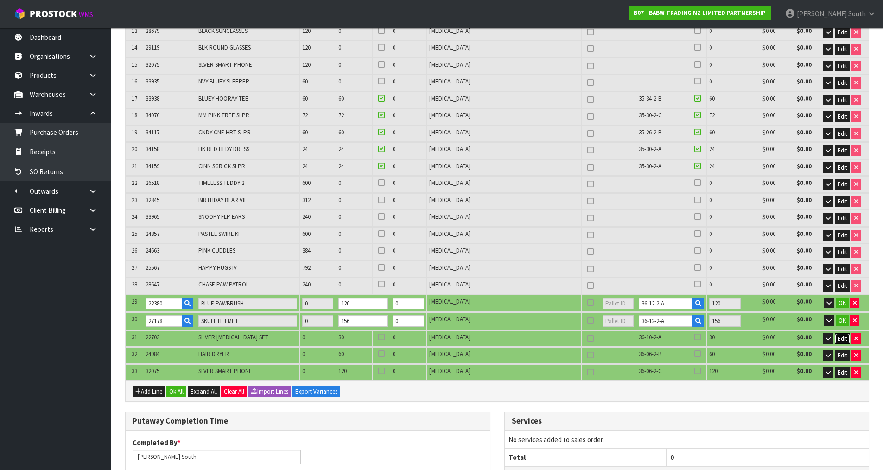
click at [840, 340] on span "Edit" at bounding box center [843, 339] width 10 height 8
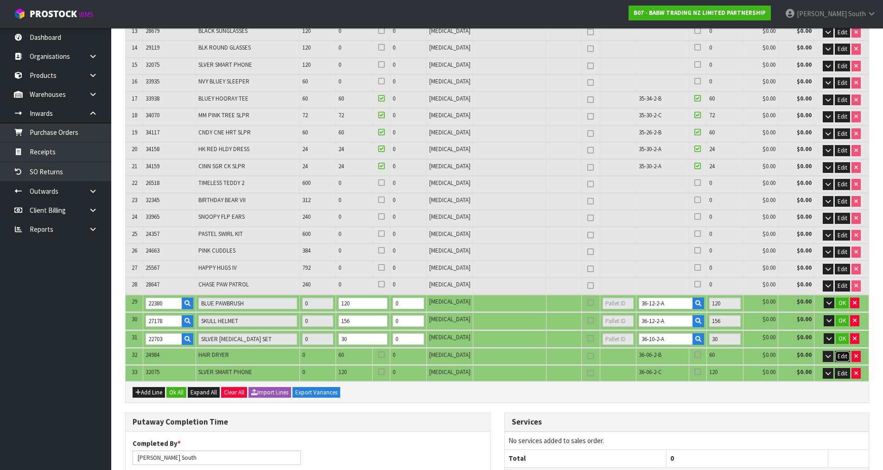
click at [840, 355] on span "Edit" at bounding box center [843, 356] width 10 height 8
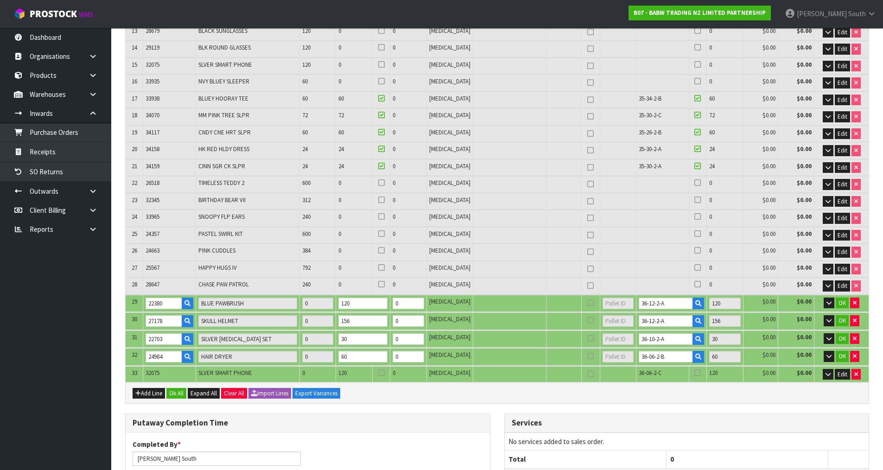
click at [839, 368] on td "Edit" at bounding box center [841, 374] width 54 height 16
click at [839, 373] on span "Edit" at bounding box center [843, 374] width 10 height 8
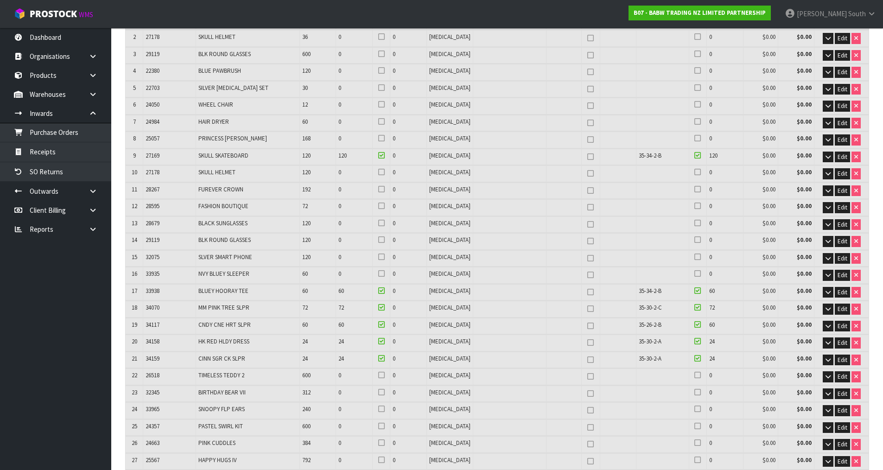
scroll to position [93, 0]
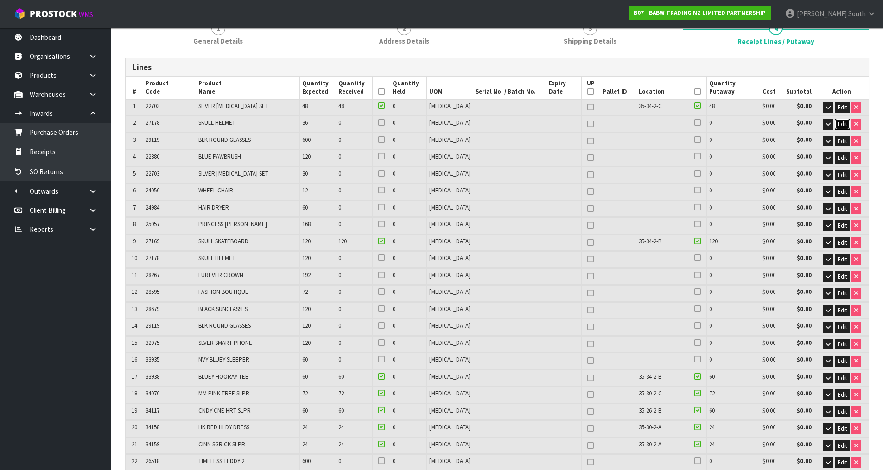
click at [839, 125] on span "Edit" at bounding box center [843, 124] width 10 height 8
click at [838, 260] on span "Edit" at bounding box center [843, 260] width 10 height 8
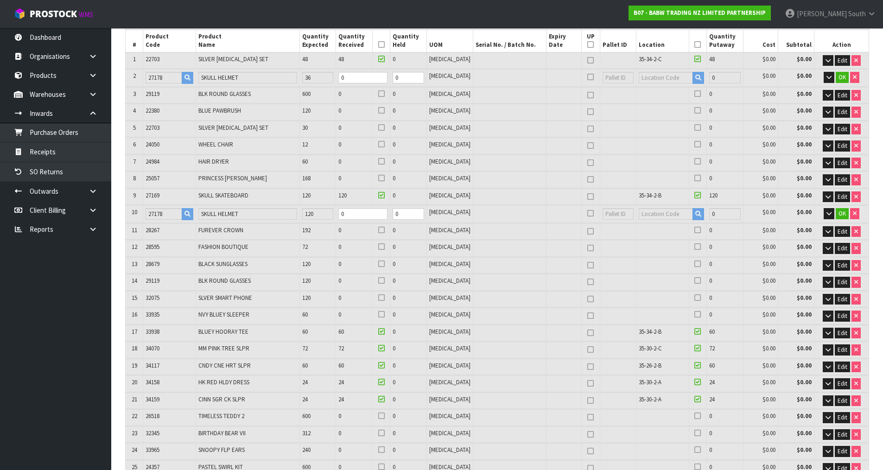
scroll to position [139, 0]
drag, startPoint x: 371, startPoint y: 78, endPoint x: 306, endPoint y: 86, distance: 65.4
click at [306, 86] on tr "2 27178 SKULL HELMET 36 0 0 [MEDICAL_DATA] 0 $0.00 $0.00 OK" at bounding box center [497, 78] width 743 height 17
type input "0.753585"
type input "94.461"
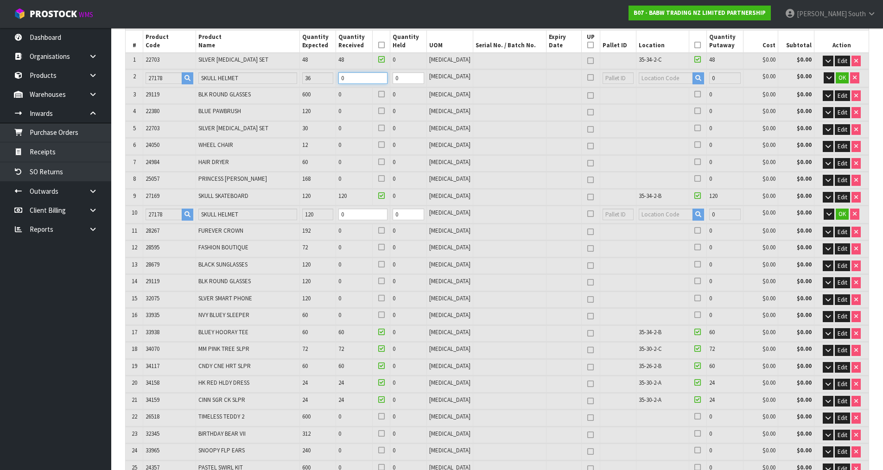
type input "3"
type input "74"
type input "0.784443"
type input "97.98"
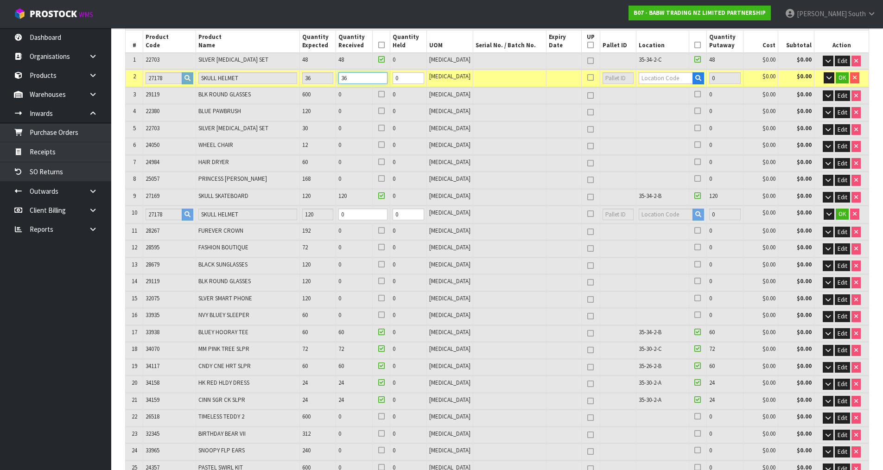
type input "36"
click at [337, 216] on tr "10 27178 SKULL HELMET 120 0 0 [MEDICAL_DATA] 0 $0.00 $0.00 OK" at bounding box center [497, 214] width 743 height 17
type input "0.785378"
type input "98.087"
type input "1"
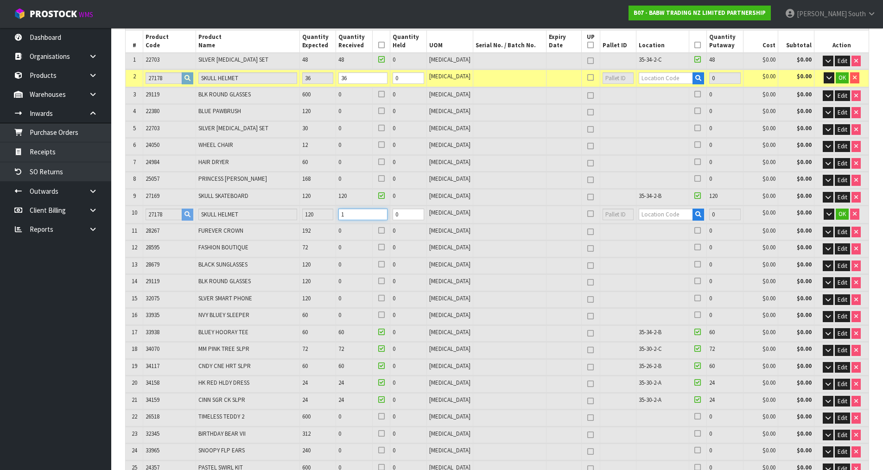
type input "75"
type input "0.795664"
type input "99.26"
type input "12"
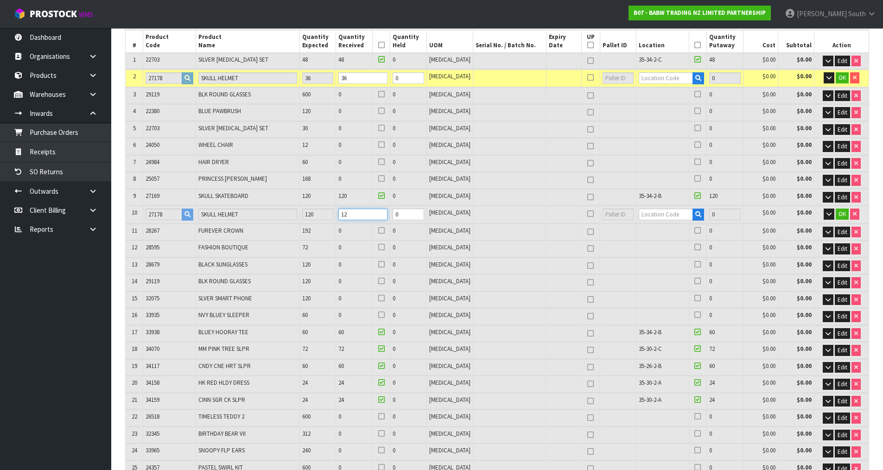
type input "84"
type input "0.896653"
type input "110.78"
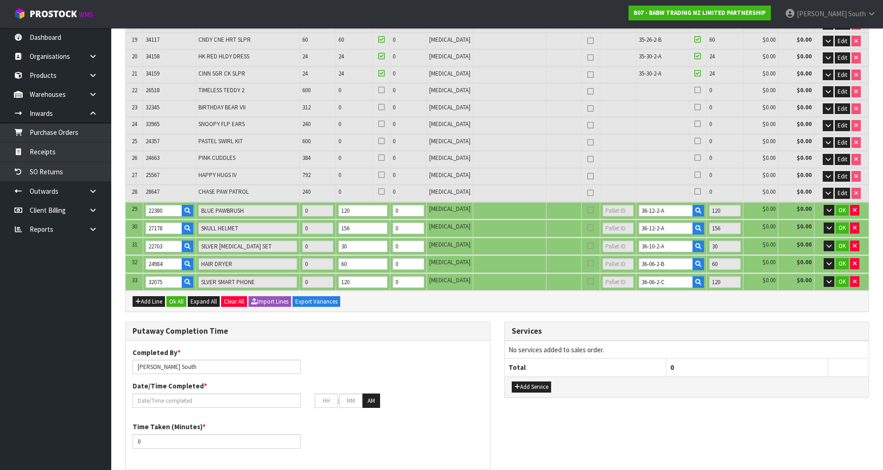
scroll to position [463, 0]
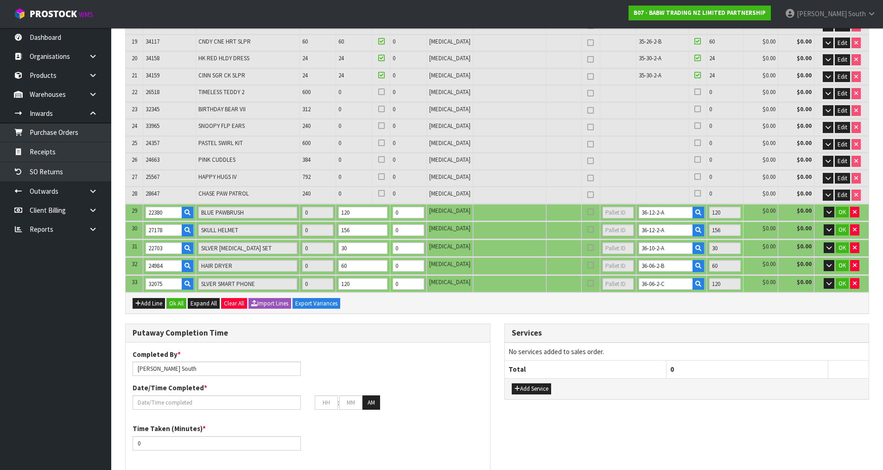
type input "120"
drag, startPoint x: 662, startPoint y: 228, endPoint x: 630, endPoint y: 231, distance: 32.6
click at [639, 231] on input "36-12-2-A" at bounding box center [666, 230] width 54 height 12
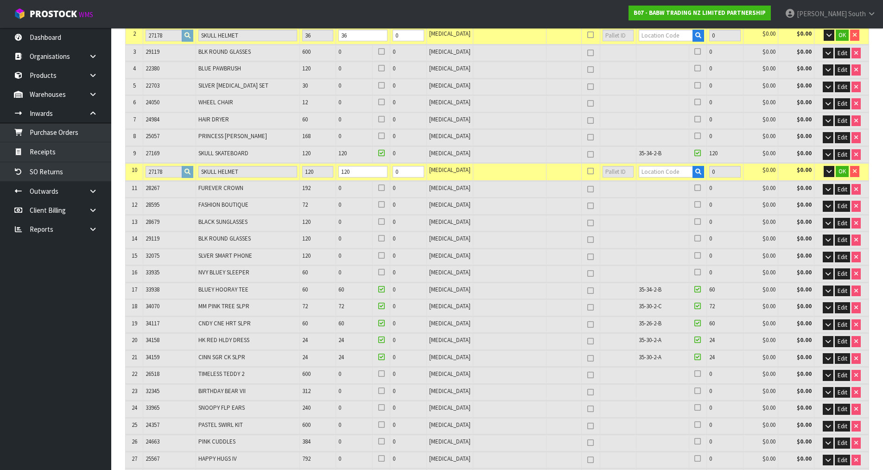
scroll to position [93, 0]
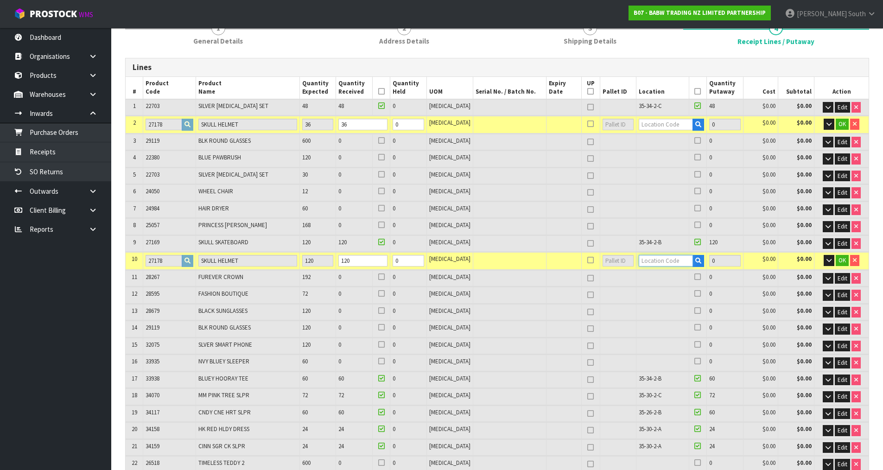
click at [646, 256] on input "text" at bounding box center [666, 261] width 54 height 12
paste input "36-12-2-A"
type input "36-12-2-A"
type input "1014"
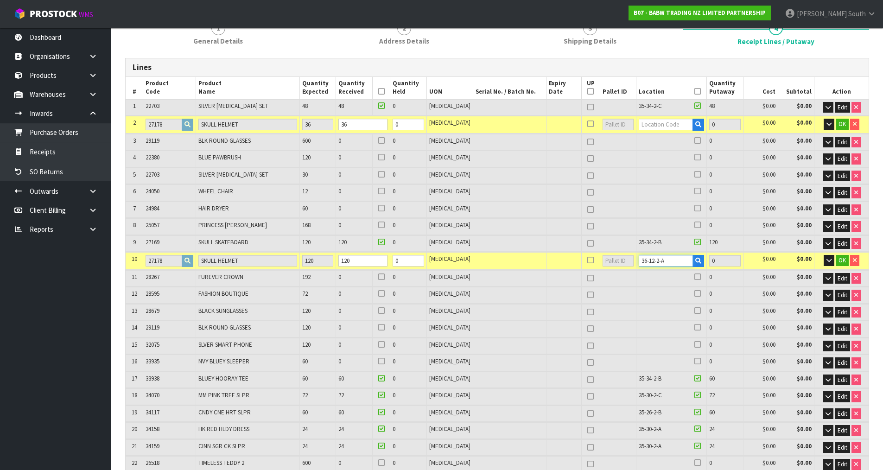
type input "120"
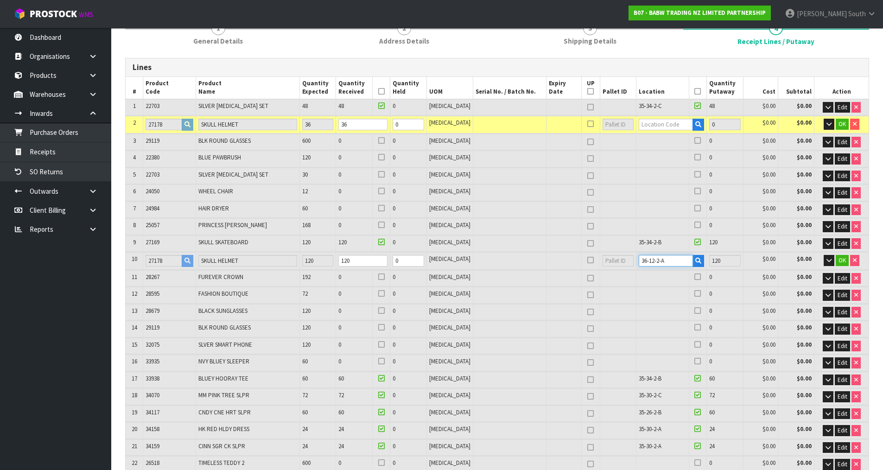
type input "36-12-2-A"
click at [641, 127] on input "text" at bounding box center [666, 125] width 54 height 12
paste input "36-12-2-A"
type input "36-12-2-A"
type input "1050"
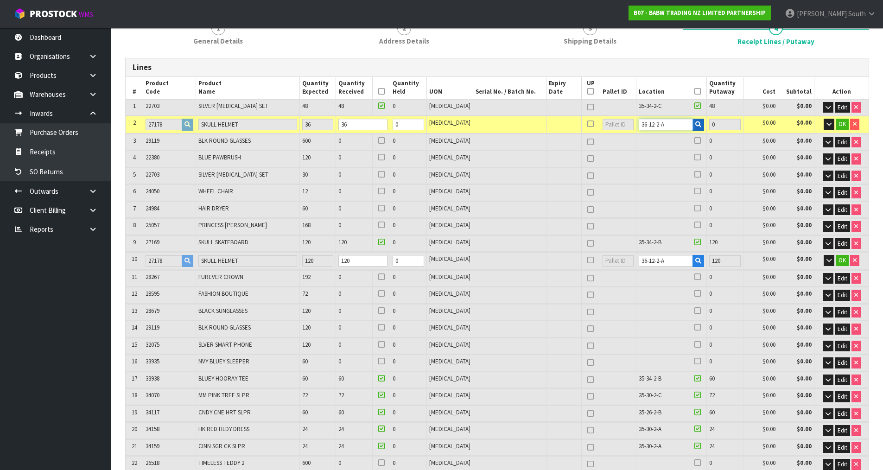
type input "36"
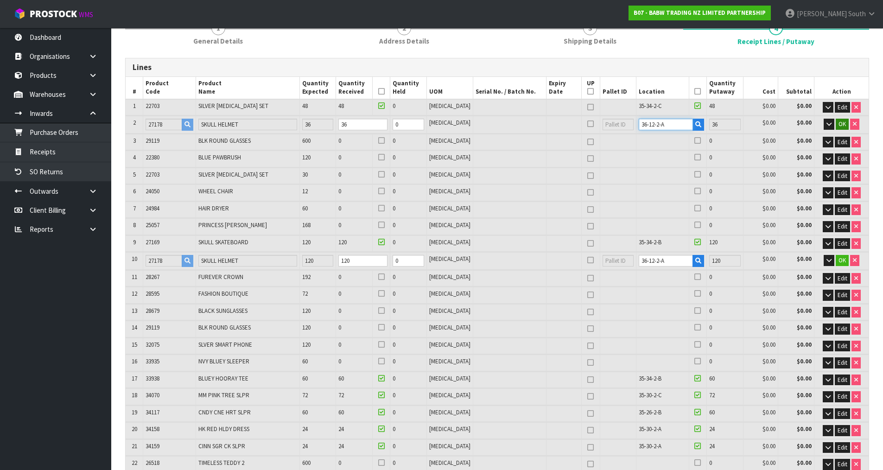
type input "36-12-2-A"
click at [840, 125] on span "OK" at bounding box center [841, 124] width 7 height 8
click at [841, 260] on span "OK" at bounding box center [841, 259] width 7 height 8
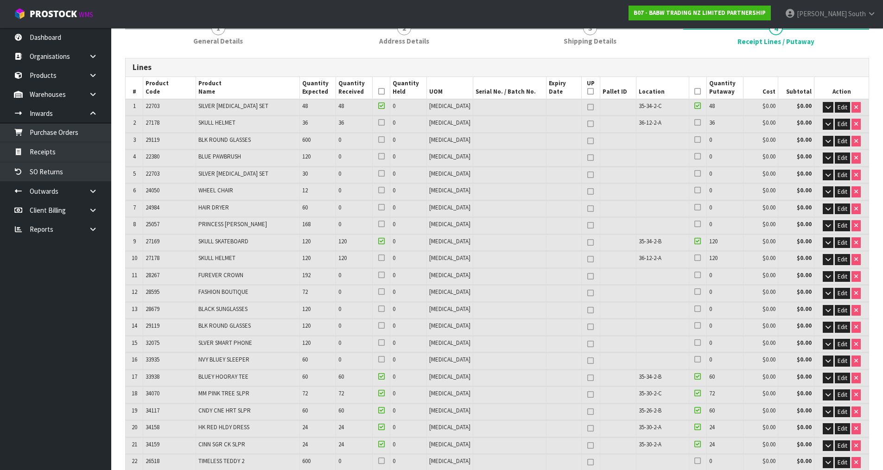
click at [692, 255] on div at bounding box center [698, 259] width 13 height 11
click at [694, 258] on icon at bounding box center [697, 258] width 6 height 0
click at [0, 0] on input "checkbox" at bounding box center [0, 0] width 0 height 0
click at [692, 118] on td at bounding box center [698, 124] width 18 height 16
click at [694, 122] on icon at bounding box center [697, 122] width 6 height 0
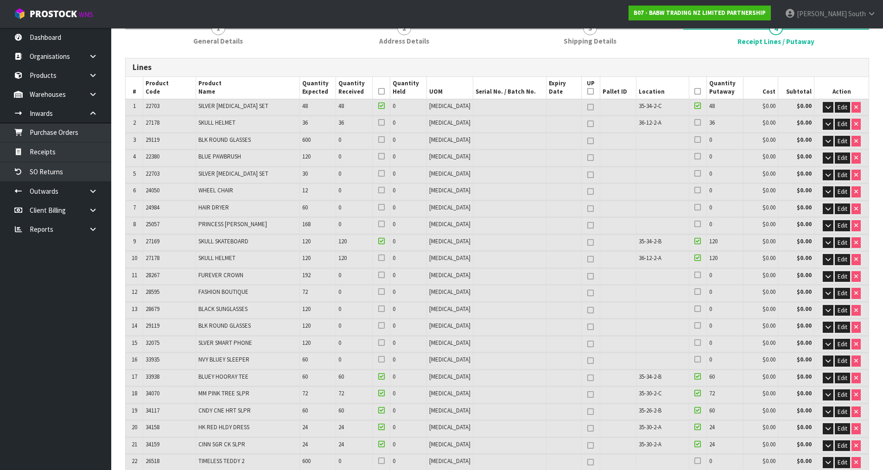
click at [0, 0] on input "checkbox" at bounding box center [0, 0] width 0 height 0
click at [385, 122] on icon at bounding box center [381, 122] width 6 height 0
click at [0, 0] on input "checkbox" at bounding box center [0, 0] width 0 height 0
click at [385, 258] on icon at bounding box center [381, 258] width 6 height 0
click at [0, 0] on input "checkbox" at bounding box center [0, 0] width 0 height 0
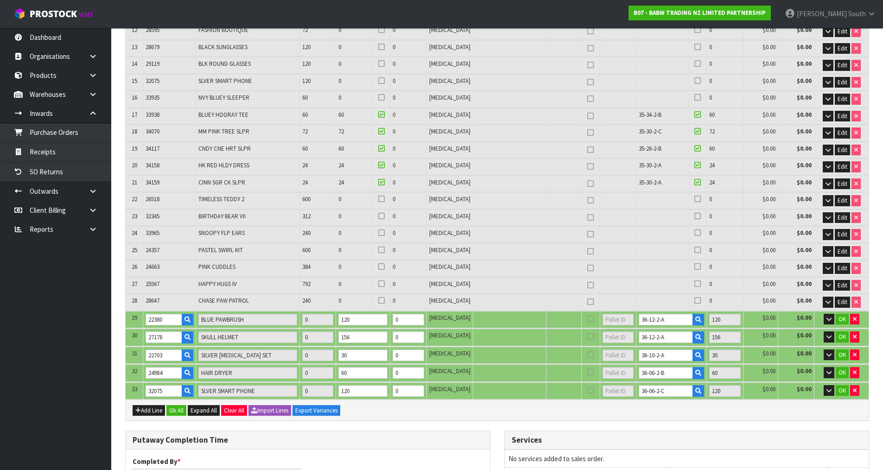
scroll to position [371, 0]
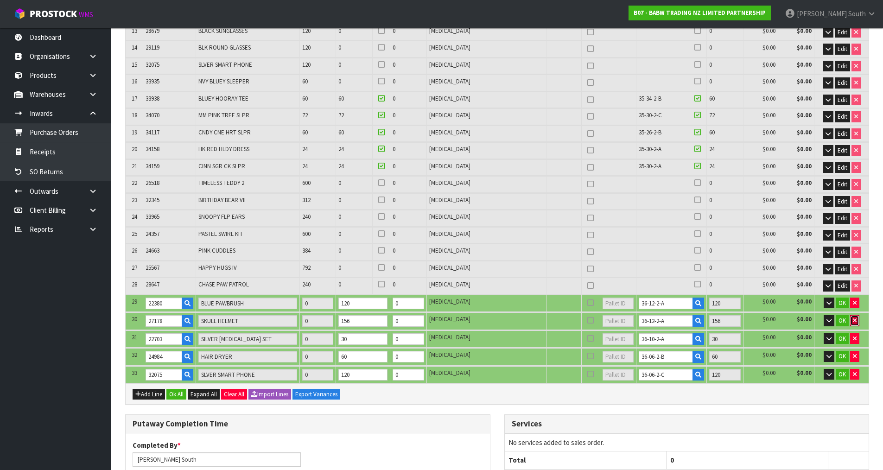
click at [853, 320] on icon "button" at bounding box center [855, 320] width 4 height 6
type input "71"
type input "894"
type input "0.75078"
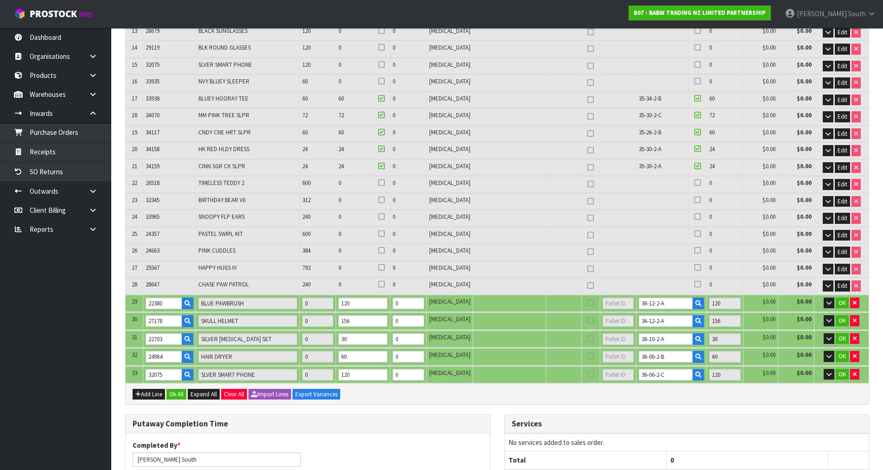
type input "94.14"
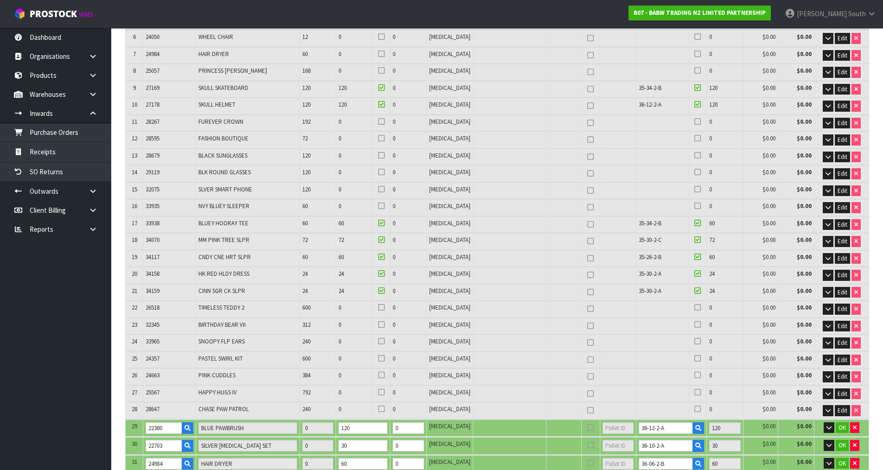
scroll to position [139, 0]
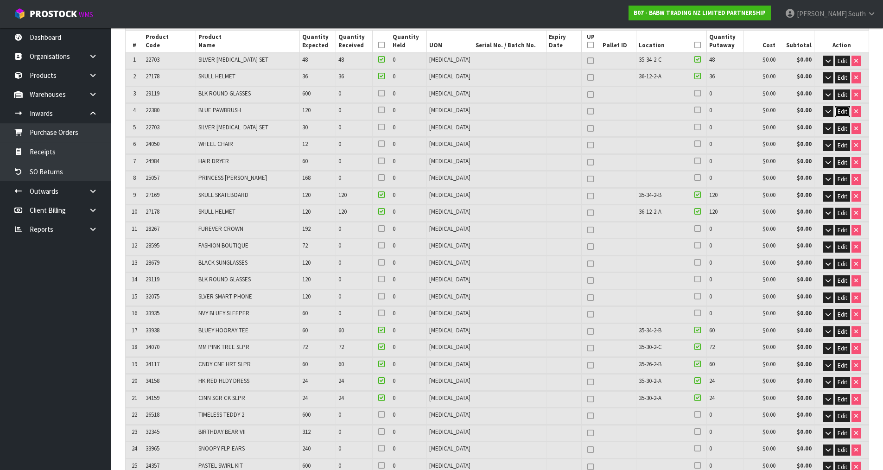
click at [843, 114] on span "Edit" at bounding box center [843, 112] width 10 height 8
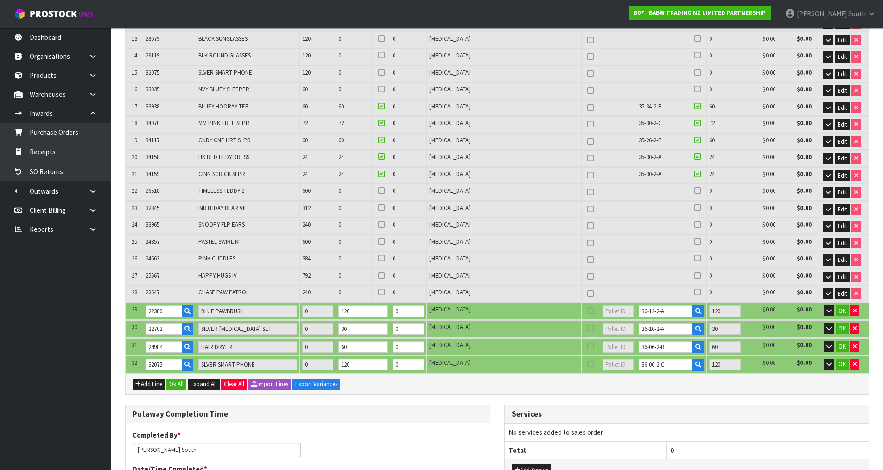
scroll to position [371, 0]
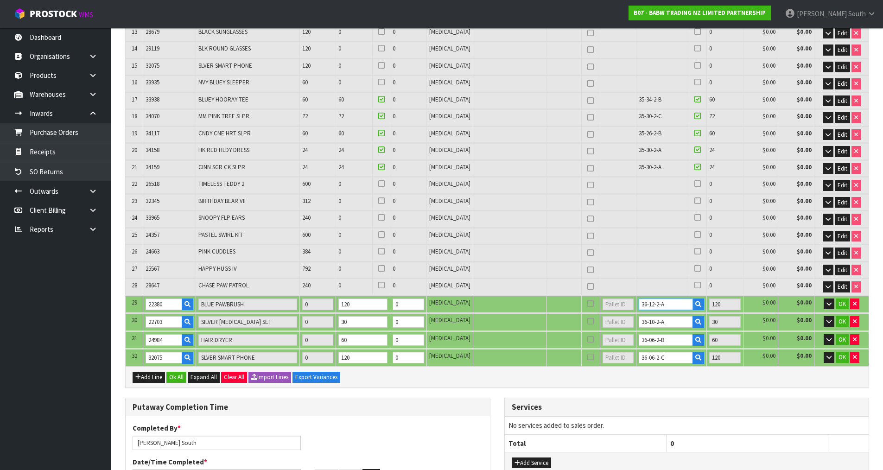
drag, startPoint x: 668, startPoint y: 304, endPoint x: 546, endPoint y: 301, distance: 122.8
click at [552, 301] on tr "29 22380 BLUE PAWBRUSH 0 120 0 [MEDICAL_DATA] 36-12-2-A 120 $0.00 $0.00 OK" at bounding box center [497, 304] width 743 height 17
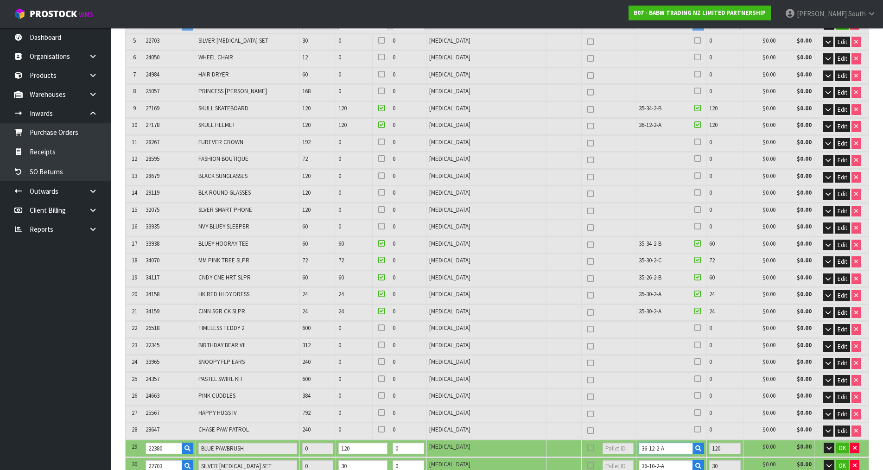
scroll to position [93, 0]
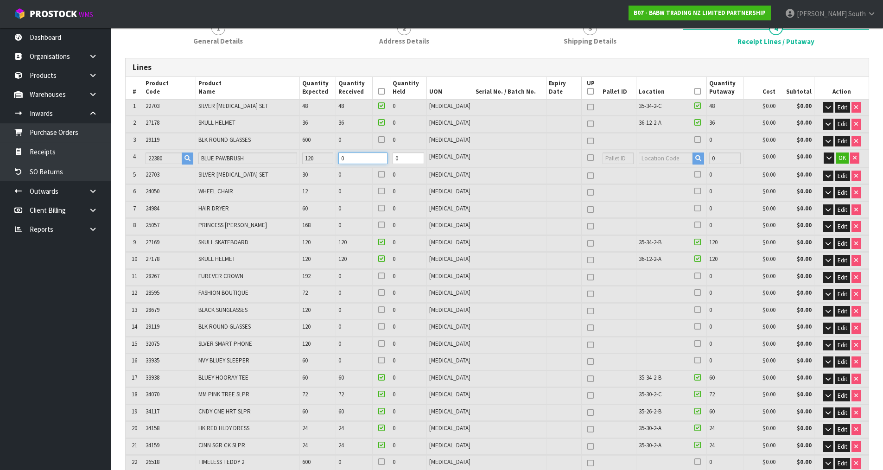
click at [343, 156] on tr "4 22380 BLUE PAWBRUSH 120 0 0 [MEDICAL_DATA] 0 $0.00 $0.00 OK" at bounding box center [497, 158] width 743 height 17
type input "0.75136"
type input "94.246"
type input "2"
type input "0.75687"
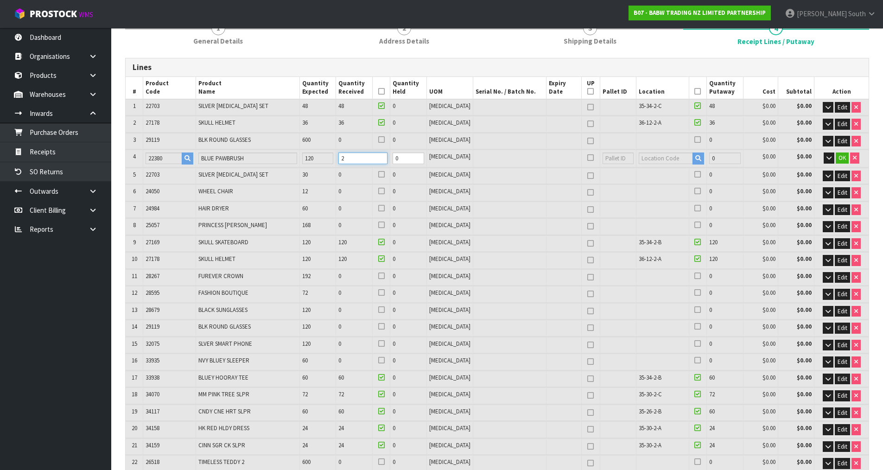
type input "95.253"
type input "21"
type input "0.75136"
type input "94.246"
type input "2"
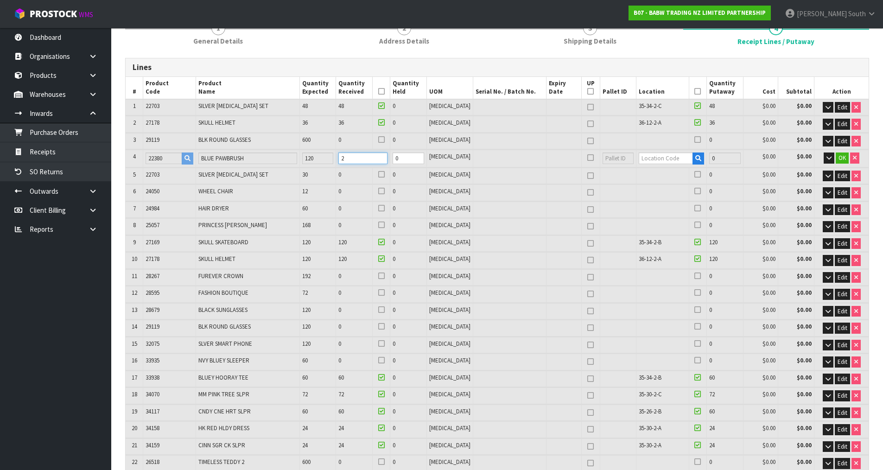
type input "0"
type input "71"
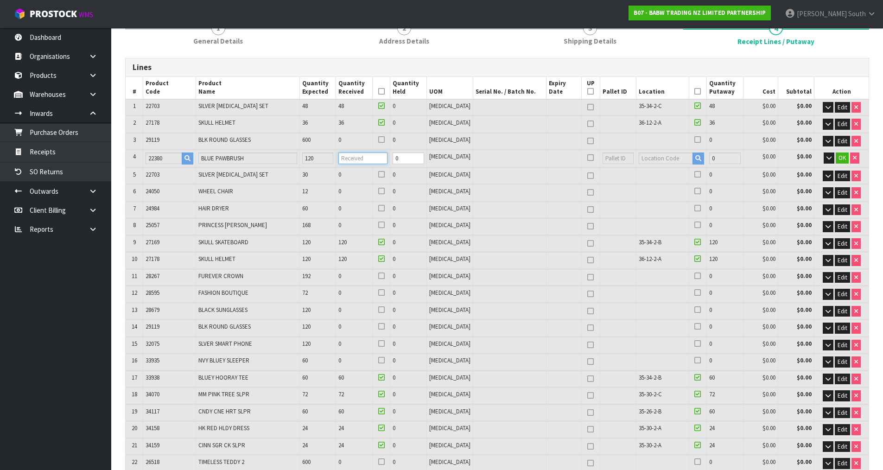
type input "0.75107"
type input "94.193"
type input "1"
type input "0.75426"
type input "94.776"
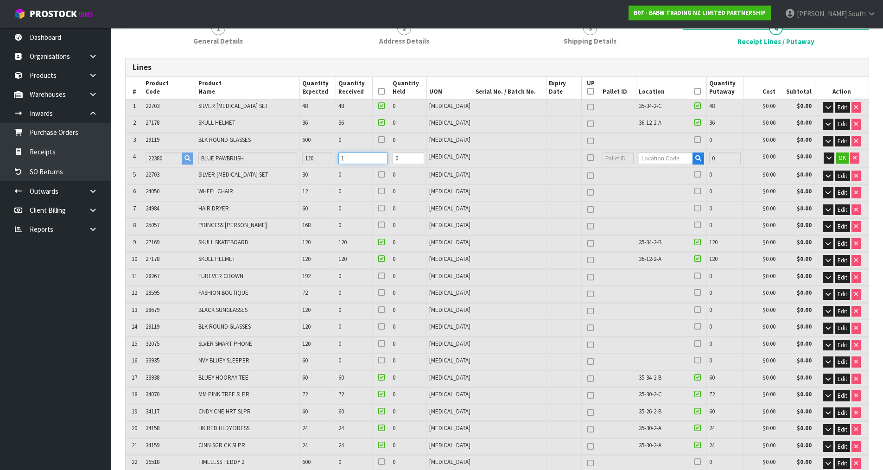
type input "12"
type input "76"
type input "0.785635"
type input "100.54"
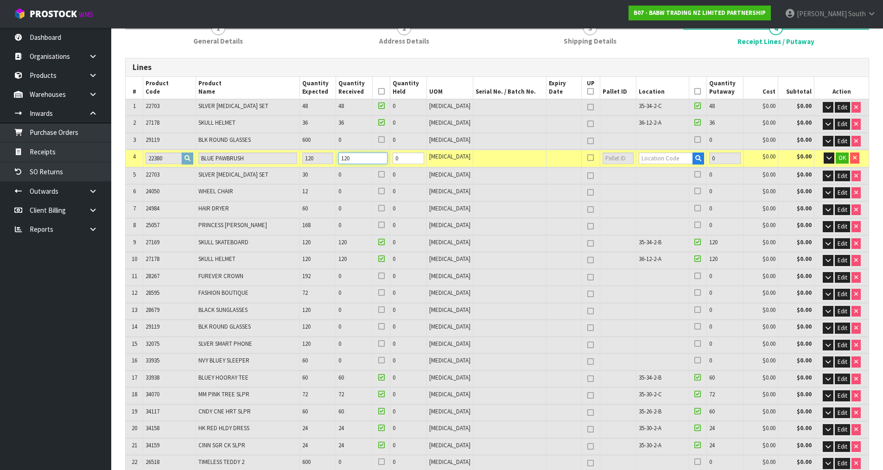
type input "120"
click at [652, 159] on input "text" at bounding box center [666, 158] width 54 height 12
paste input "36-12-2-A"
type input "36-12-2-A"
type input "1014"
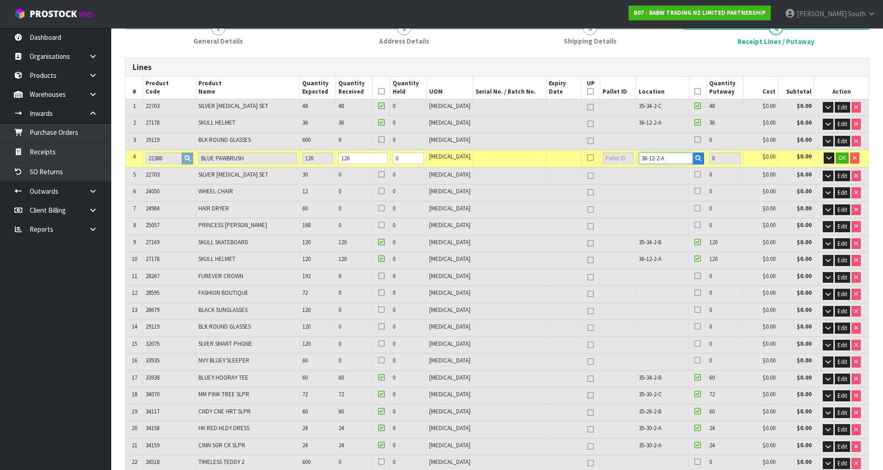
type input "120"
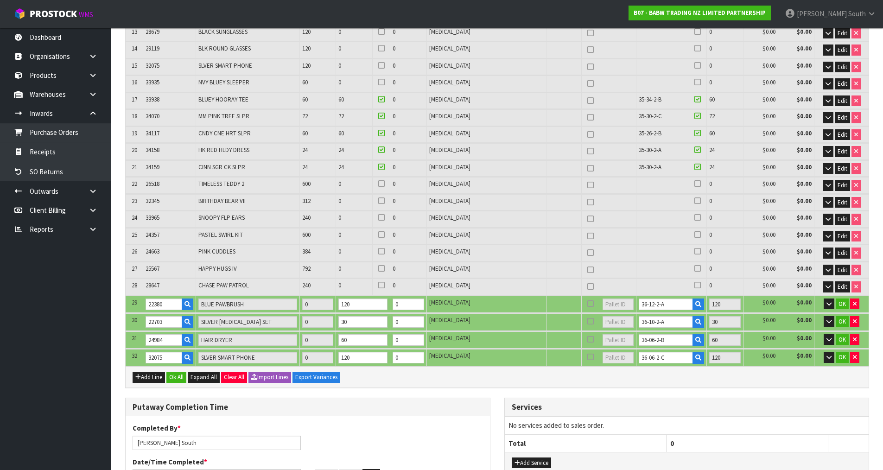
scroll to position [46, 0]
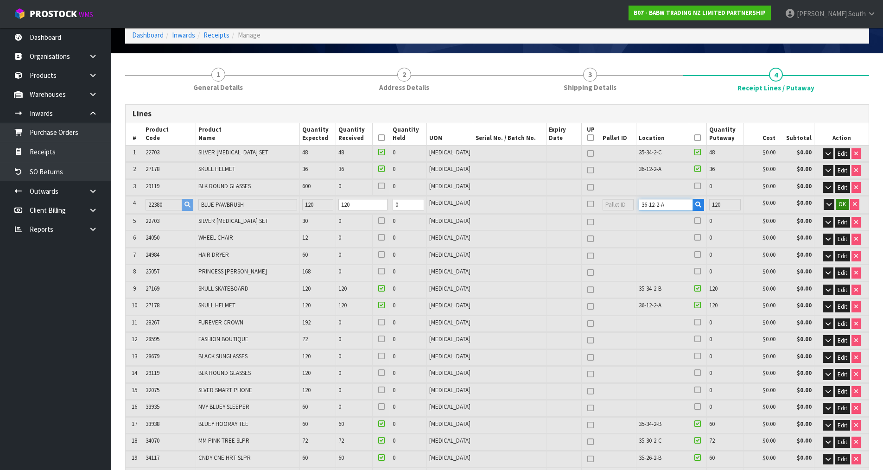
type input "36-12-2-A"
click at [836, 201] on button "OK" at bounding box center [842, 204] width 13 height 11
click at [694, 203] on icon at bounding box center [697, 203] width 6 height 0
click at [0, 0] on input "checkbox" at bounding box center [0, 0] width 0 height 0
click at [387, 205] on div at bounding box center [381, 204] width 13 height 11
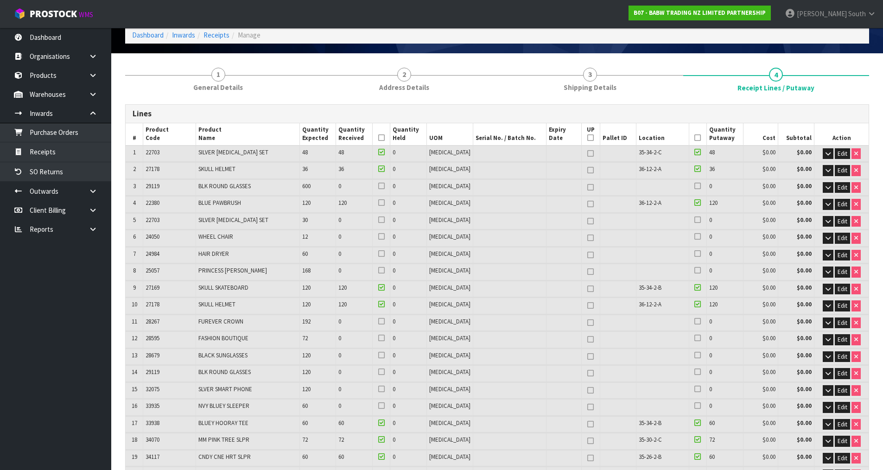
click at [385, 203] on icon at bounding box center [381, 203] width 6 height 0
click at [0, 0] on input "checkbox" at bounding box center [0, 0] width 0 height 0
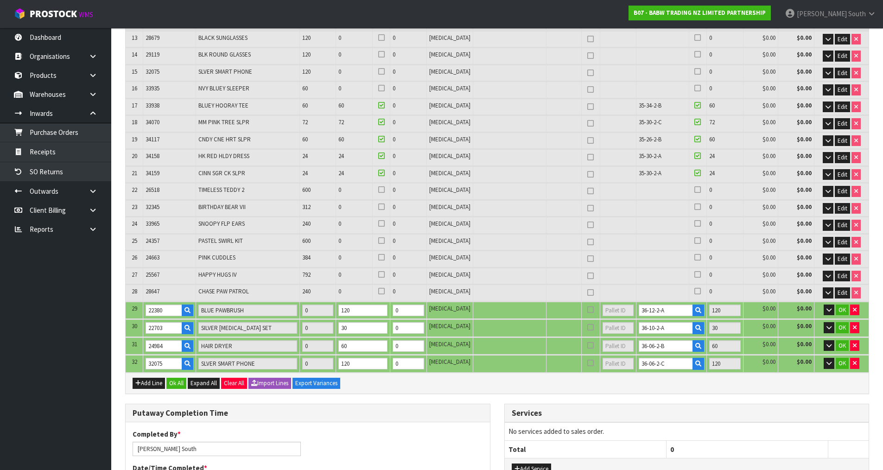
scroll to position [463, 0]
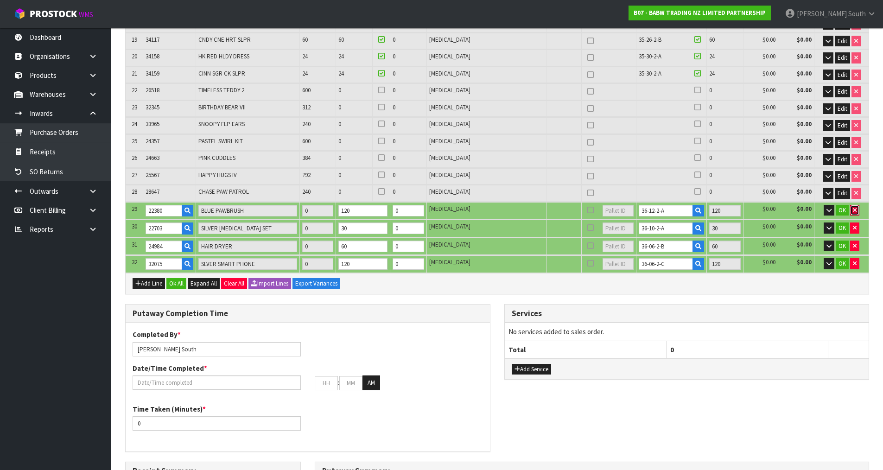
click at [854, 214] on button "button" at bounding box center [854, 210] width 9 height 11
type input "71"
type input "894"
type input "0.75078"
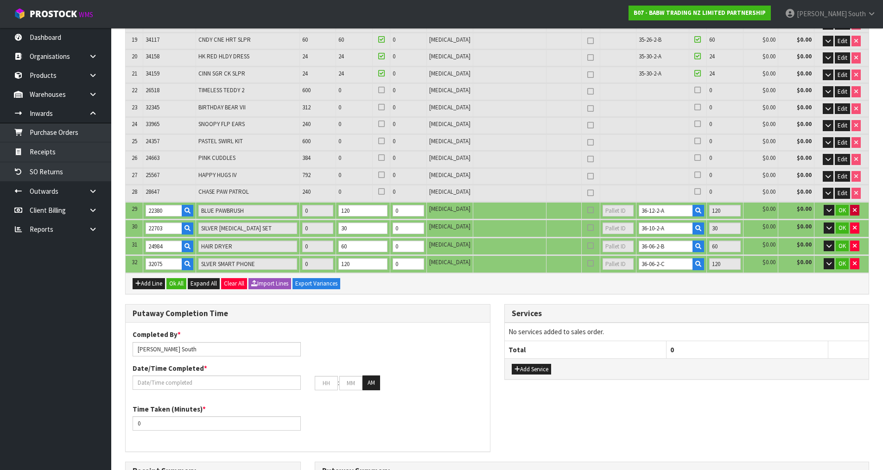
type input "94.14"
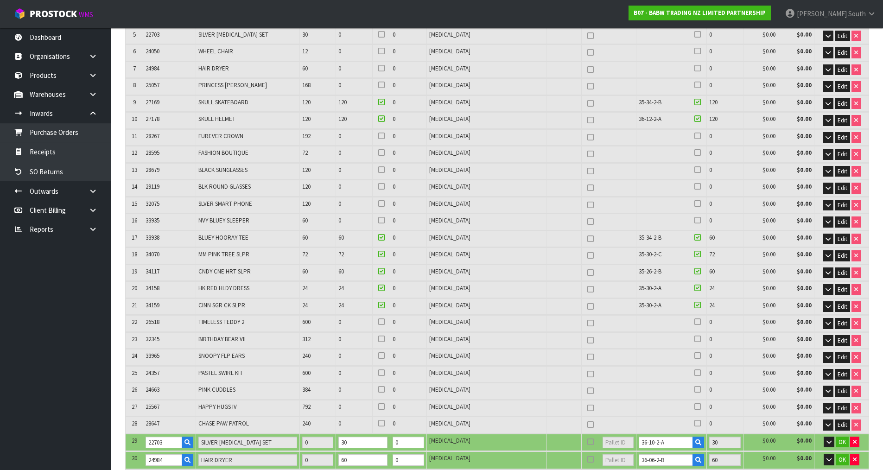
scroll to position [185, 0]
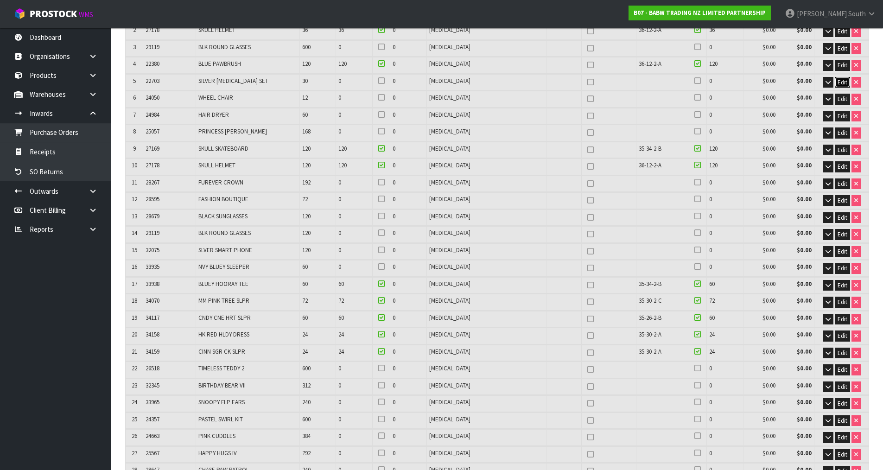
click at [841, 82] on span "Edit" at bounding box center [843, 82] width 10 height 8
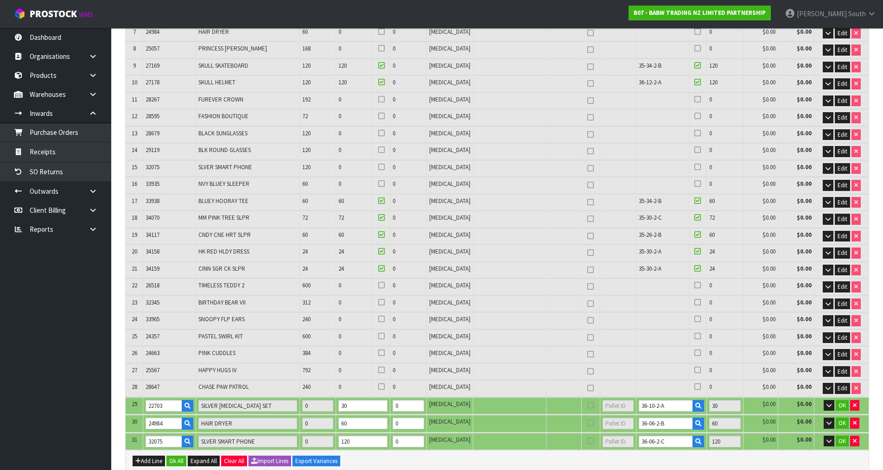
scroll to position [139, 0]
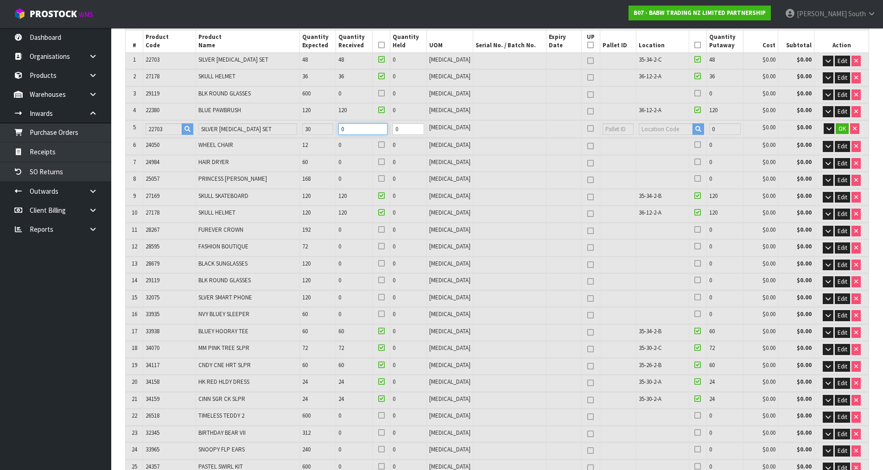
click at [324, 127] on tr "5 22703 SILVER [MEDICAL_DATA] SET 30 0 0 [MEDICAL_DATA] 0 $0.00 $0.00 OK" at bounding box center [497, 129] width 743 height 17
type input "0.759096"
type input "94.839"
type input "3"
type input "76"
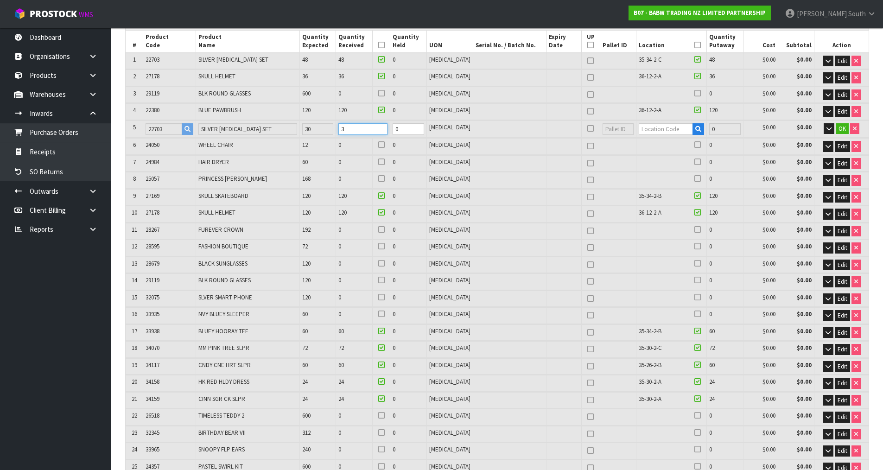
type input "76"
type input "0.83394"
type input "101.14"
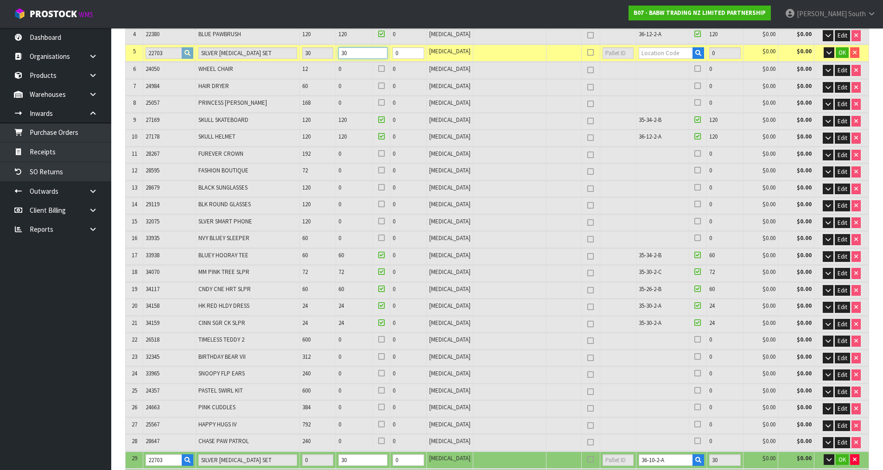
scroll to position [371, 0]
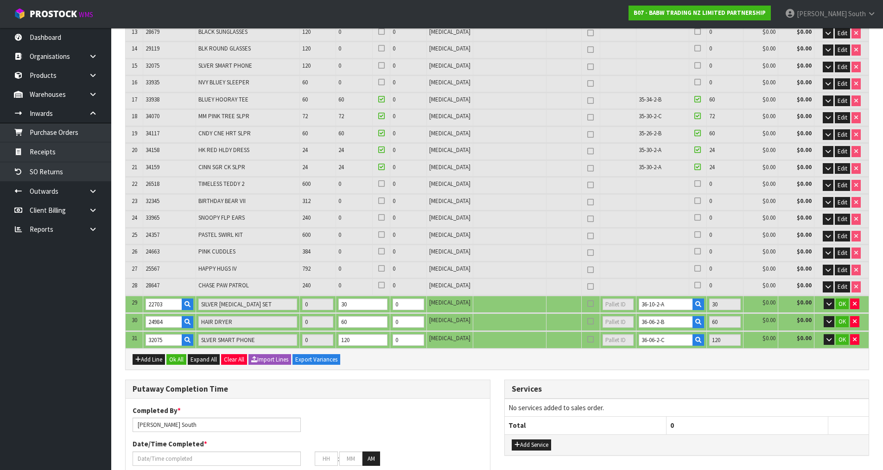
type input "30"
drag, startPoint x: 667, startPoint y: 305, endPoint x: 529, endPoint y: 300, distance: 137.7
click at [529, 300] on tr "29 22703 SILVER [MEDICAL_DATA] SET 0 30 0 [MEDICAL_DATA] 36-10-2-A 30 $0.00 $0.…" at bounding box center [497, 304] width 743 height 17
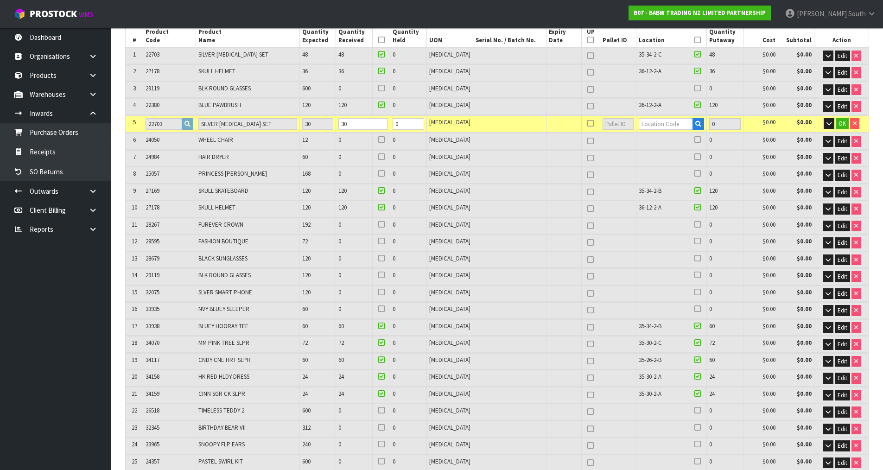
scroll to position [139, 0]
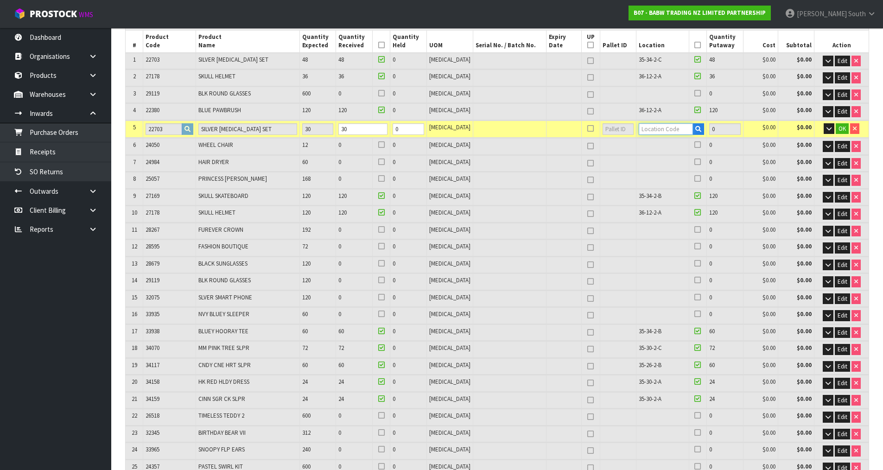
click at [641, 131] on input "text" at bounding box center [666, 129] width 54 height 12
paste input "36-10-2-A"
type input "36-10-2-A"
type input "924"
type input "30"
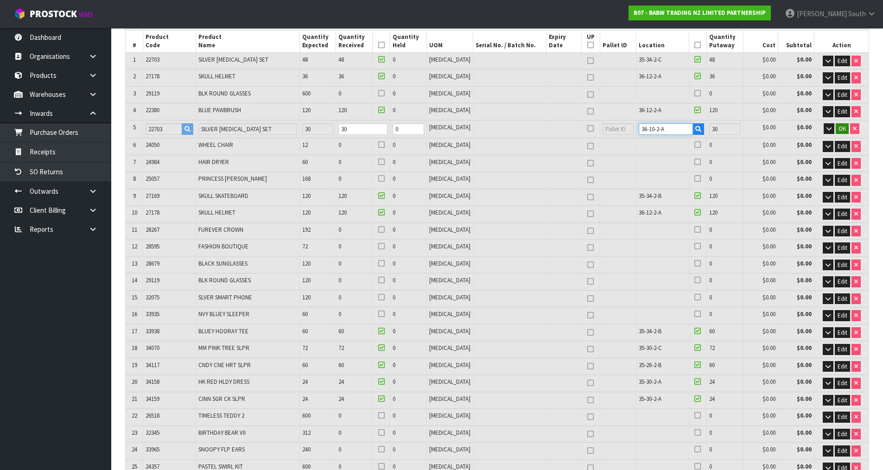
type input "36-10-2-A"
click at [841, 128] on span "OK" at bounding box center [841, 129] width 7 height 8
click at [694, 127] on icon at bounding box center [697, 127] width 6 height 0
click at [0, 0] on input "checkbox" at bounding box center [0, 0] width 0 height 0
click at [385, 127] on icon at bounding box center [381, 127] width 6 height 0
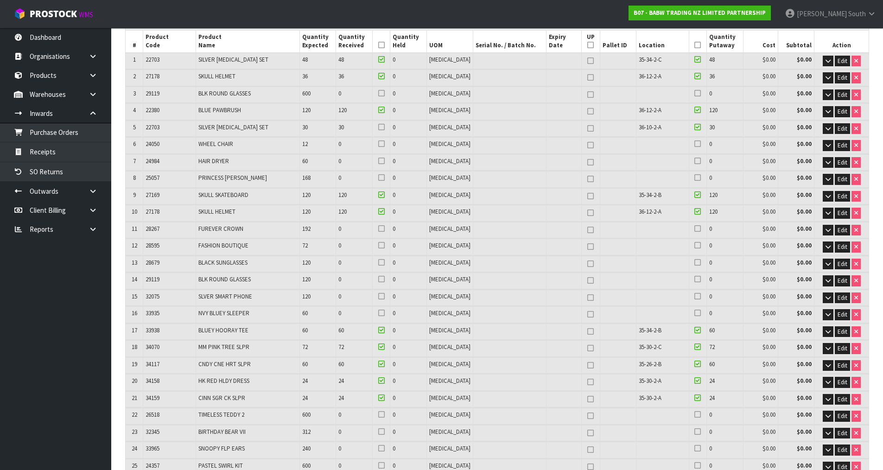
click at [0, 0] on input "checkbox" at bounding box center [0, 0] width 0 height 0
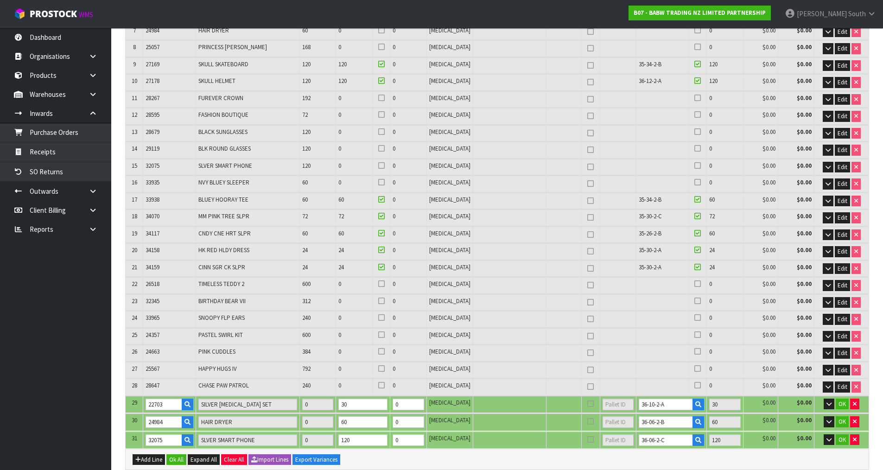
scroll to position [324, 0]
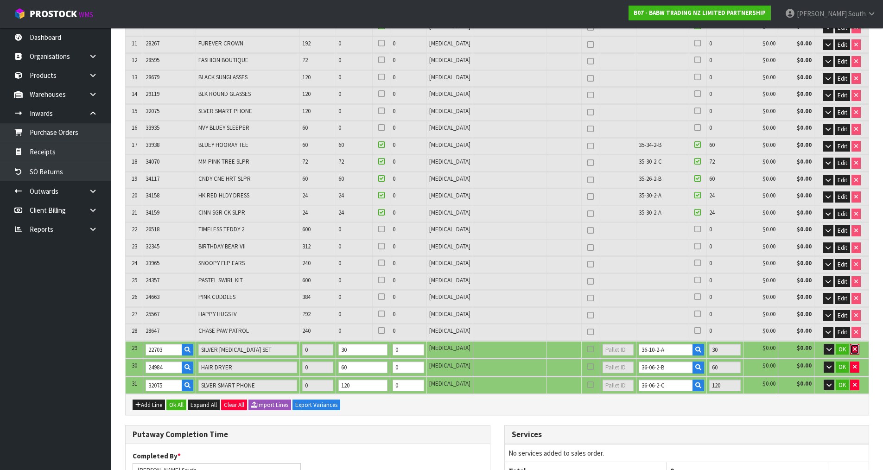
click at [851, 349] on button "button" at bounding box center [854, 349] width 9 height 11
type input "71"
type input "894"
type input "0.75078"
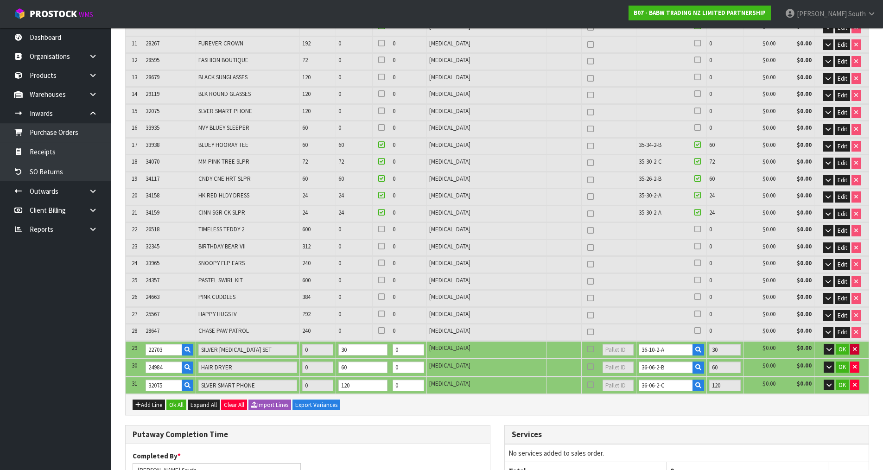
type input "94.14"
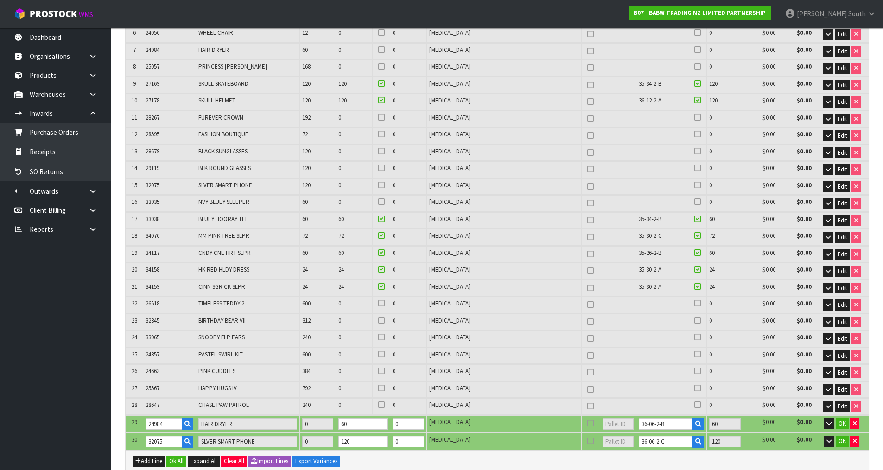
scroll to position [185, 0]
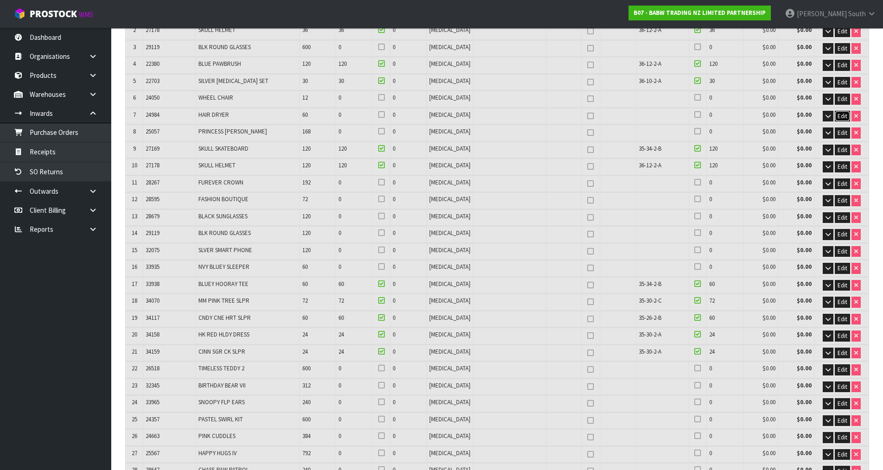
click at [840, 118] on span "Edit" at bounding box center [843, 116] width 10 height 8
click at [337, 119] on tr "7 24984 HAIR DRYER 60 0 0 [MEDICAL_DATA] 0 $0.00 $0.00 OK" at bounding box center [497, 116] width 743 height 17
type input "0.754914"
type input "94.818"
type input "6"
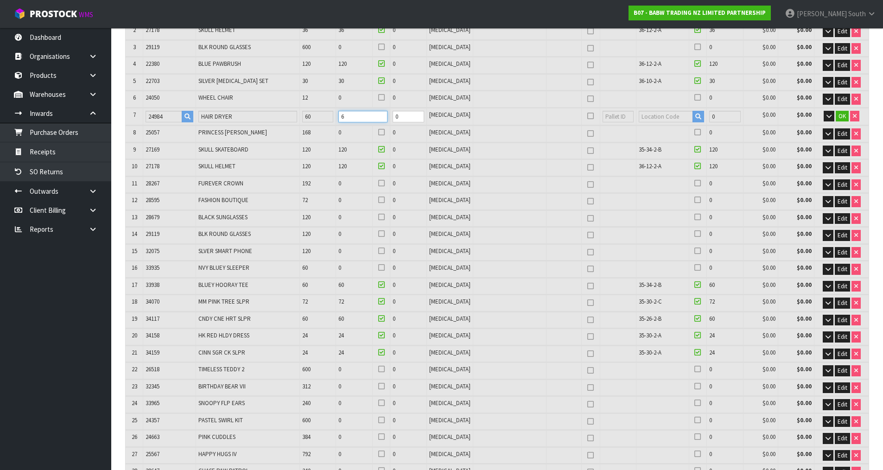
type input "76"
type input "0.79214"
type input "101.14"
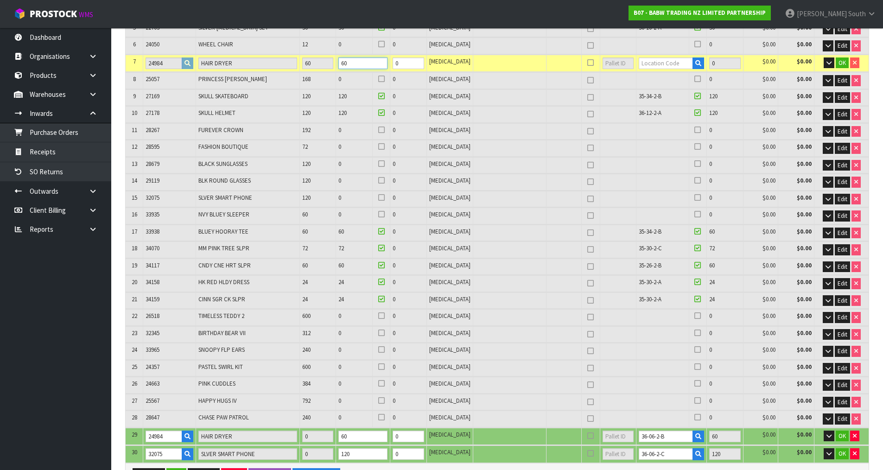
scroll to position [278, 0]
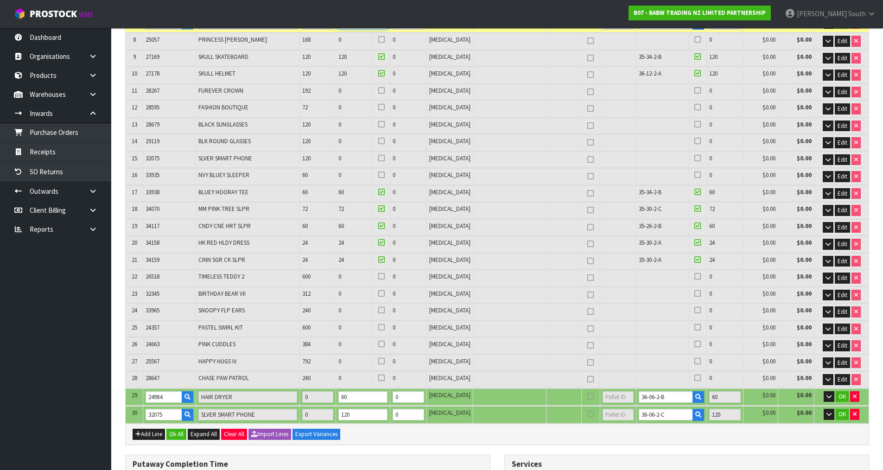
type input "60"
drag, startPoint x: 644, startPoint y: 395, endPoint x: 572, endPoint y: 391, distance: 72.0
click at [574, 391] on tr "29 24984 HAIR DRYER 0 60 0 [MEDICAL_DATA] 36-06-2-B 60 $0.00 $0.00 OK" at bounding box center [497, 396] width 743 height 17
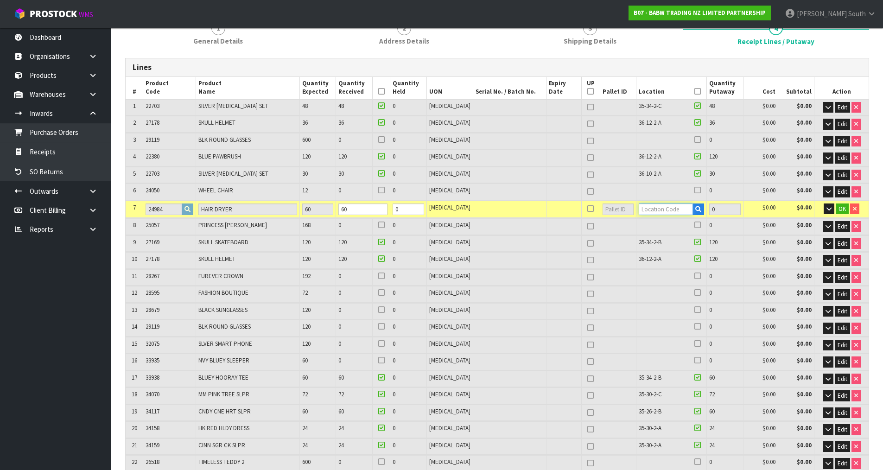
click at [671, 210] on input "text" at bounding box center [666, 209] width 54 height 12
paste input "36-06-2-B"
type input "36-06-2-B"
type input "954"
type input "60"
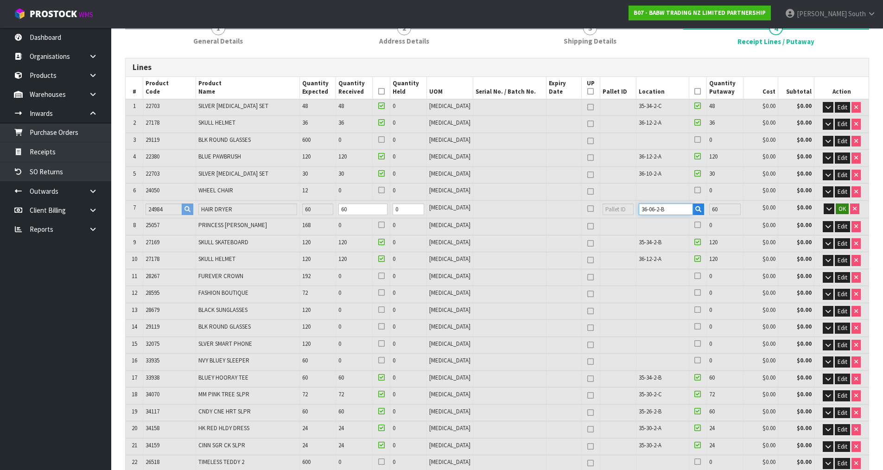
type input "36-06-2-B"
click at [839, 208] on span "OK" at bounding box center [841, 209] width 7 height 8
click at [694, 207] on icon at bounding box center [697, 207] width 6 height 0
click at [0, 0] on input "checkbox" at bounding box center [0, 0] width 0 height 0
click at [387, 203] on div at bounding box center [381, 208] width 13 height 11
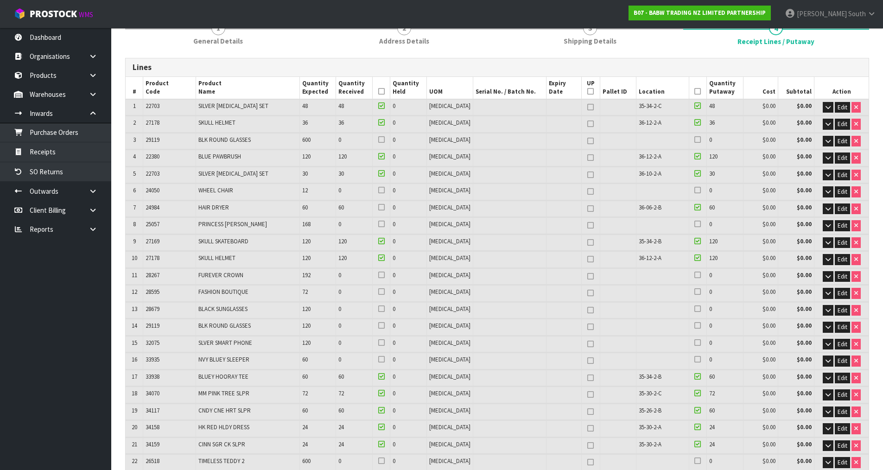
click at [385, 207] on icon at bounding box center [381, 207] width 6 height 0
click at [0, 0] on input "checkbox" at bounding box center [0, 0] width 0 height 0
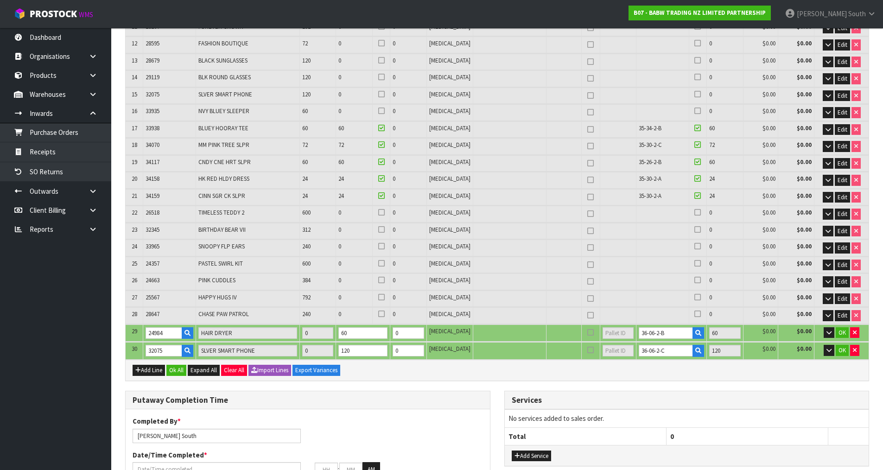
scroll to position [371, 0]
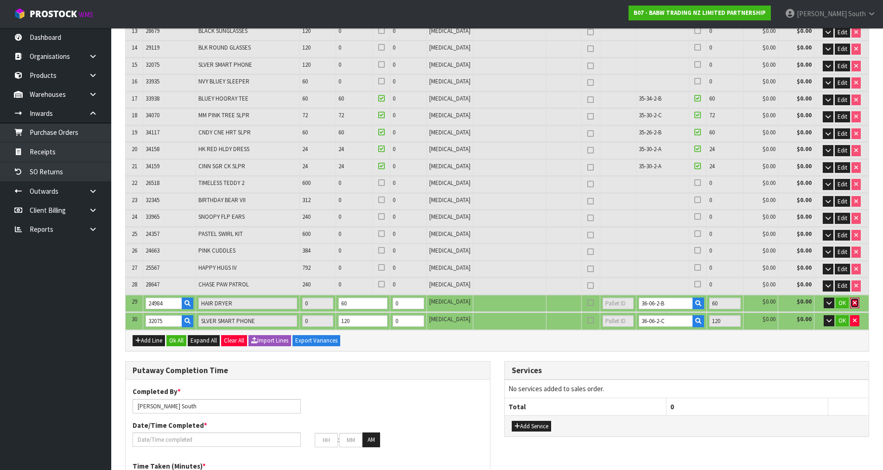
click at [857, 299] on button "button" at bounding box center [854, 303] width 9 height 11
type input "71"
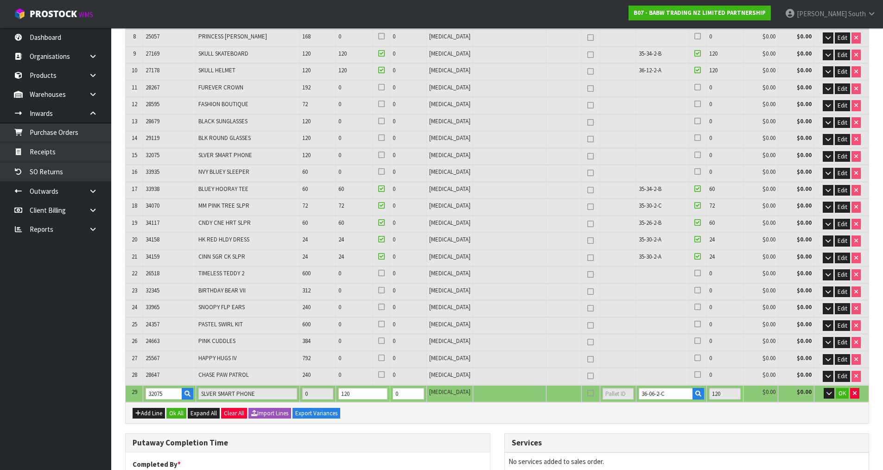
scroll to position [278, 0]
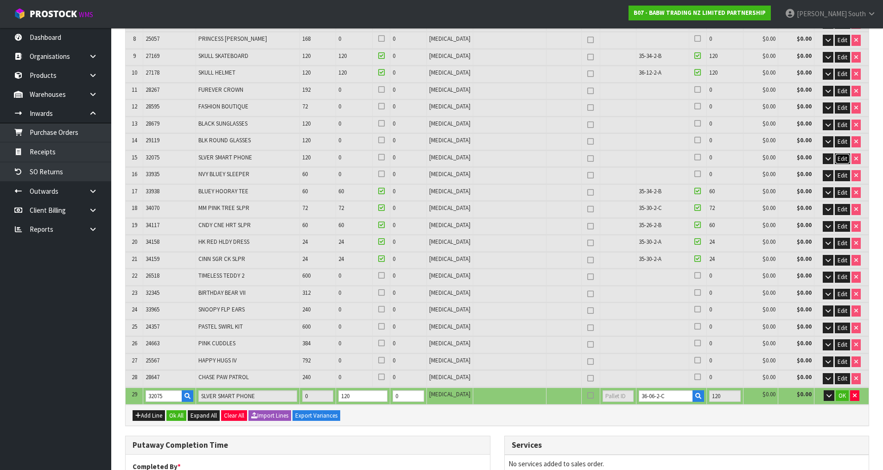
click at [840, 164] on button "Edit" at bounding box center [842, 158] width 15 height 11
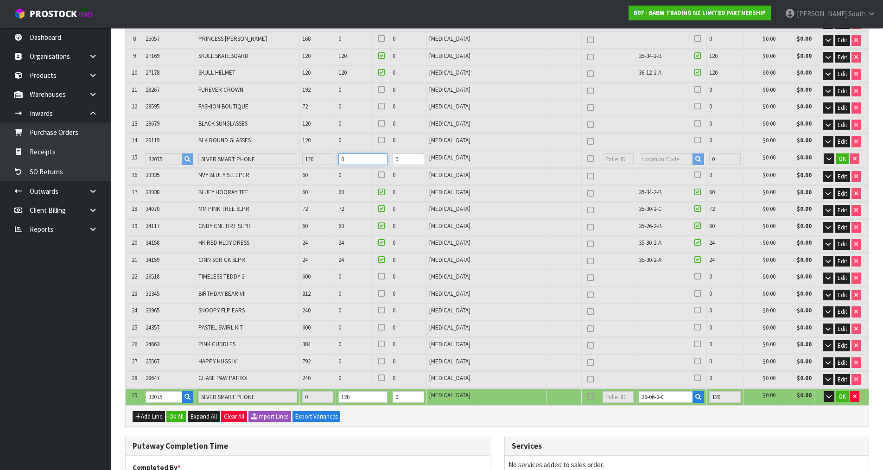
click at [332, 160] on tr "15 32075 SLVER SMART PHONE 120 0 0 [MEDICAL_DATA] 0 $0.00 $0.00 OK" at bounding box center [497, 159] width 743 height 17
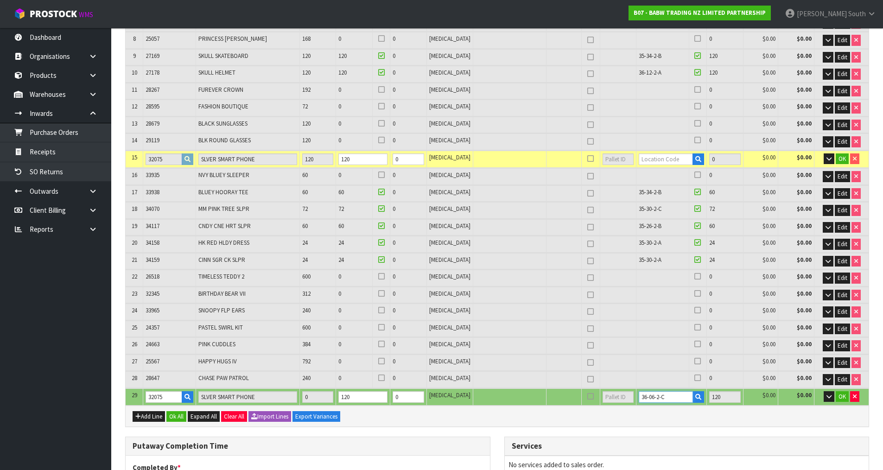
drag, startPoint x: 667, startPoint y: 394, endPoint x: 630, endPoint y: 395, distance: 36.6
click at [639, 395] on input "36-06-2-C" at bounding box center [666, 397] width 54 height 12
click at [665, 159] on input "text" at bounding box center [666, 159] width 54 height 12
paste input "36-06-2-C"
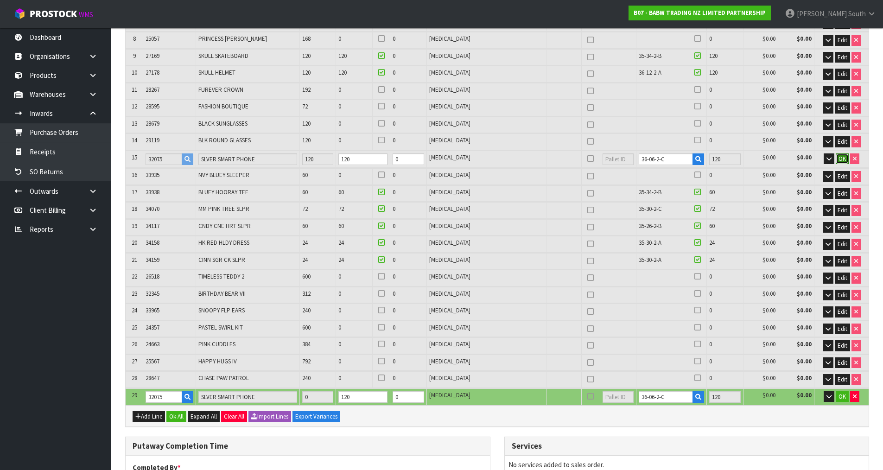
click at [840, 157] on span "OK" at bounding box center [841, 159] width 7 height 8
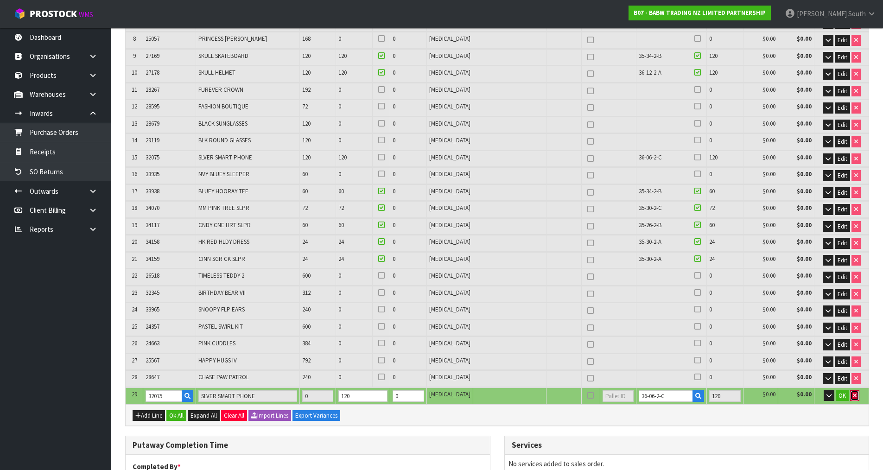
click at [852, 392] on button "button" at bounding box center [854, 395] width 9 height 11
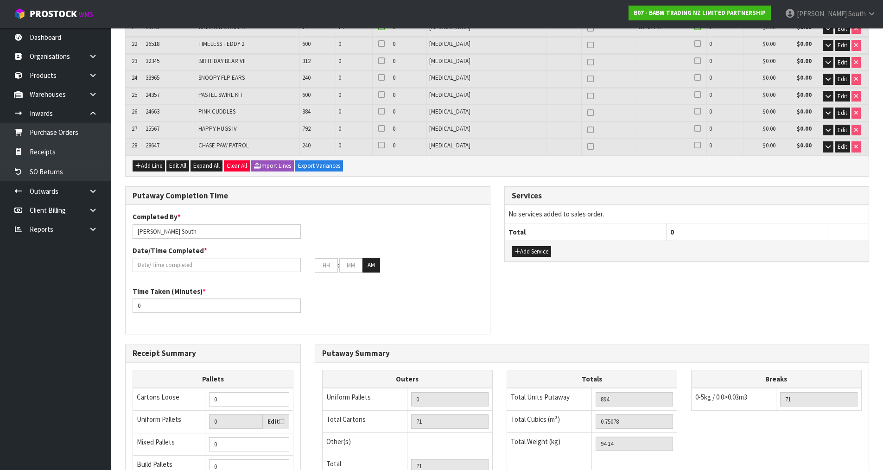
scroll to position [645, 0]
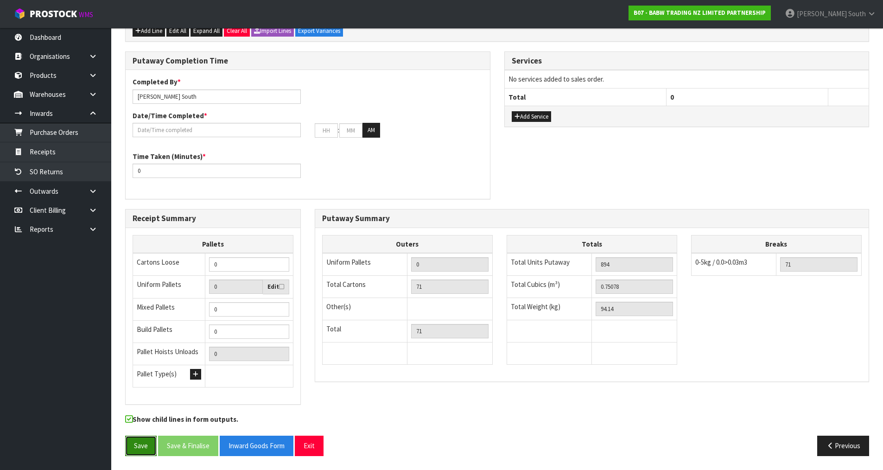
click at [144, 450] on button "Save" at bounding box center [141, 446] width 32 height 20
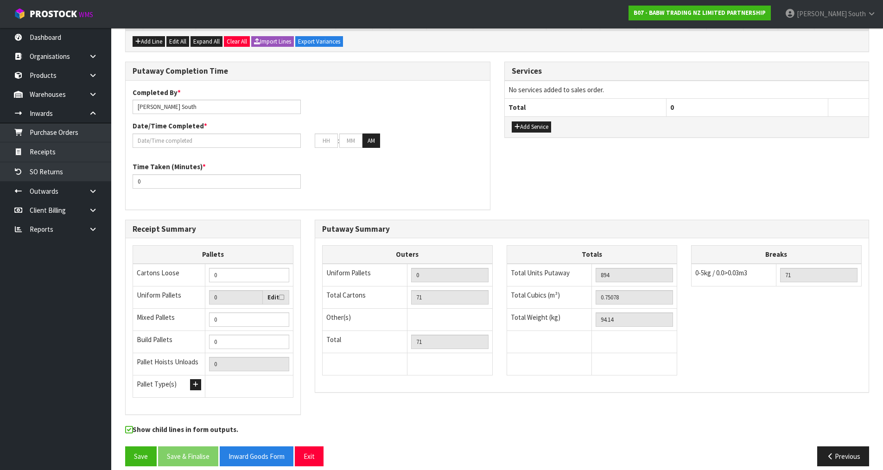
scroll to position [678, 0]
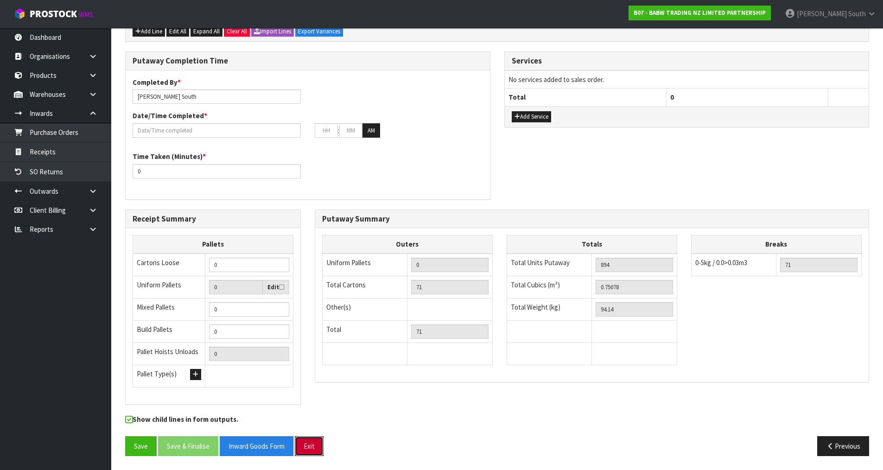
click at [310, 442] on button "Exit" at bounding box center [309, 446] width 29 height 20
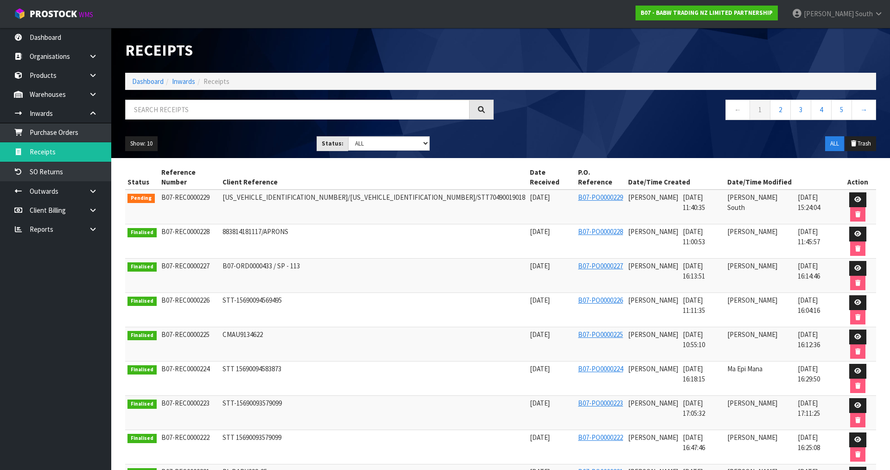
click at [527, 158] on section "Status Reference Number Client Reference Date Received P.O. Reference Date/Time…" at bounding box center [500, 366] width 779 height 417
click at [849, 10] on span "[PERSON_NAME]" at bounding box center [829, 13] width 50 height 9
click at [847, 36] on link "Logout" at bounding box center [852, 37] width 73 height 13
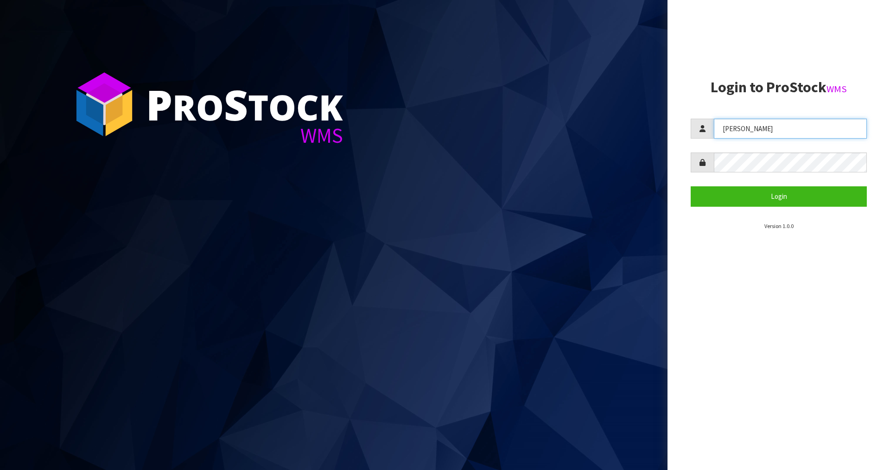
click at [780, 135] on input "[PERSON_NAME]" at bounding box center [790, 129] width 153 height 20
click at [780, 135] on input "Zackary" at bounding box center [790, 129] width 153 height 20
type input "Mana"
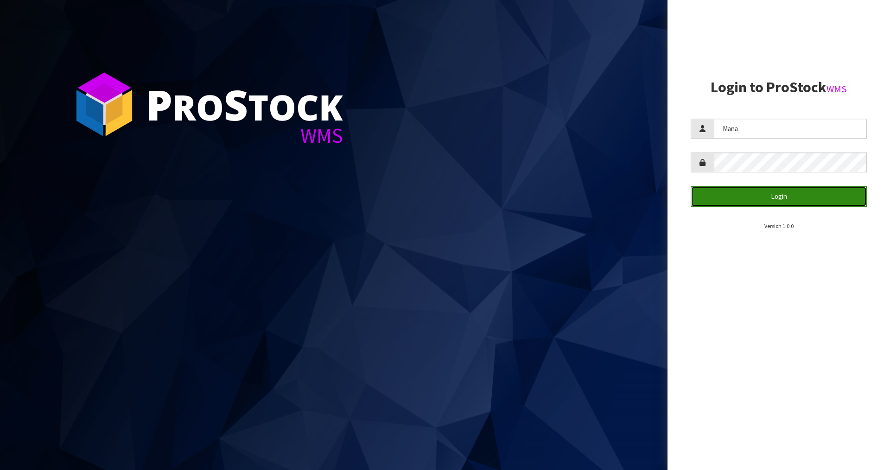
click at [754, 199] on button "Login" at bounding box center [779, 196] width 176 height 20
